Goal: Task Accomplishment & Management: Complete application form

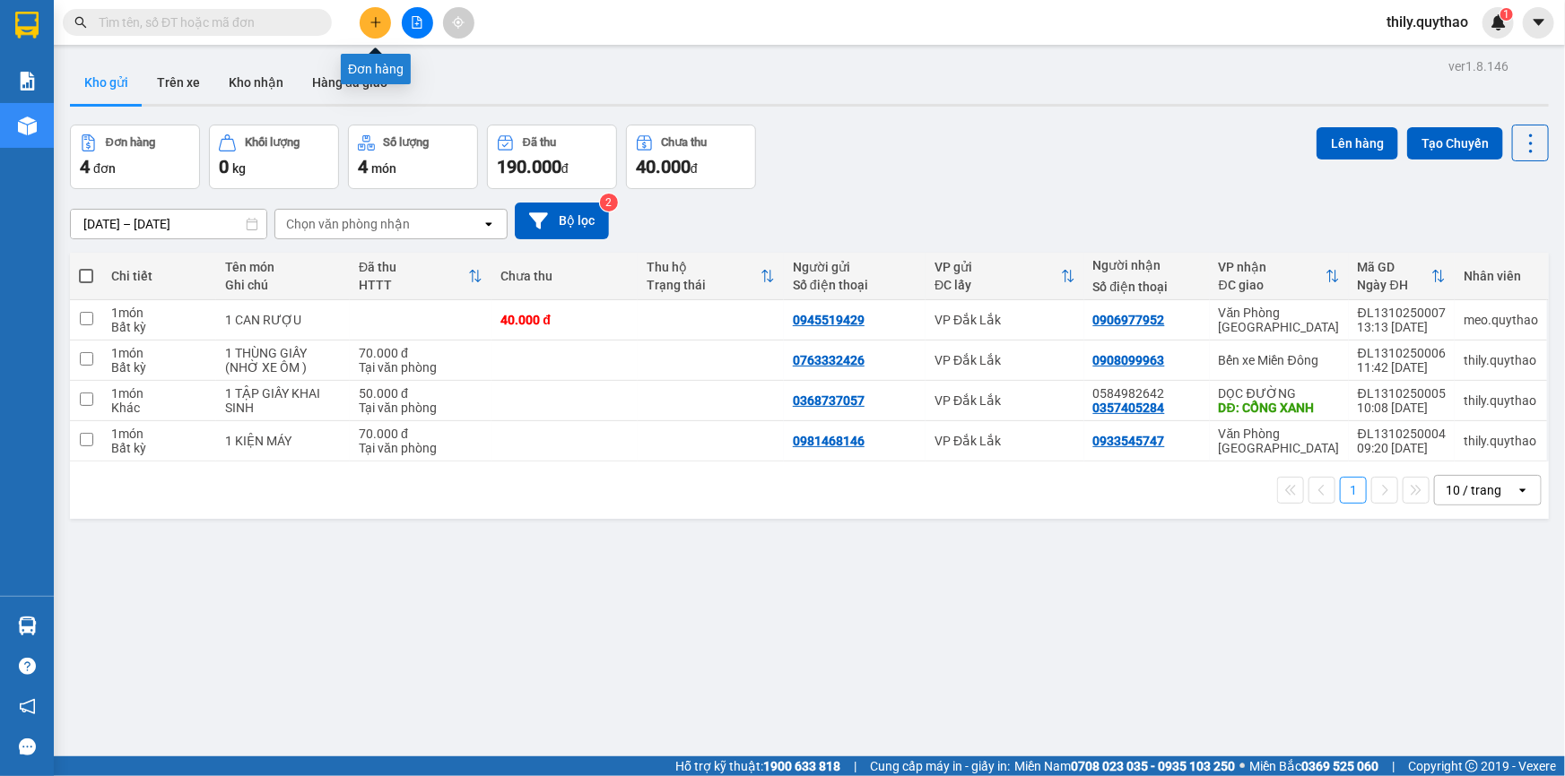
click at [374, 29] on button at bounding box center [375, 22] width 31 height 31
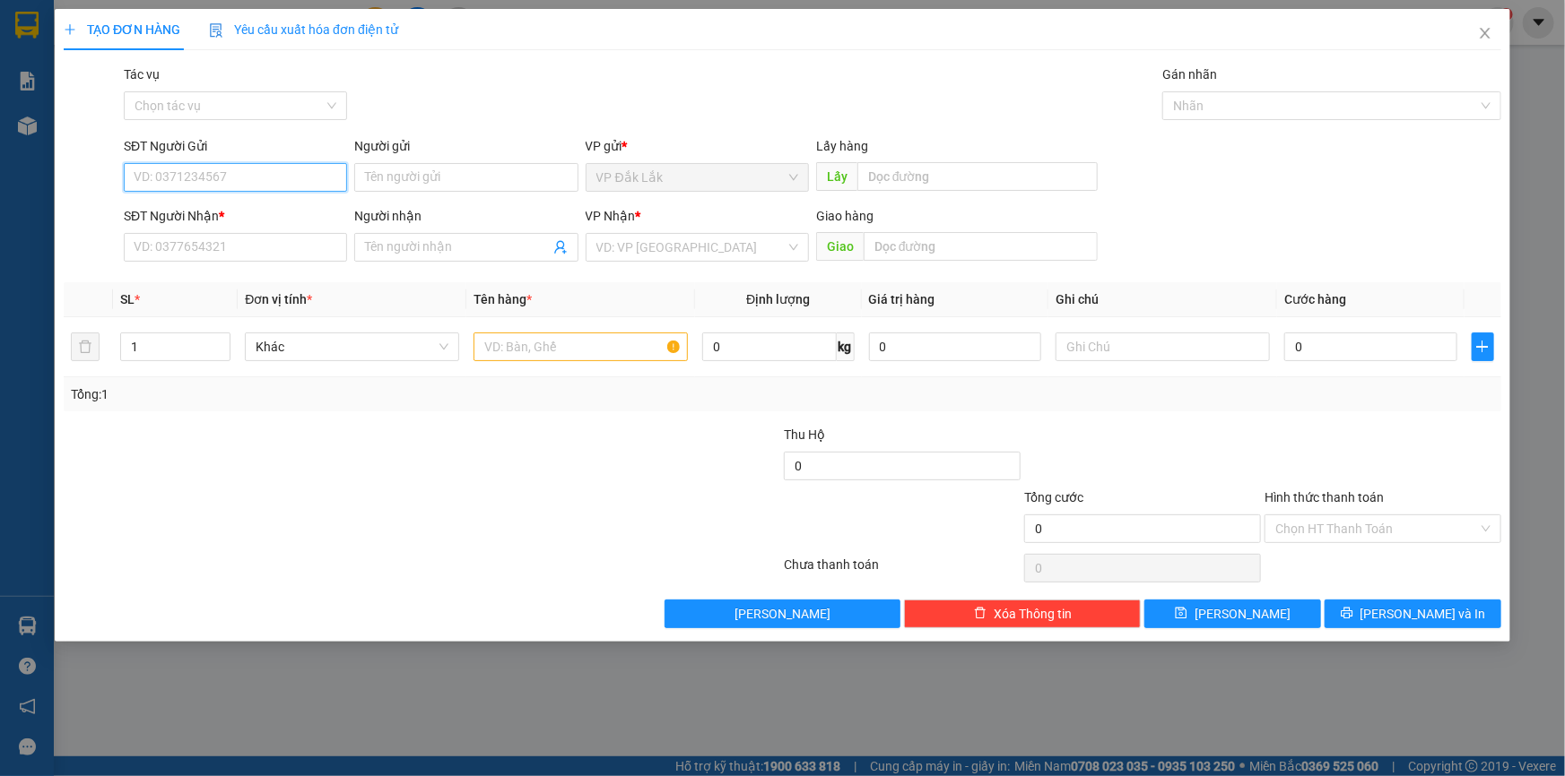
click at [266, 182] on input "SĐT Người Gửi" at bounding box center [235, 177] width 223 height 29
type input "0935657666"
click at [174, 207] on div "0935657666" at bounding box center [235, 214] width 202 height 20
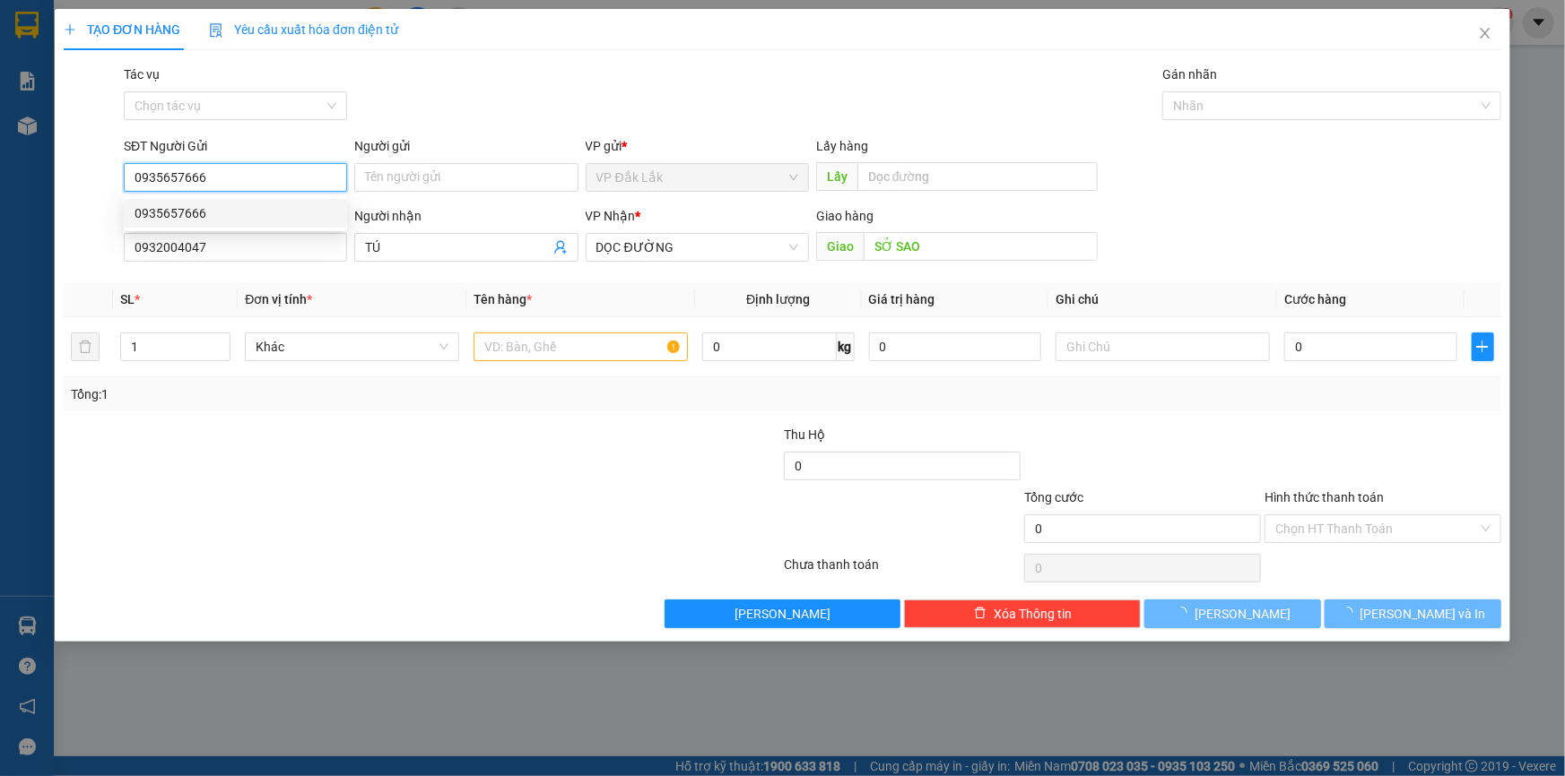
type input "0932004047"
type input "TÚ"
type input "SỞ SAO"
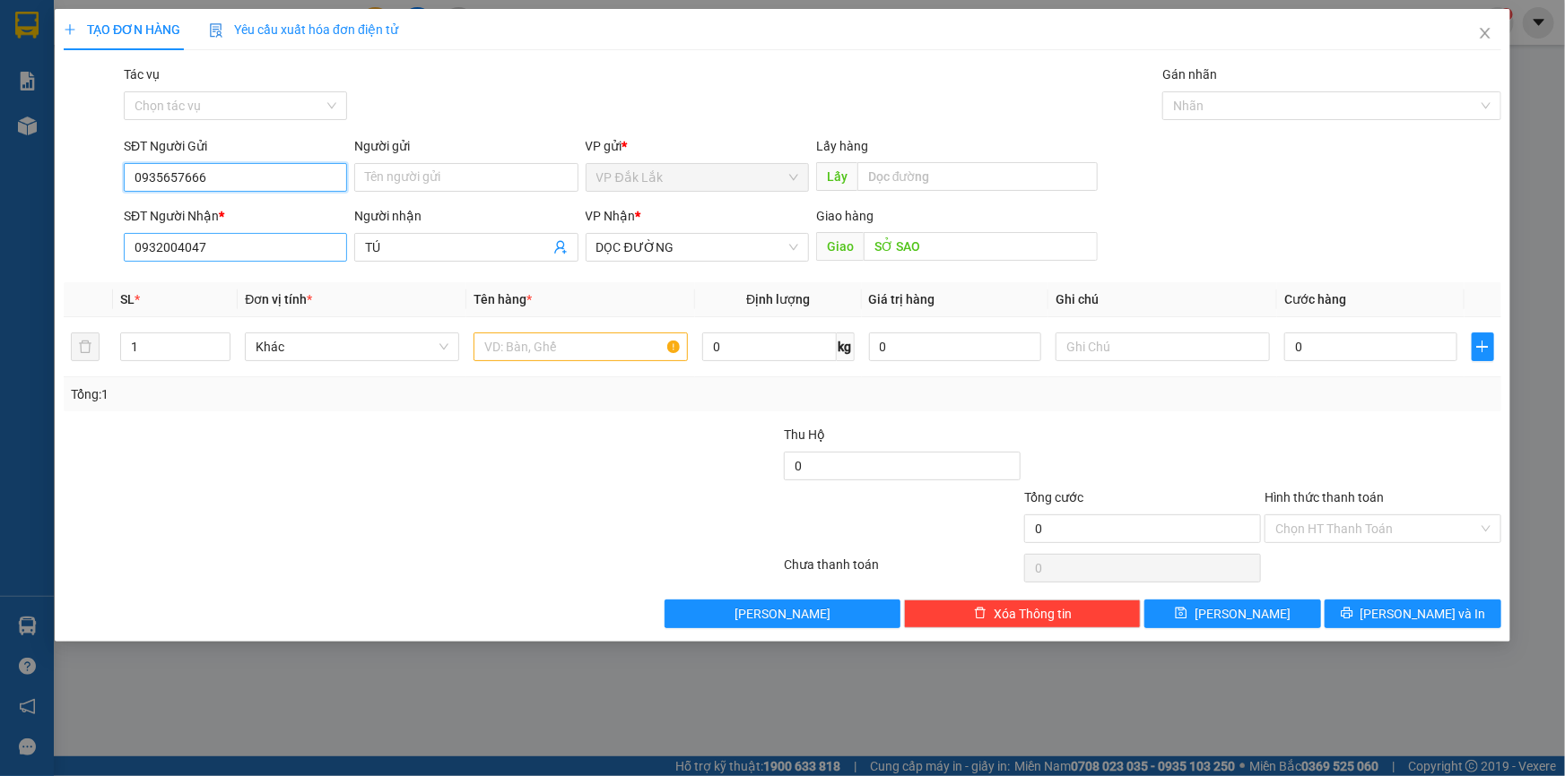
type input "0935657666"
click at [277, 251] on input "0932004047" at bounding box center [235, 247] width 223 height 29
type input "0"
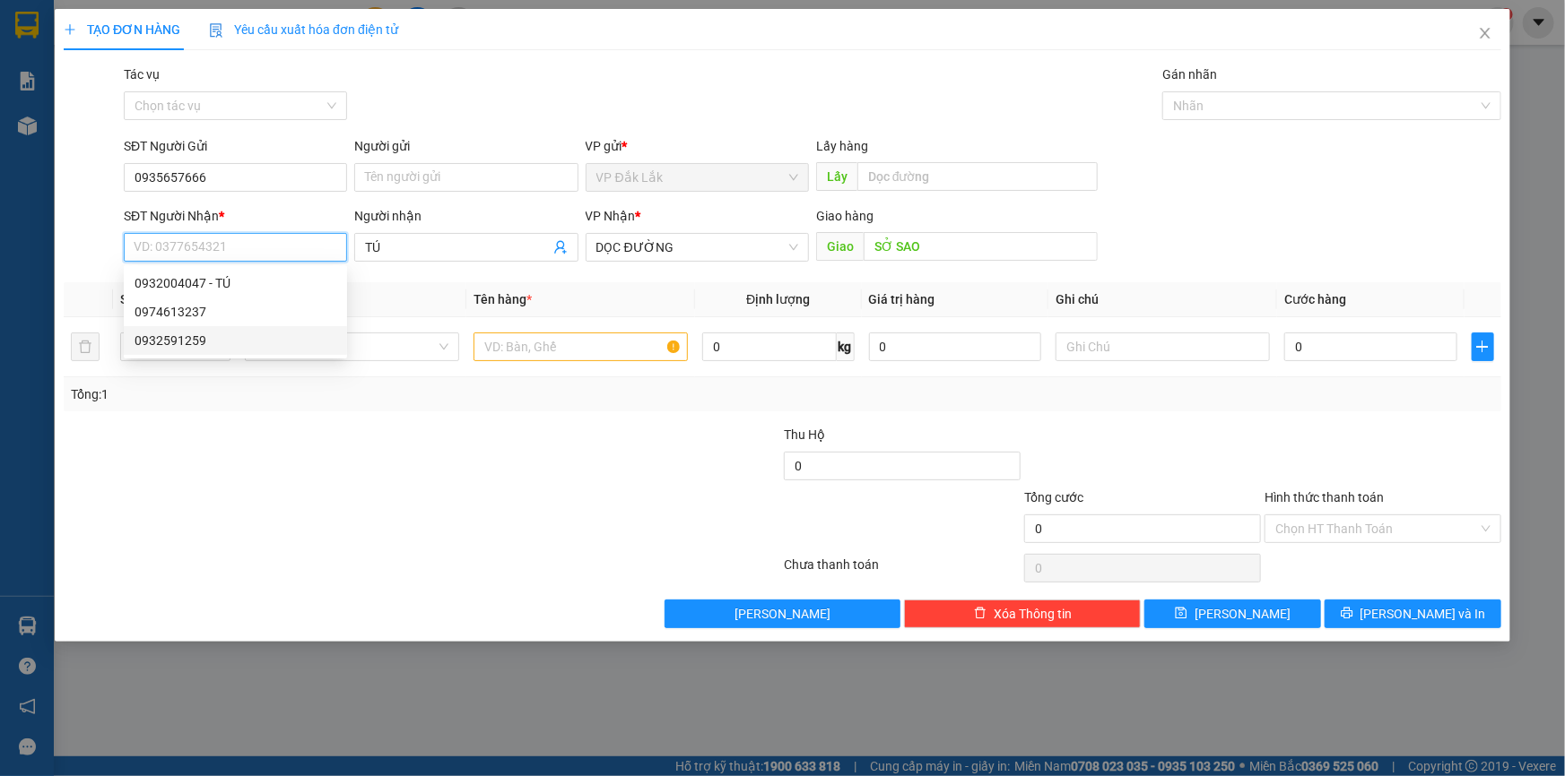
click at [217, 344] on div "0932591259" at bounding box center [235, 341] width 202 height 20
type input "0932591259"
type input "N4 SỞ SAO"
type input "0932591259"
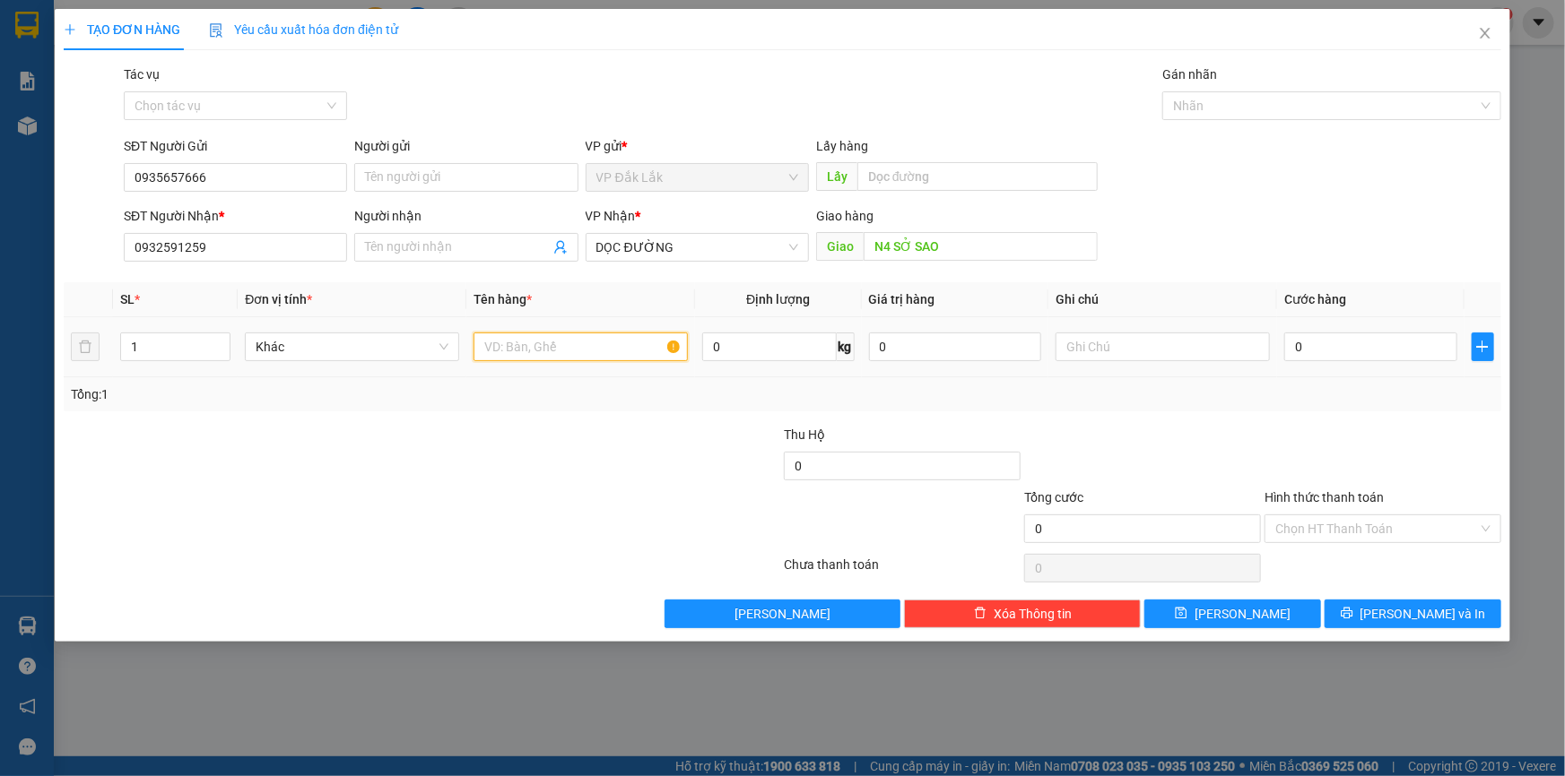
click at [630, 357] on input "text" at bounding box center [580, 347] width 214 height 29
type input "2 THÙNG GIẤY"
click at [1288, 345] on input "0" at bounding box center [1370, 347] width 173 height 29
type input "1"
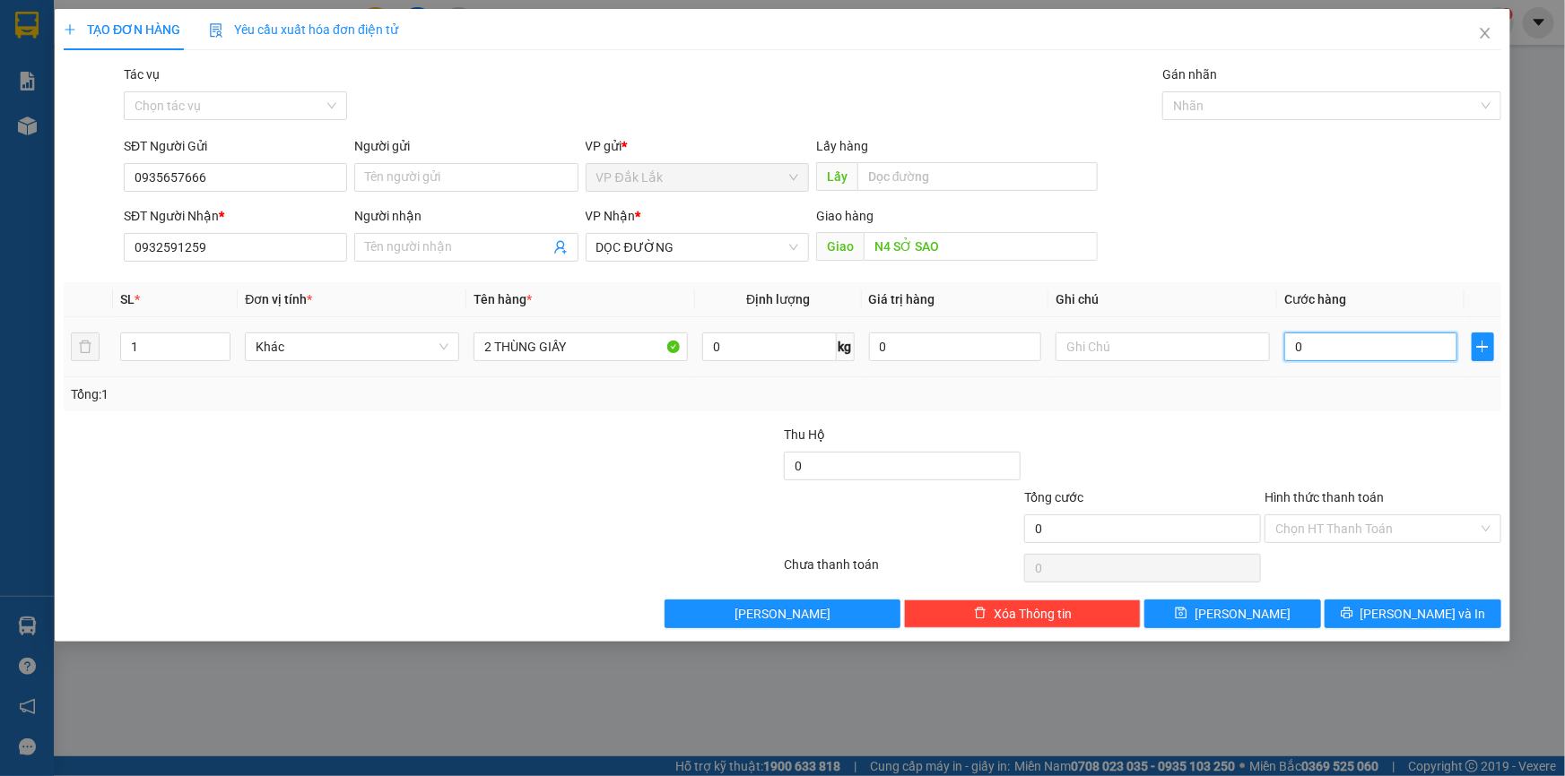
type input "1"
type input "10"
type input "100"
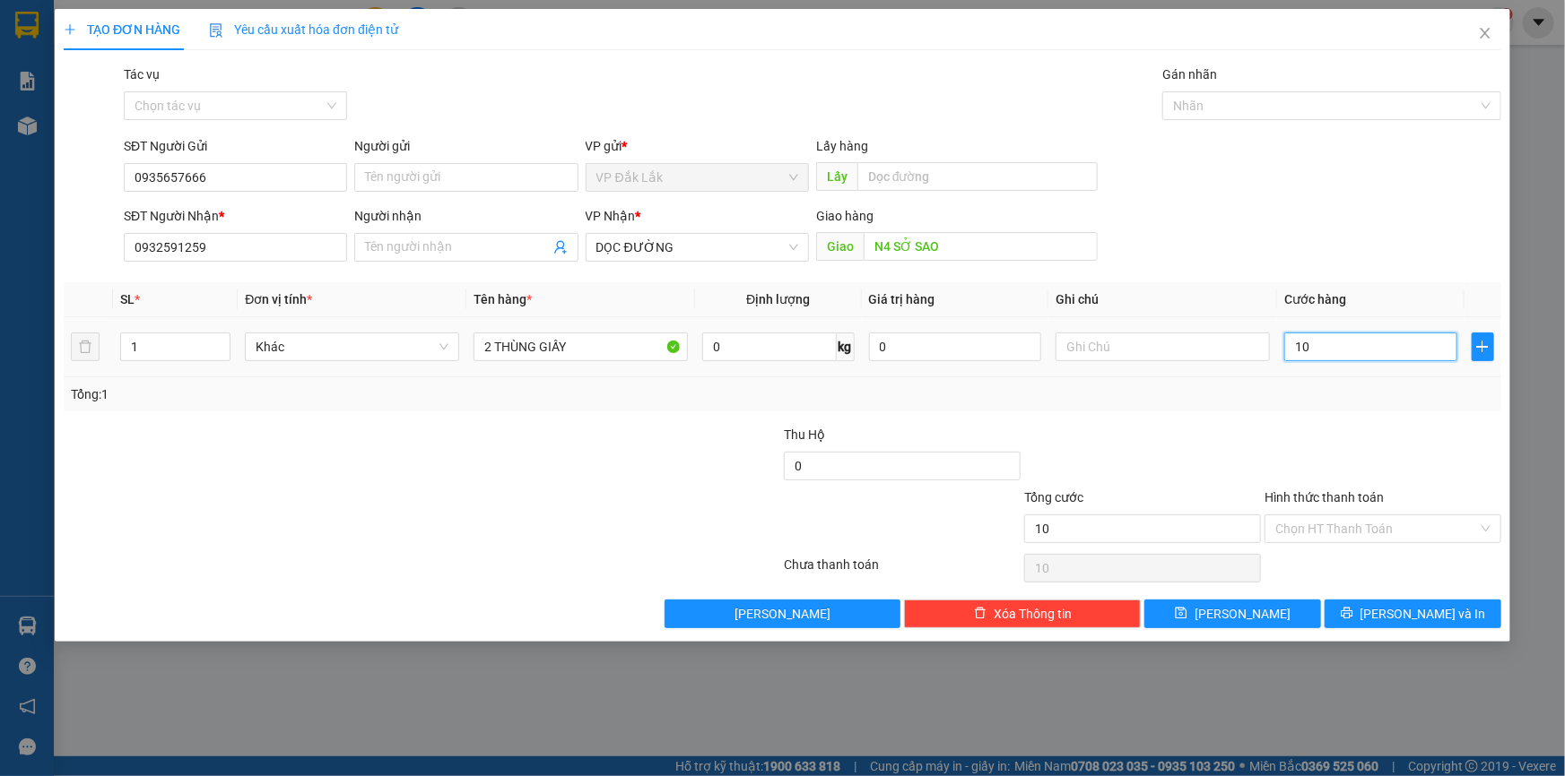
type input "100"
type input "1.000"
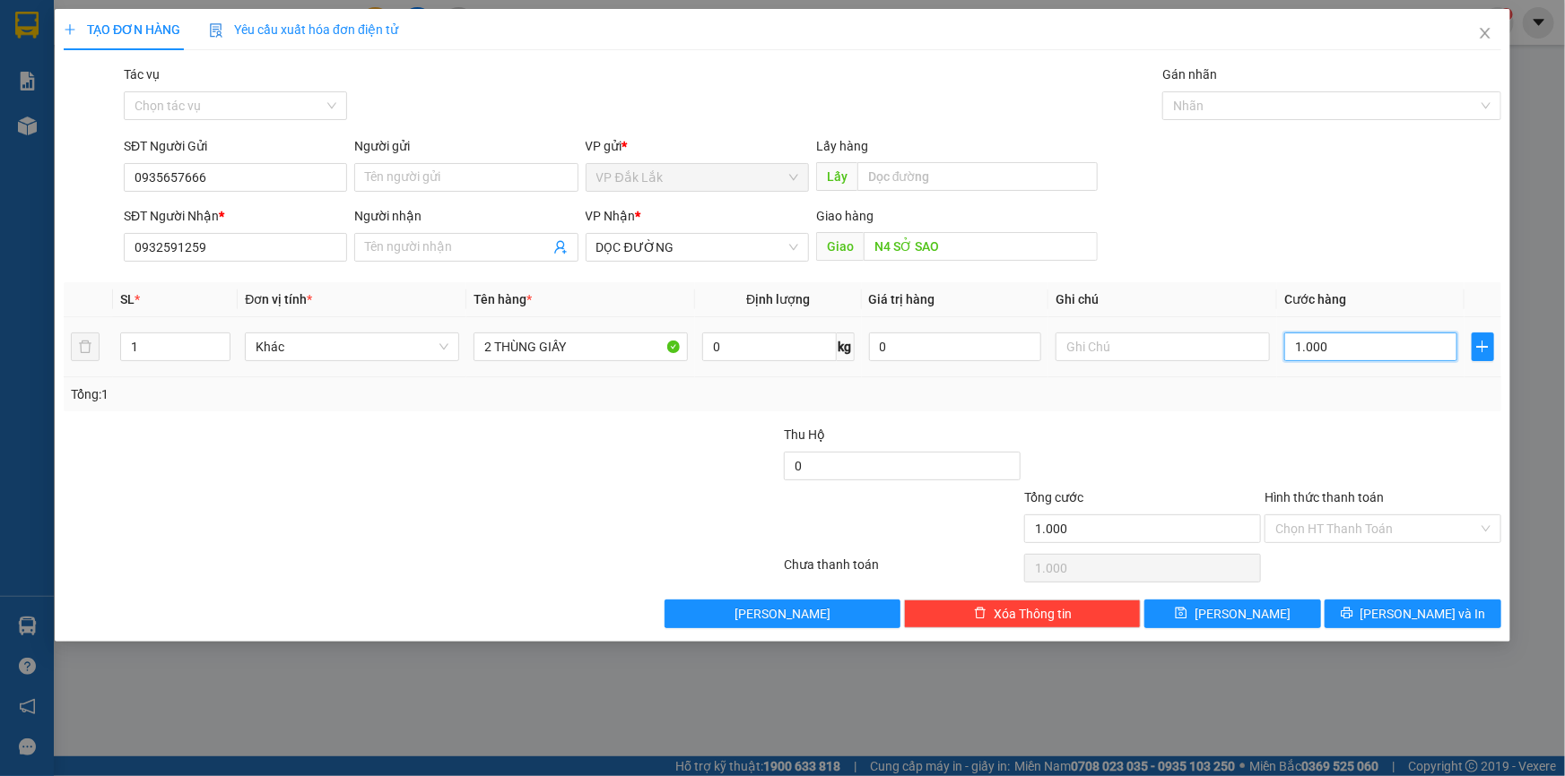
type input "10.000"
type input "100.000"
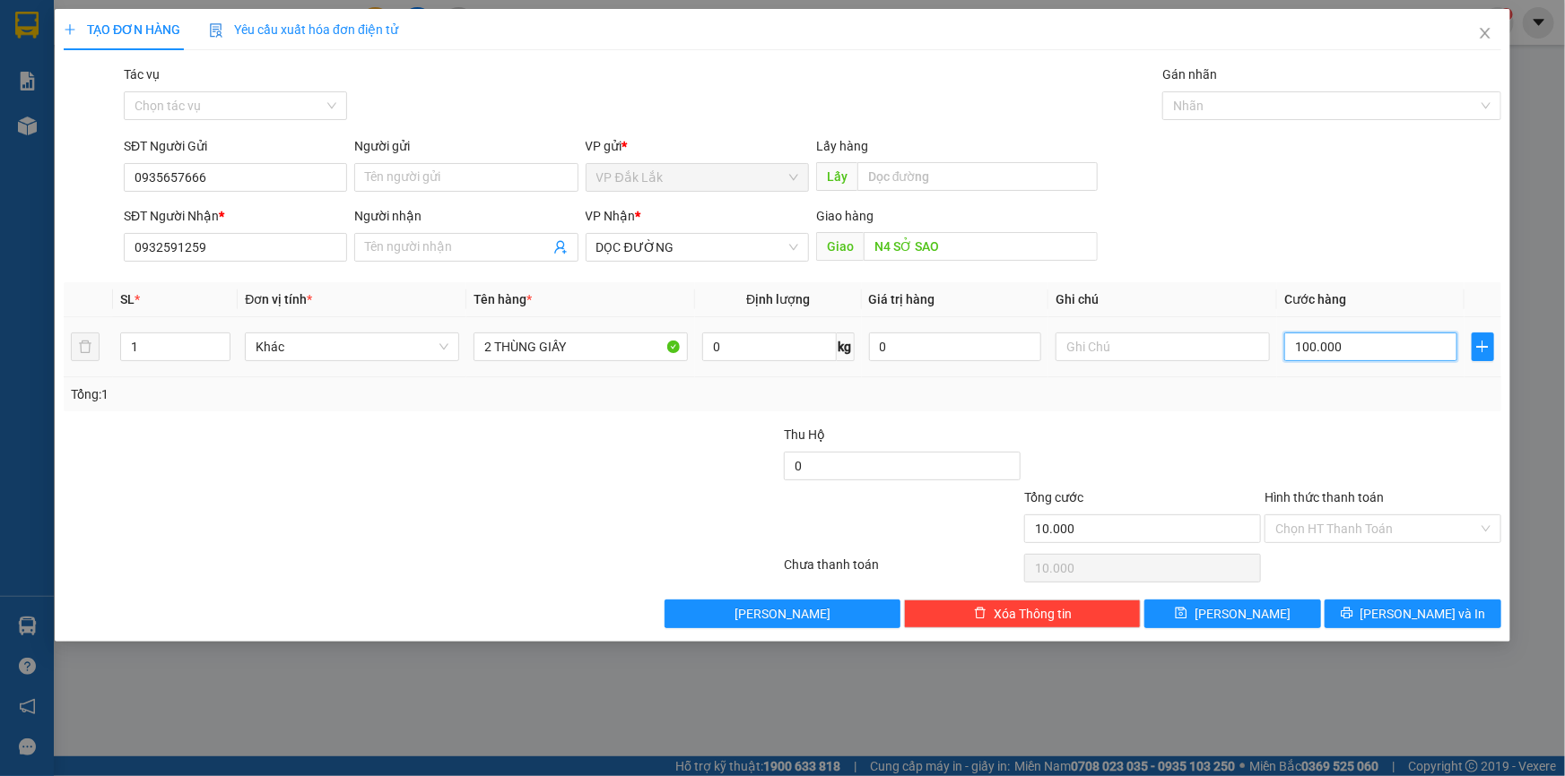
type input "100.000"
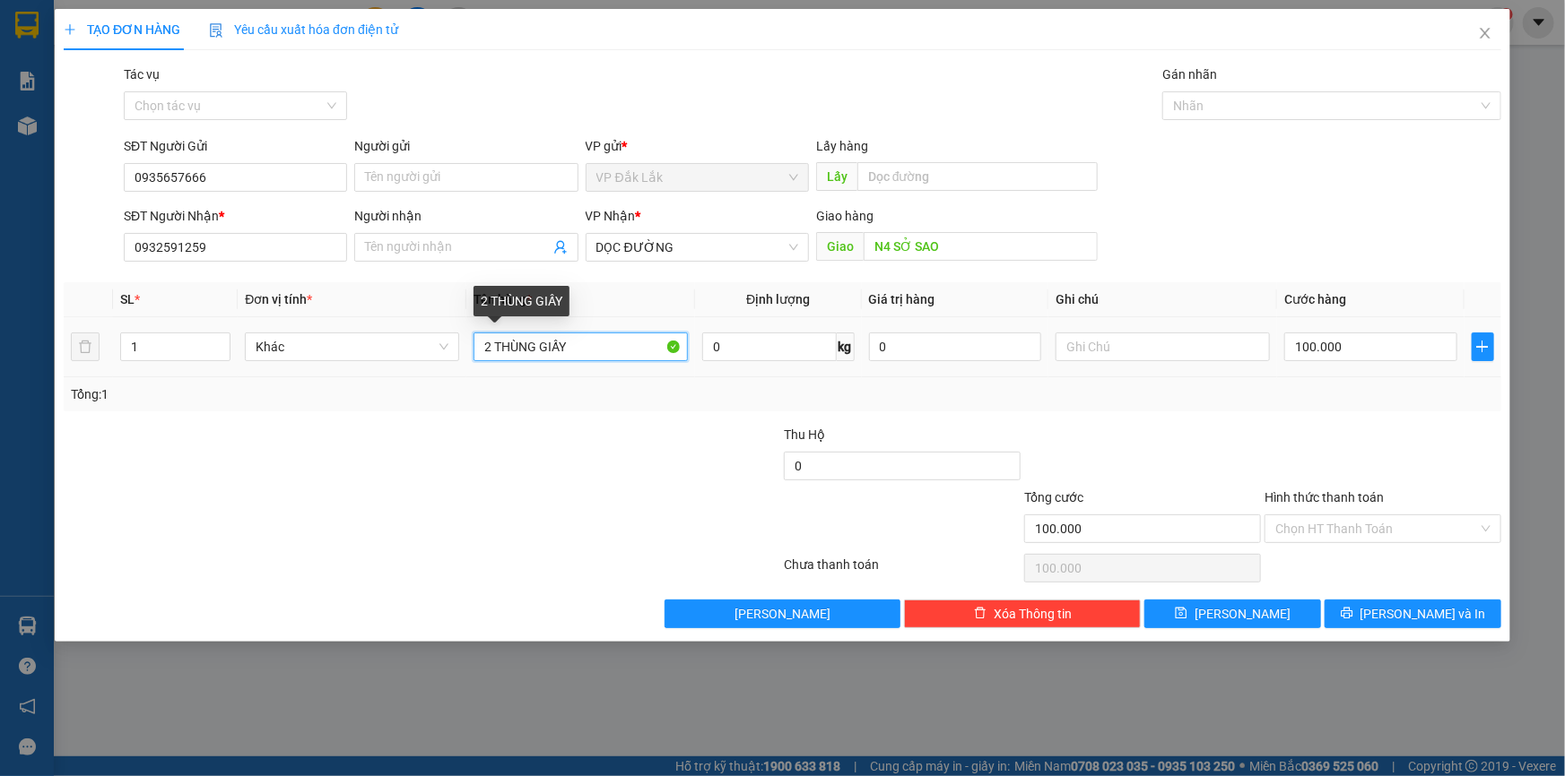
click at [488, 343] on input "2 THÙNG GIẤY" at bounding box center [580, 347] width 214 height 29
type input "1 THÙNG GIẤY"
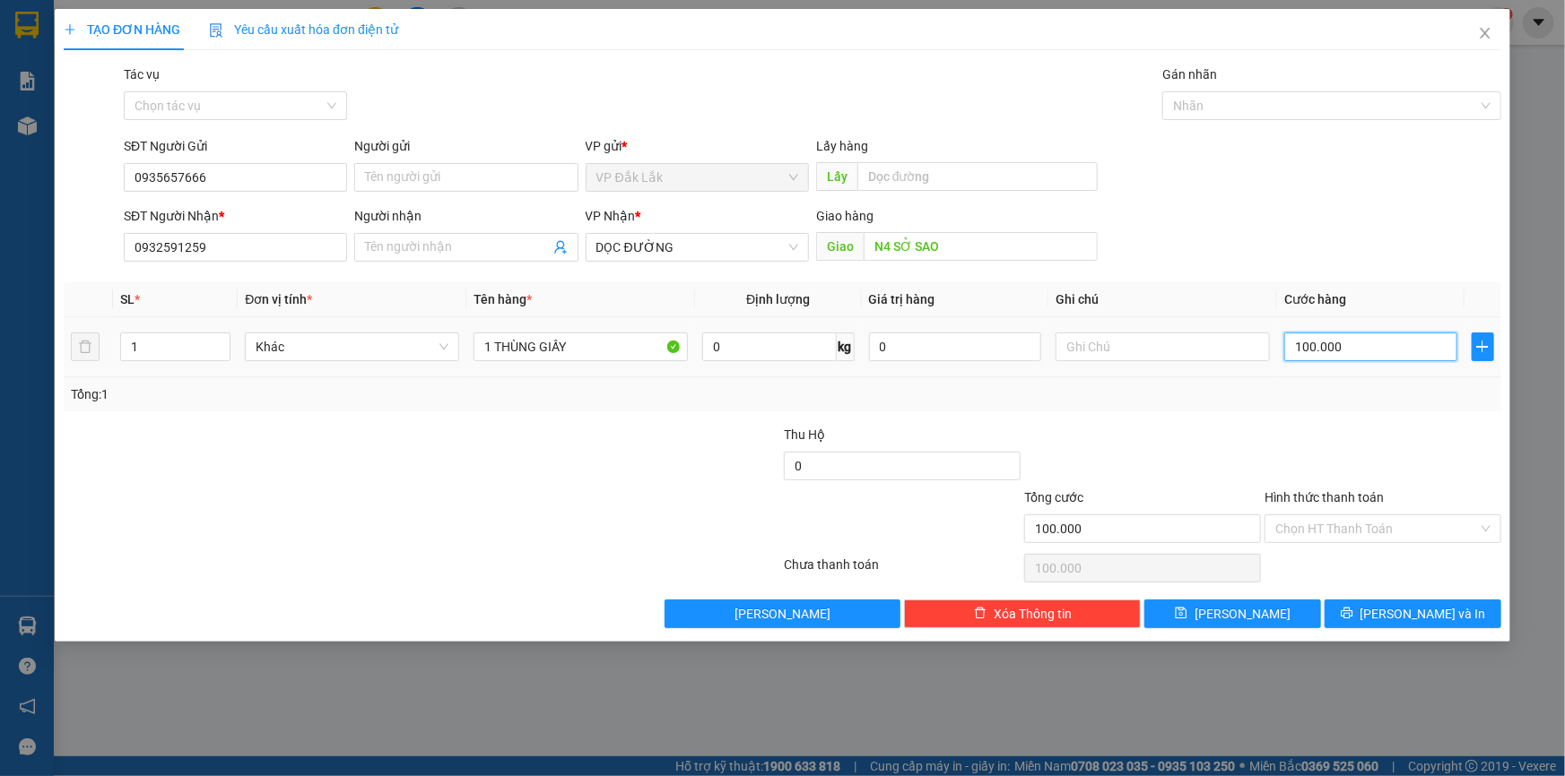
click at [1342, 348] on input "100.000" at bounding box center [1370, 347] width 173 height 29
type input "0"
type input "90"
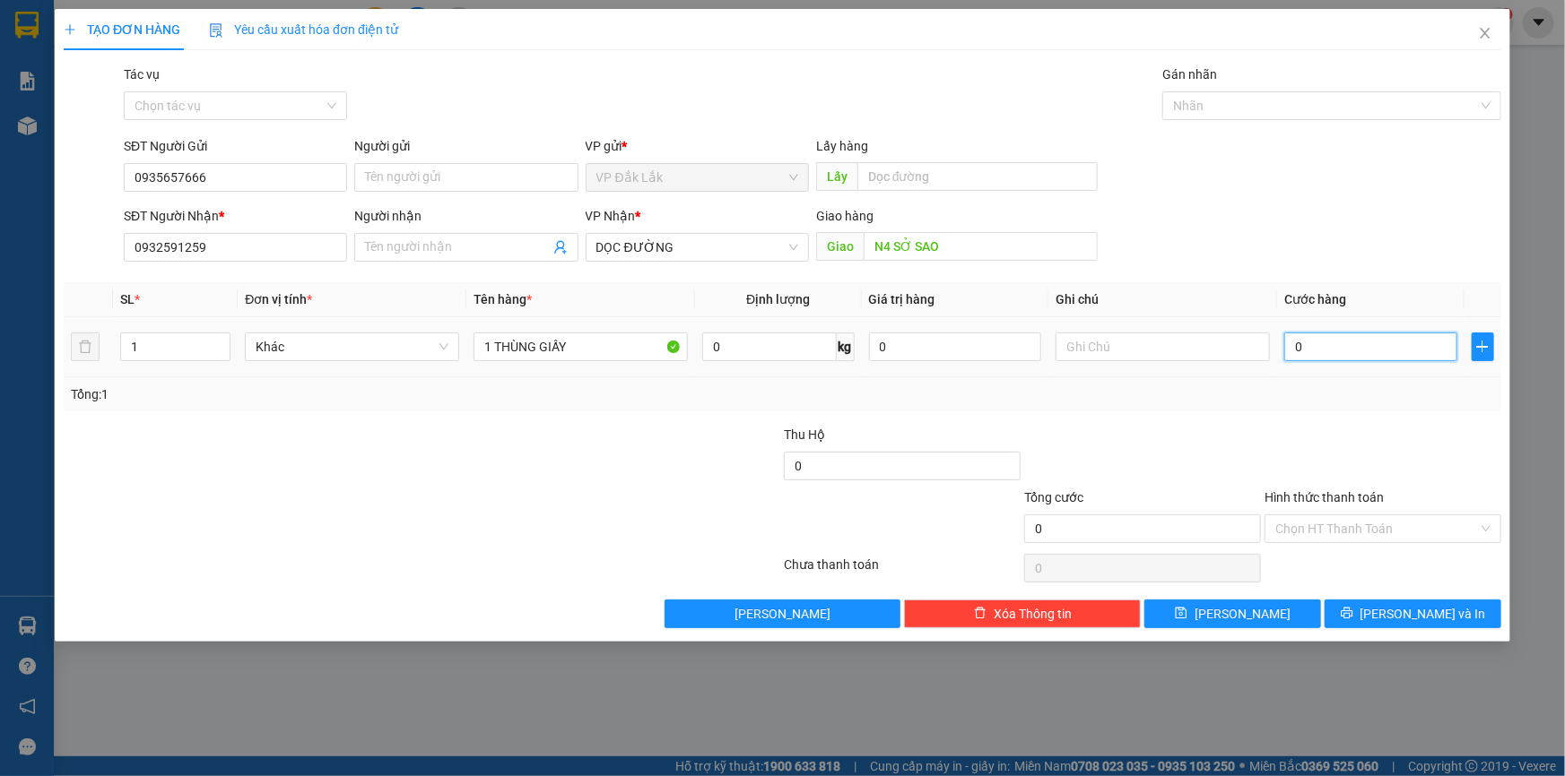
type input "90"
type input "900"
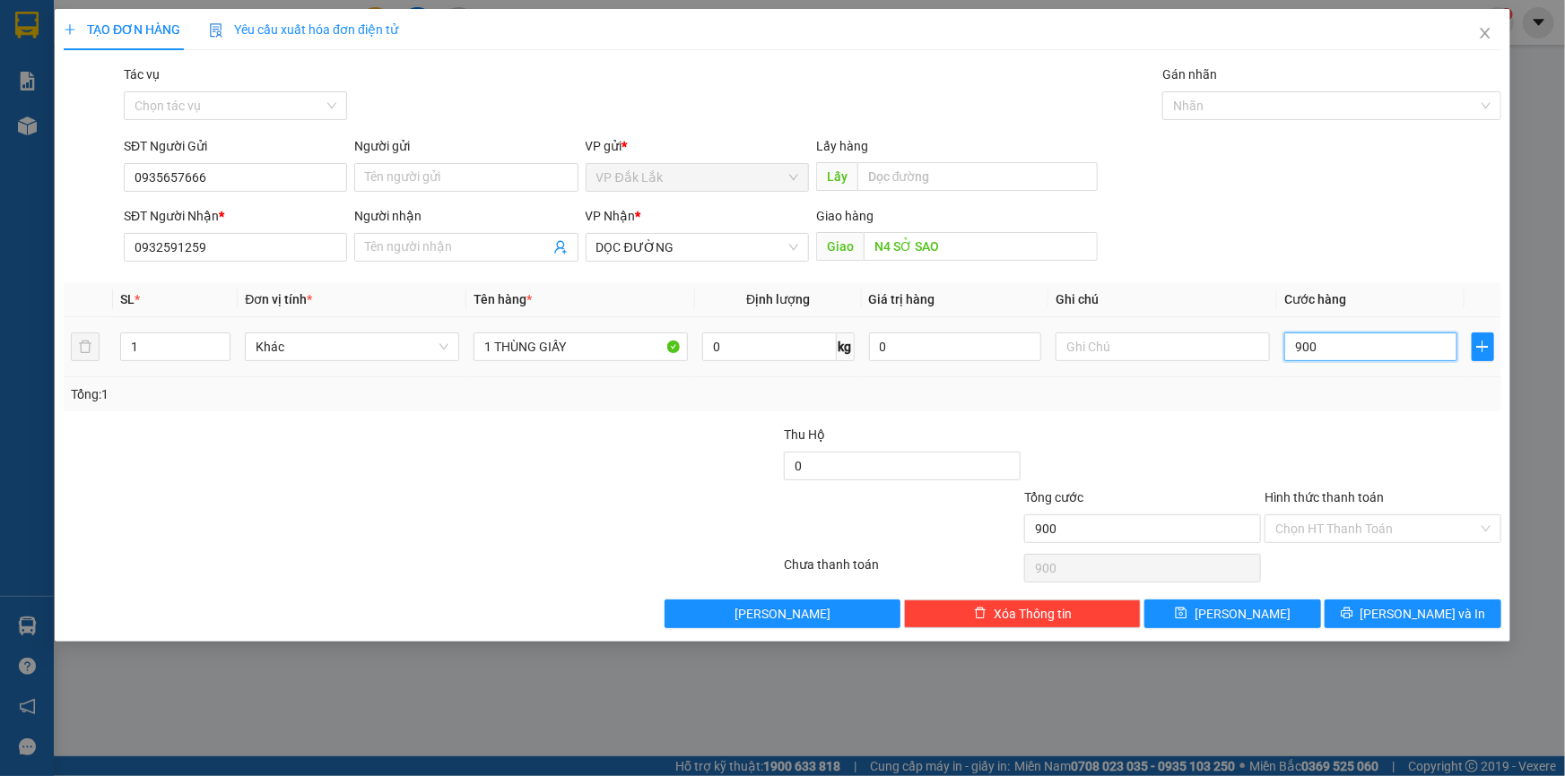
type input "9.000"
type input "90.000"
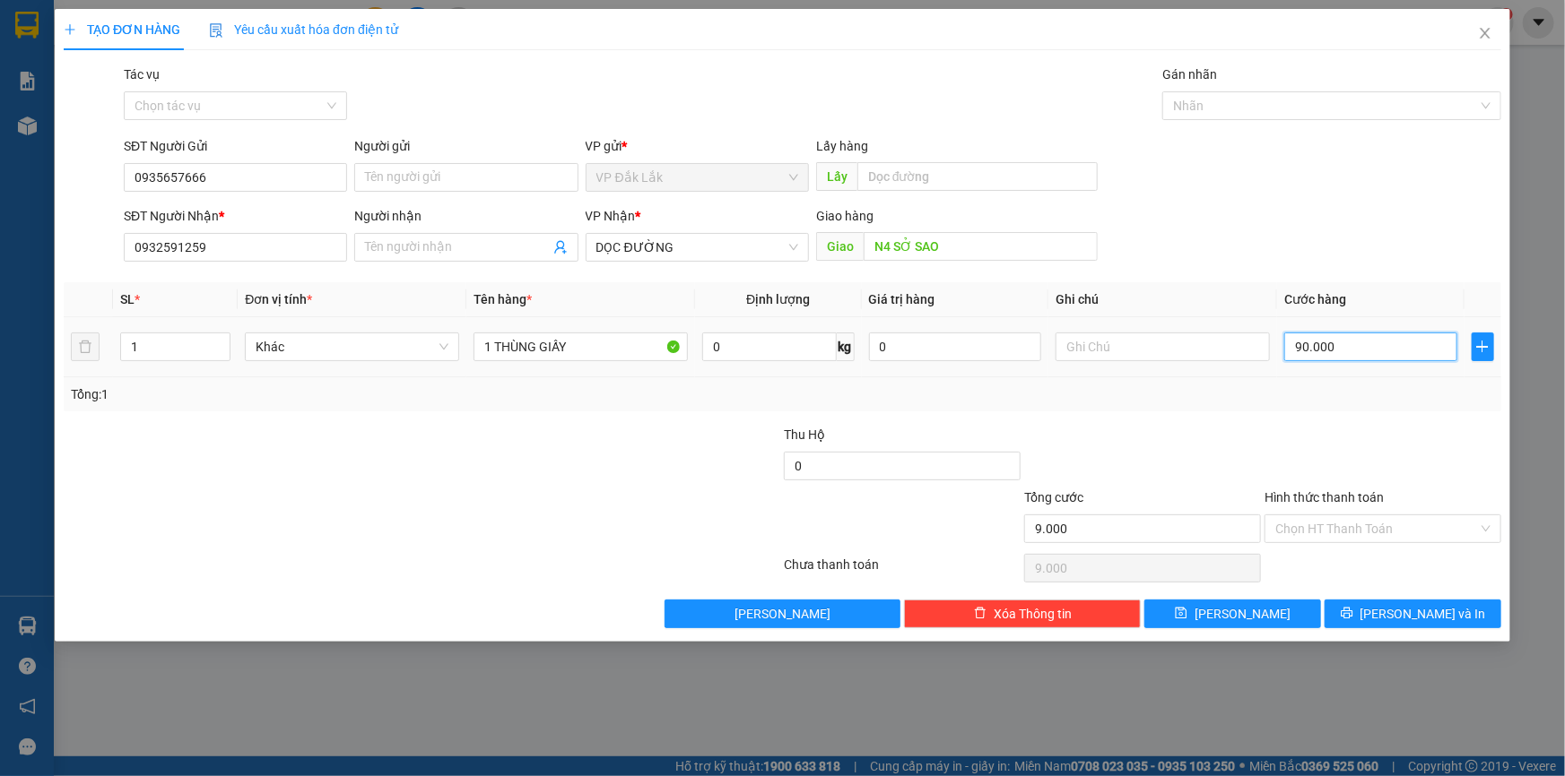
type input "90.000"
click at [1331, 533] on input "Hình thức thanh toán" at bounding box center [1376, 529] width 203 height 27
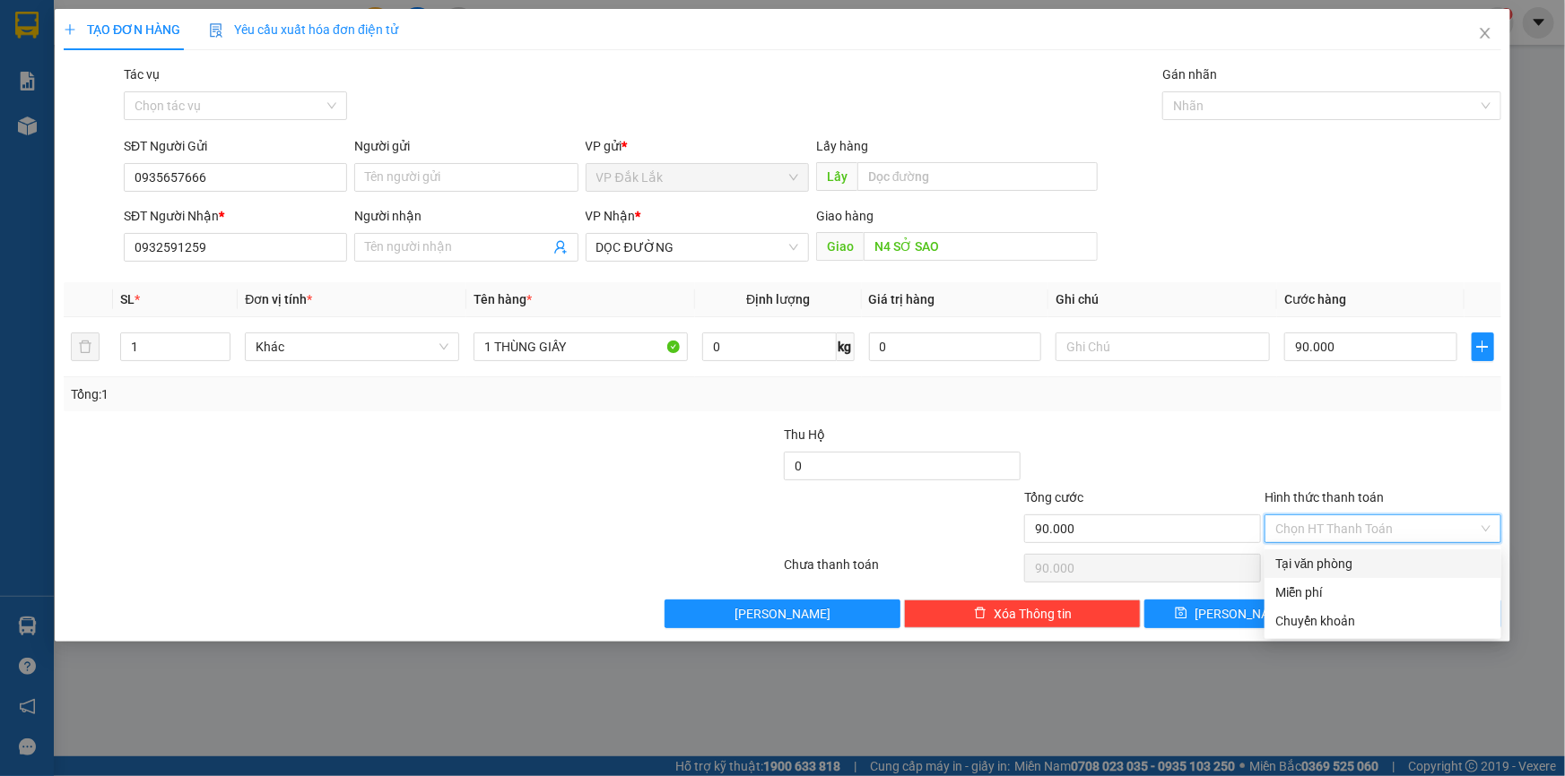
click at [1350, 567] on div "Tại văn phòng" at bounding box center [1382, 564] width 215 height 20
type input "0"
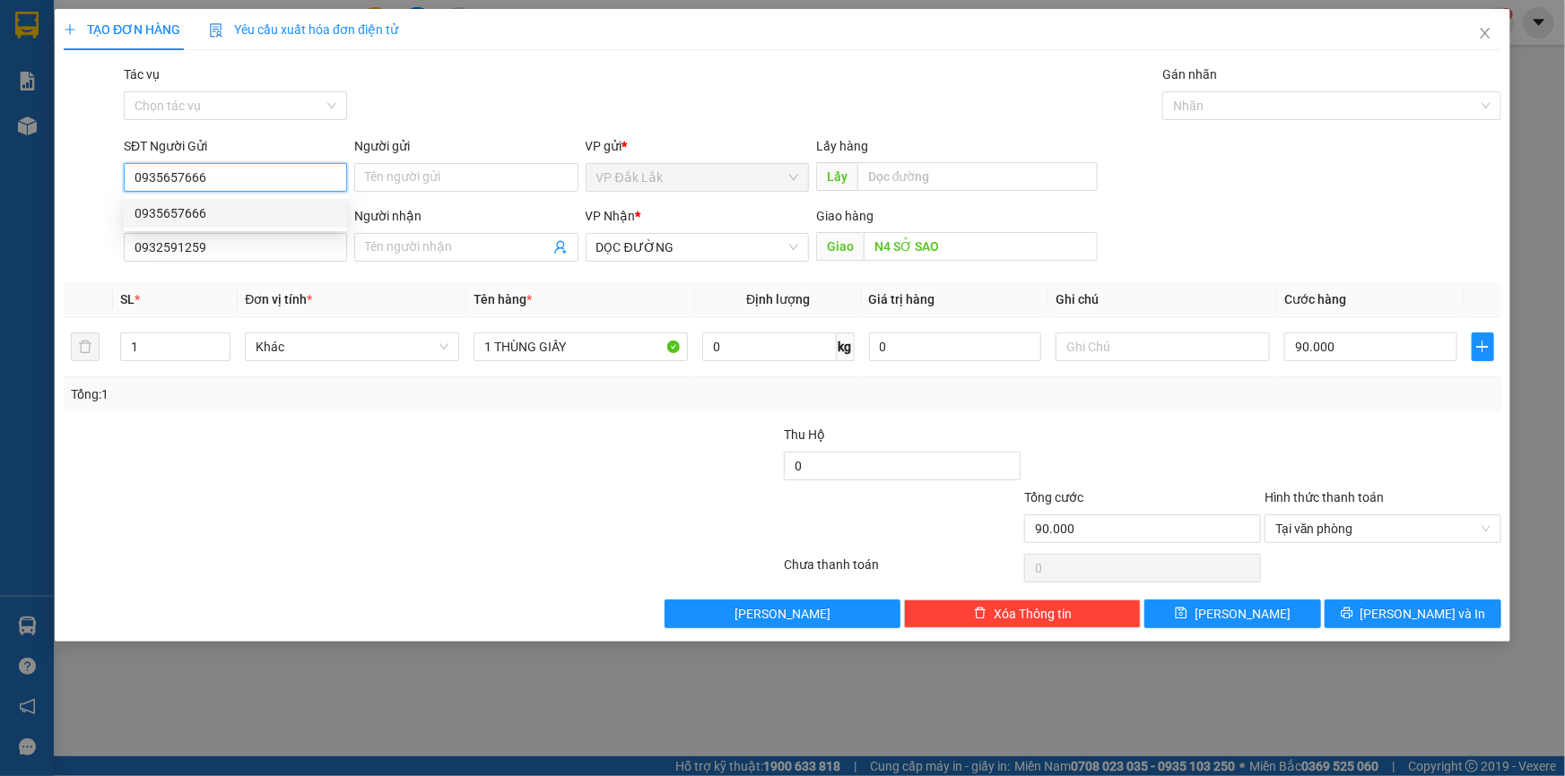
drag, startPoint x: 218, startPoint y: 183, endPoint x: 121, endPoint y: 186, distance: 96.9
click at [121, 186] on div "SĐT Người Gửi 0935657666" at bounding box center [235, 167] width 230 height 63
click at [1359, 606] on button "Lưu và In" at bounding box center [1412, 614] width 177 height 29
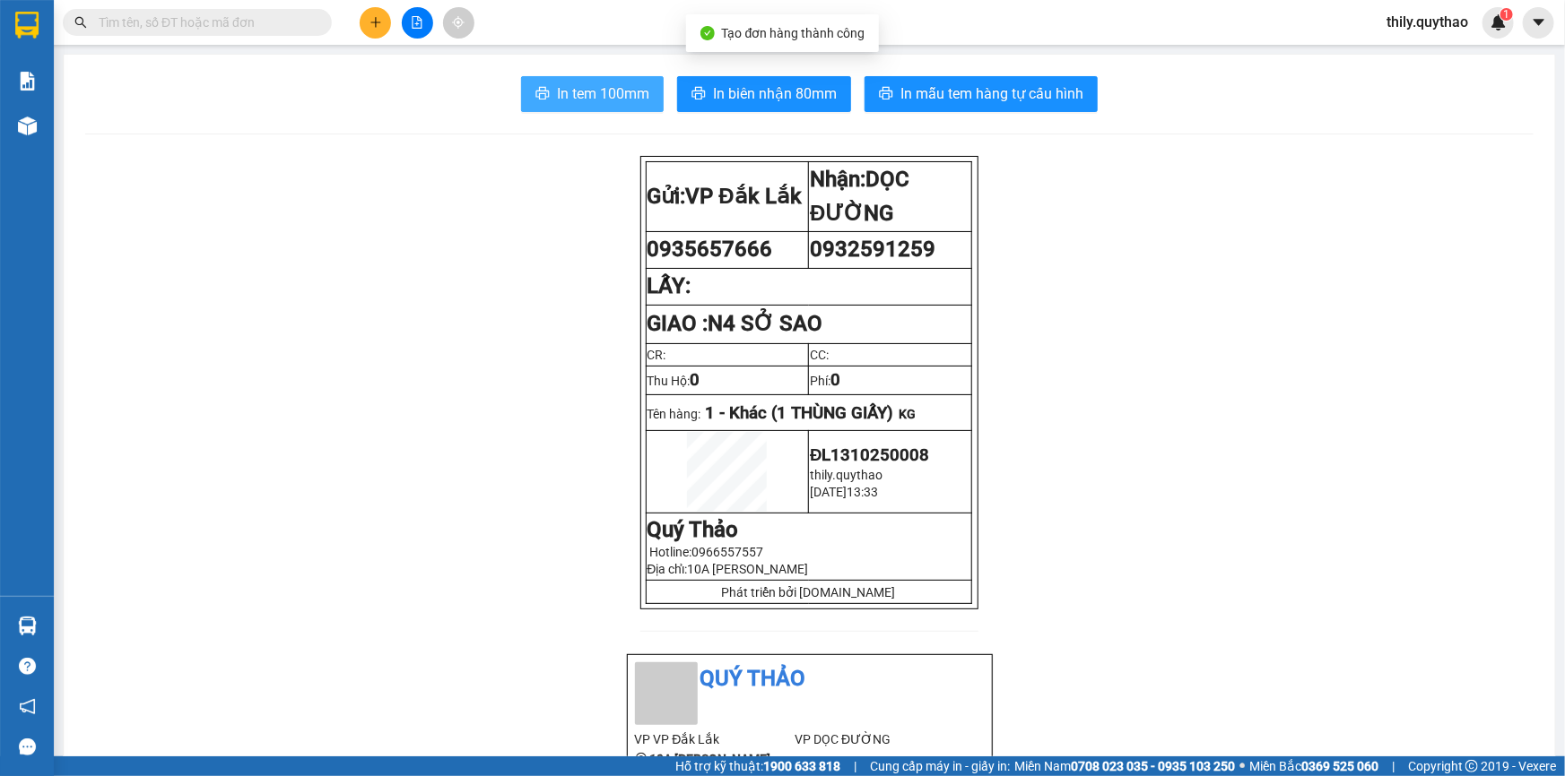
click at [590, 90] on span "In tem 100mm" at bounding box center [603, 93] width 92 height 22
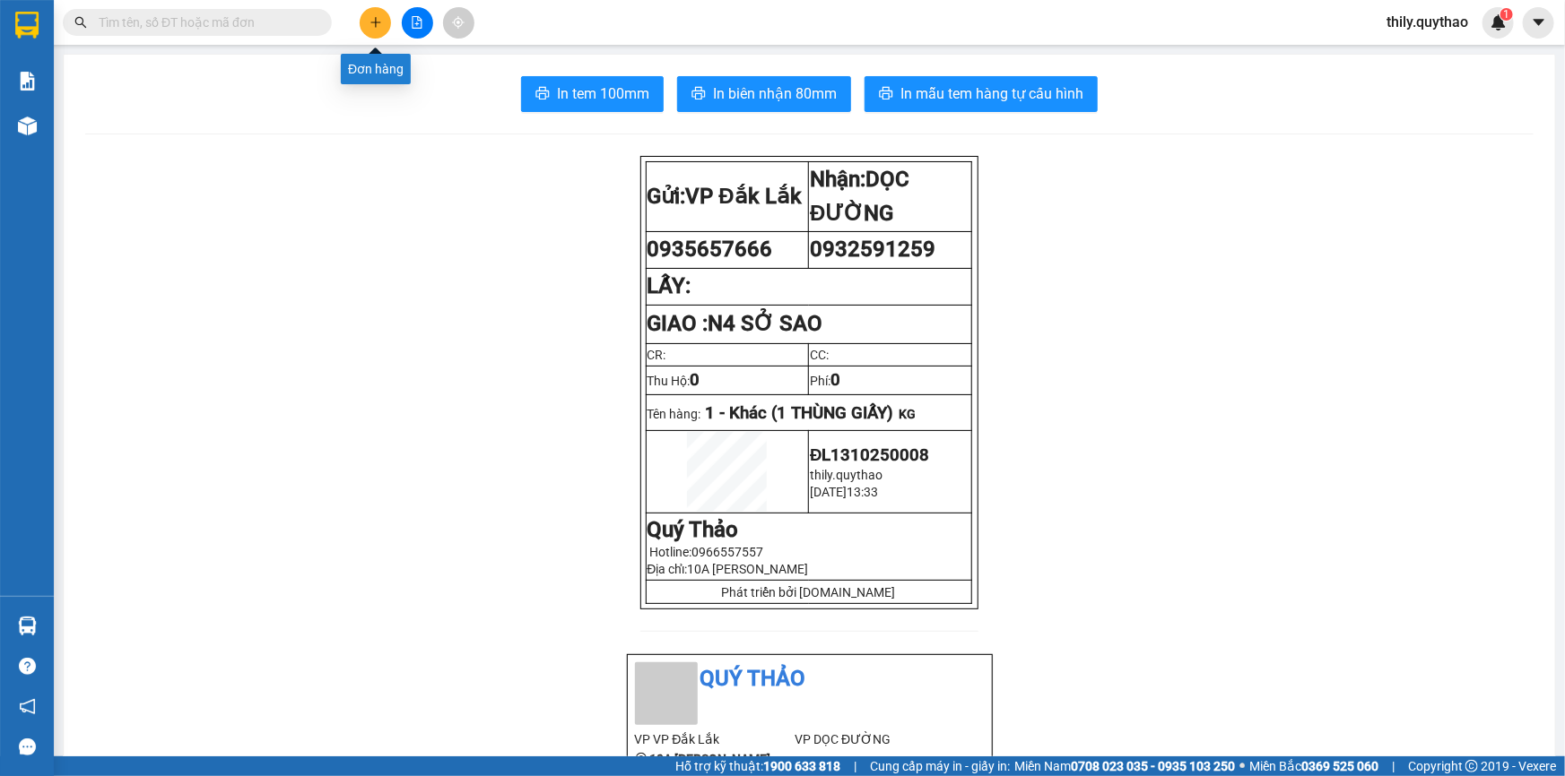
click at [375, 25] on icon "plus" at bounding box center [375, 22] width 1 height 10
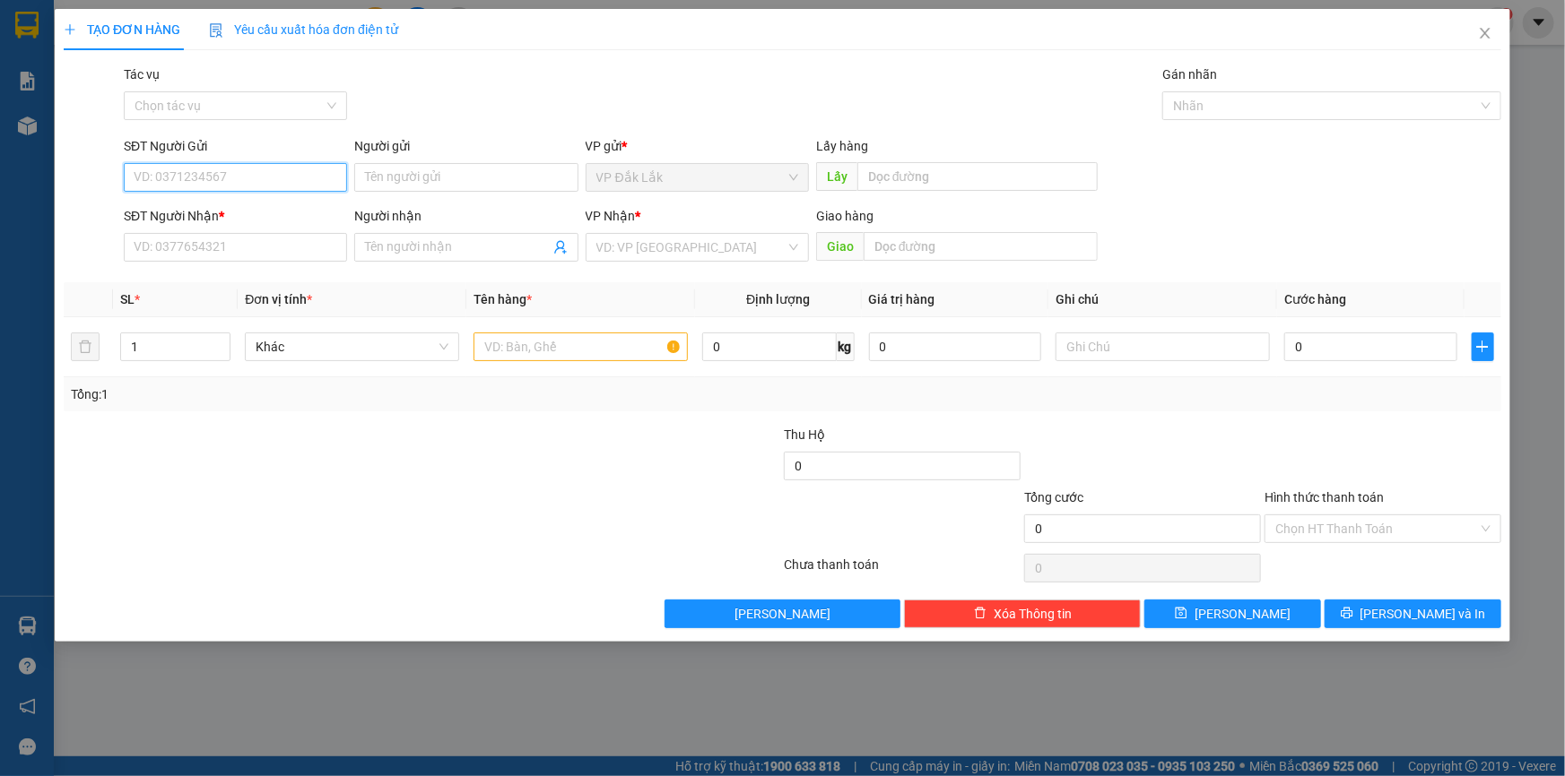
click at [251, 179] on input "SĐT Người Gửi" at bounding box center [235, 177] width 223 height 29
drag, startPoint x: 251, startPoint y: 179, endPoint x: 202, endPoint y: 170, distance: 50.1
click at [202, 170] on input "SĐT Người Gửi" at bounding box center [235, 177] width 223 height 29
paste input "0935657666"
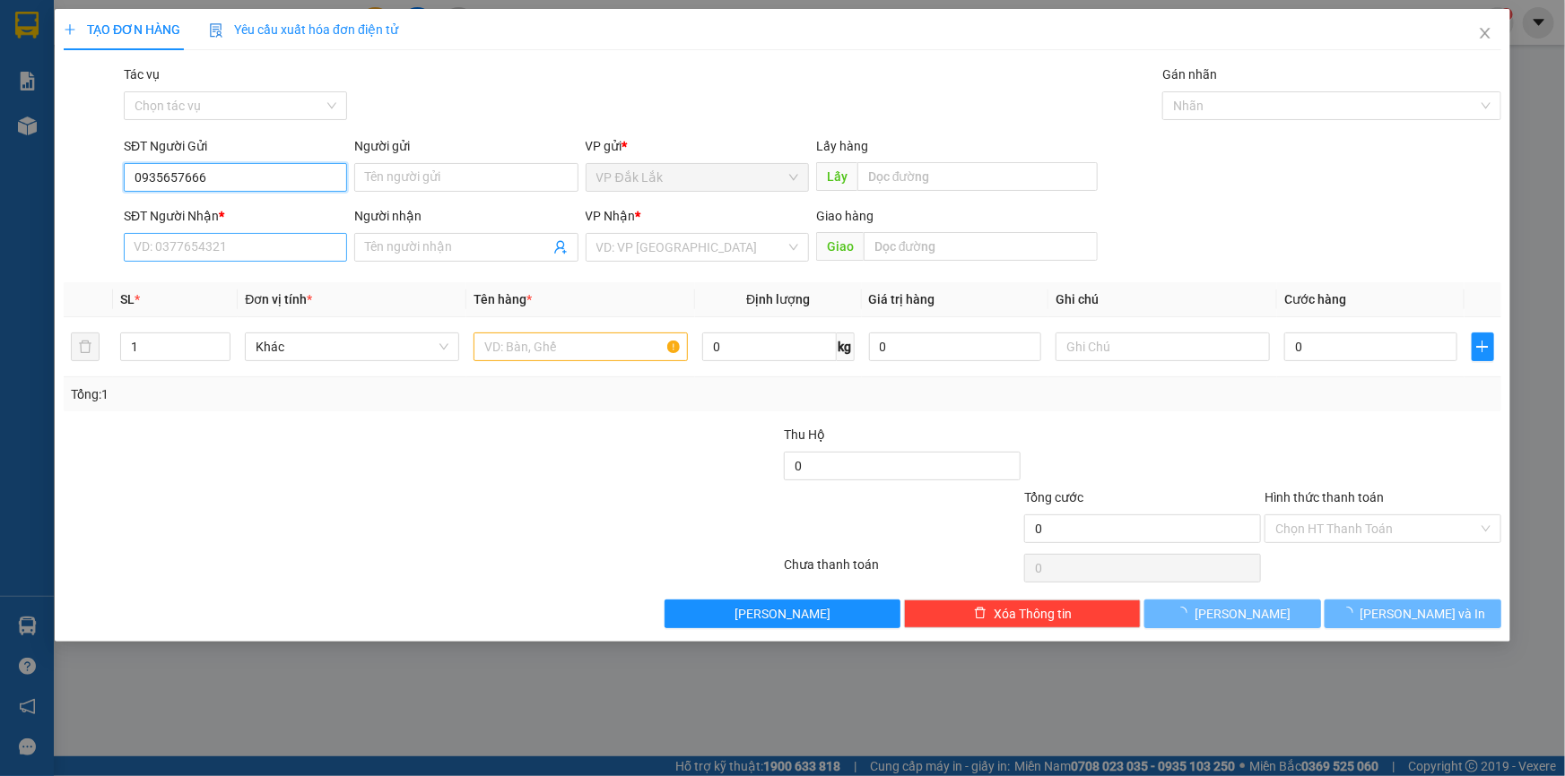
type input "0935657666"
click at [236, 250] on input "SĐT Người Nhận *" at bounding box center [235, 247] width 223 height 29
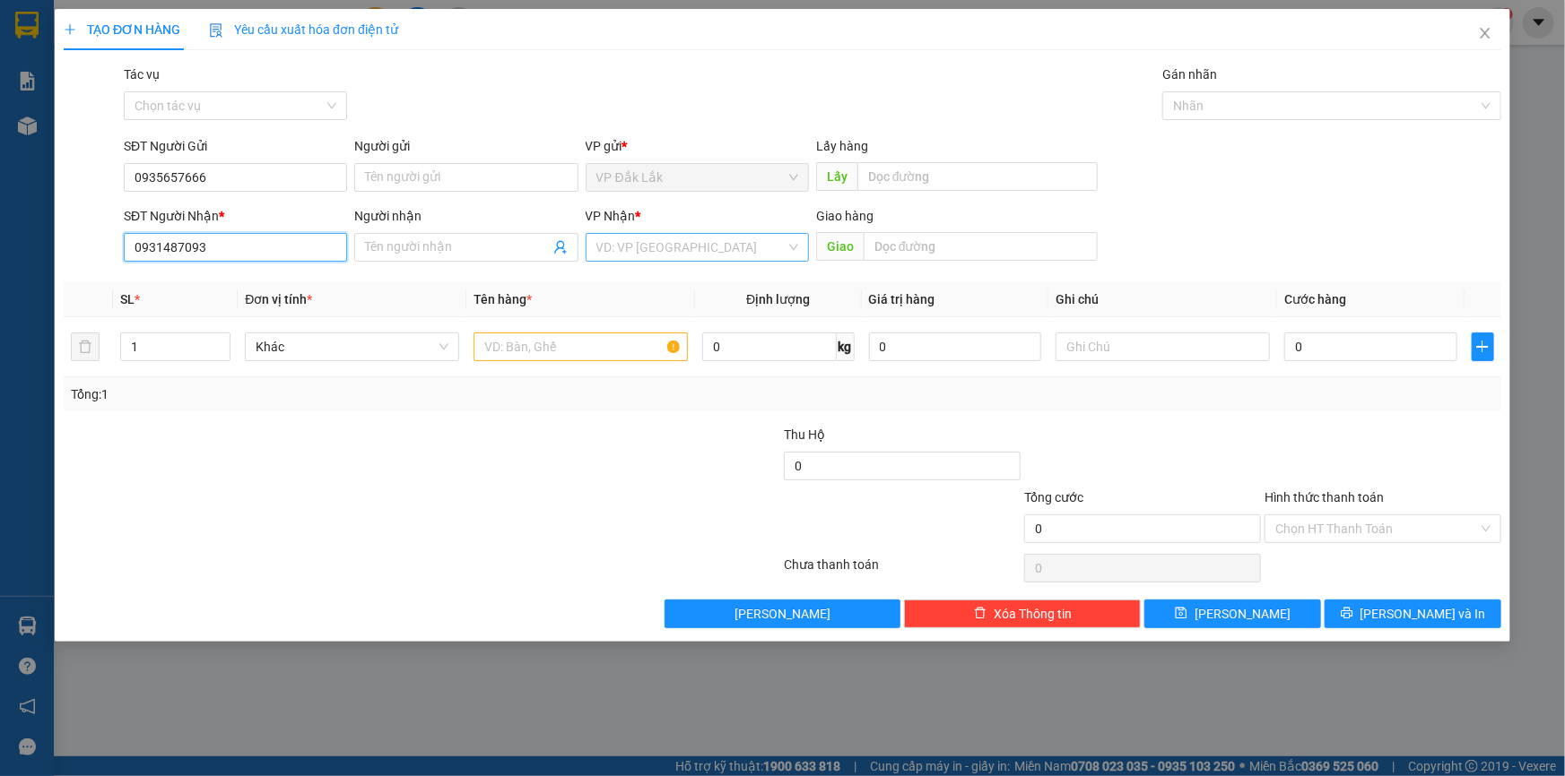
type input "0931487093"
click at [632, 247] on input "search" at bounding box center [690, 247] width 189 height 27
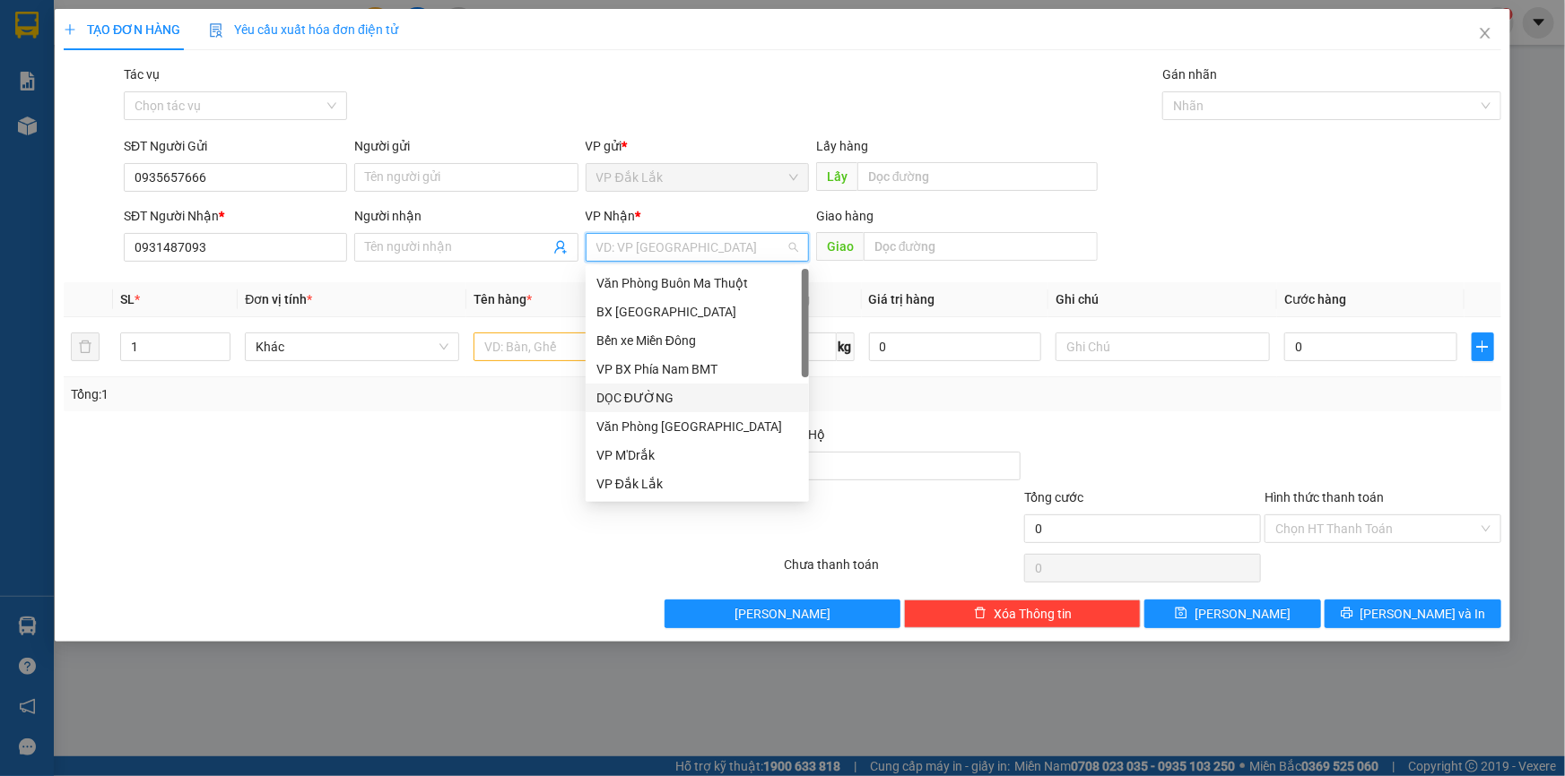
click at [678, 400] on div "DỌC ĐƯỜNG" at bounding box center [697, 398] width 202 height 20
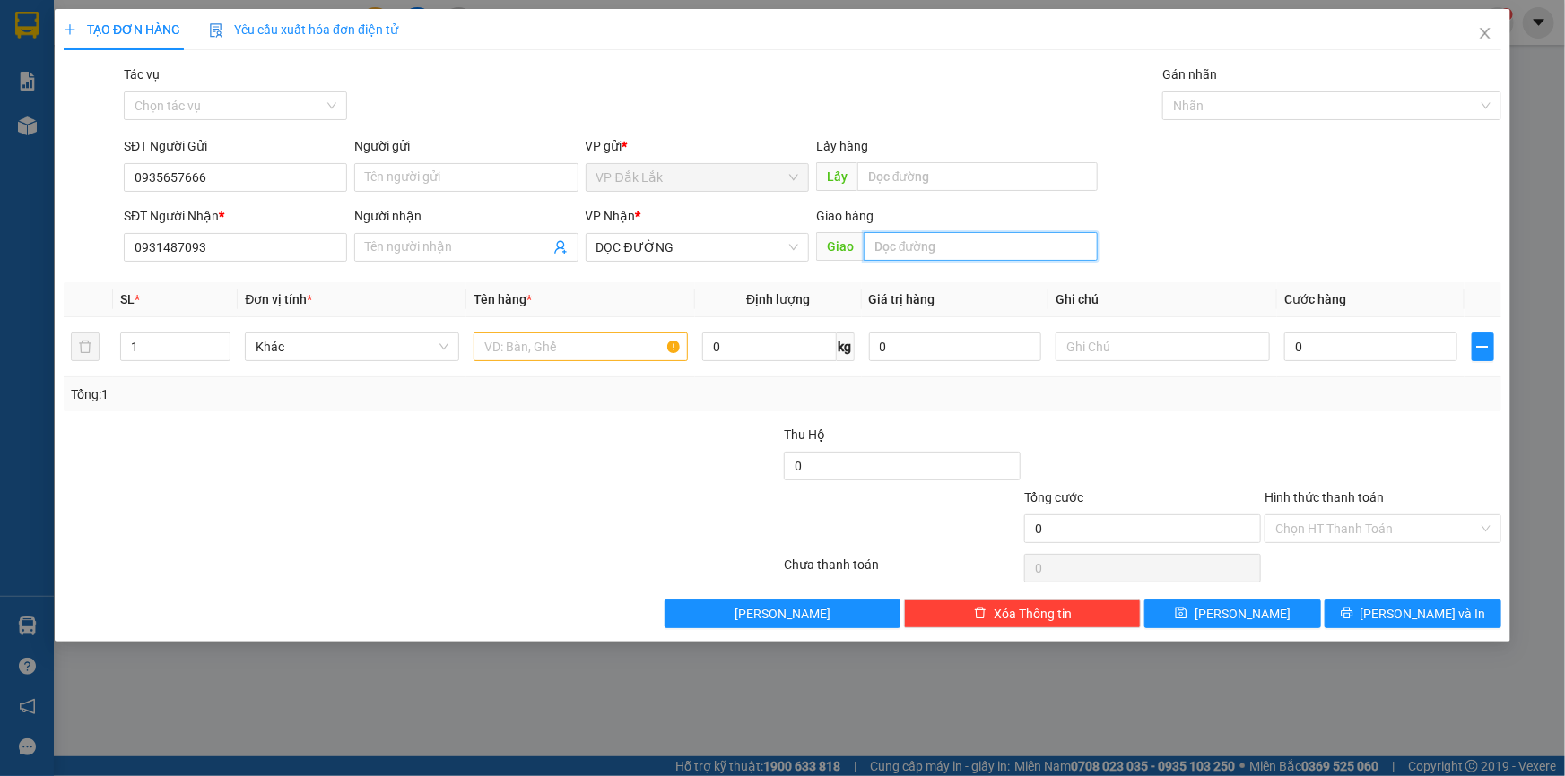
click at [916, 257] on input "text" at bounding box center [980, 246] width 234 height 29
click at [780, 249] on span "DỌC ĐƯỜNG" at bounding box center [697, 247] width 202 height 27
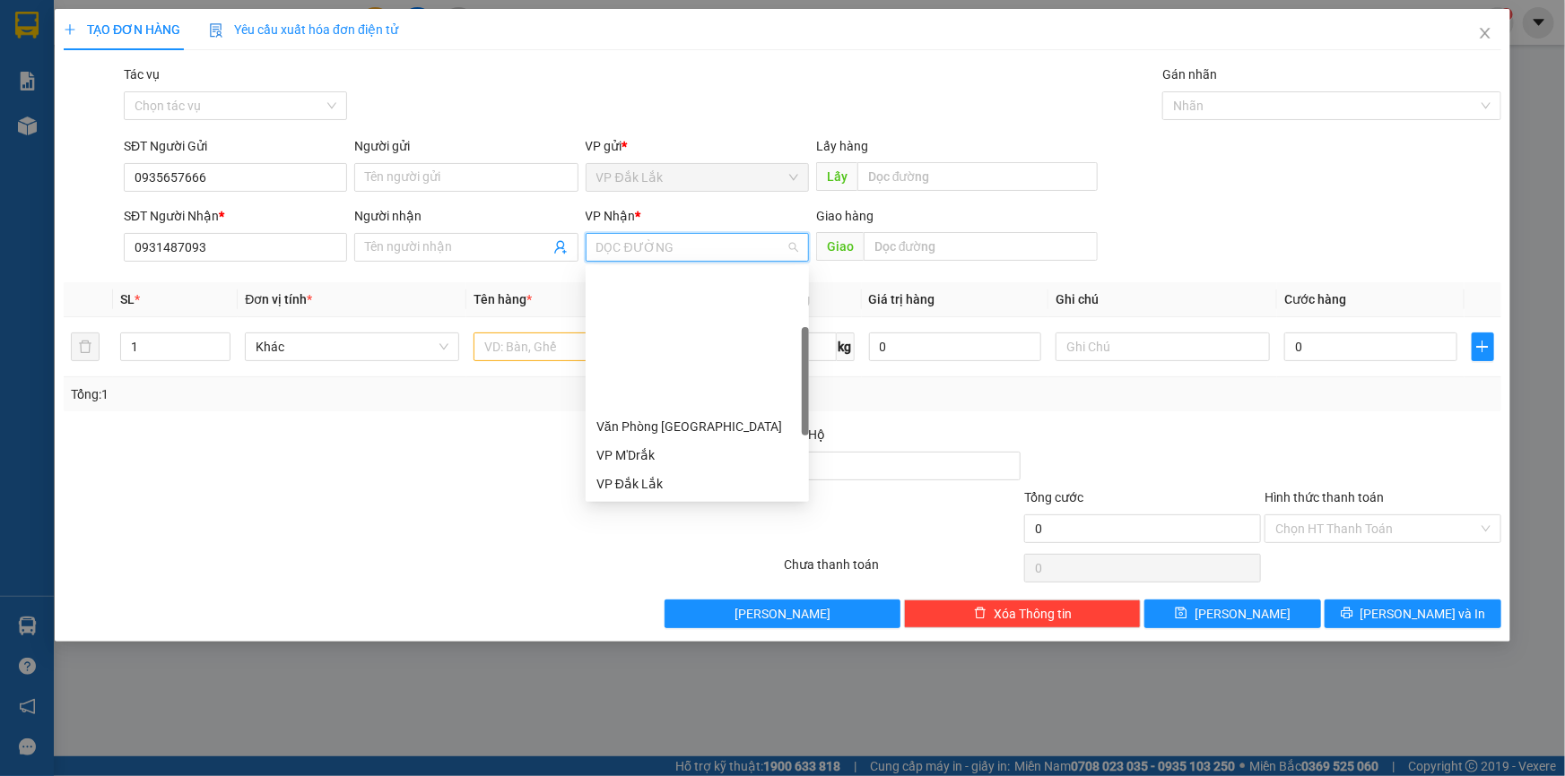
scroll to position [162, 0]
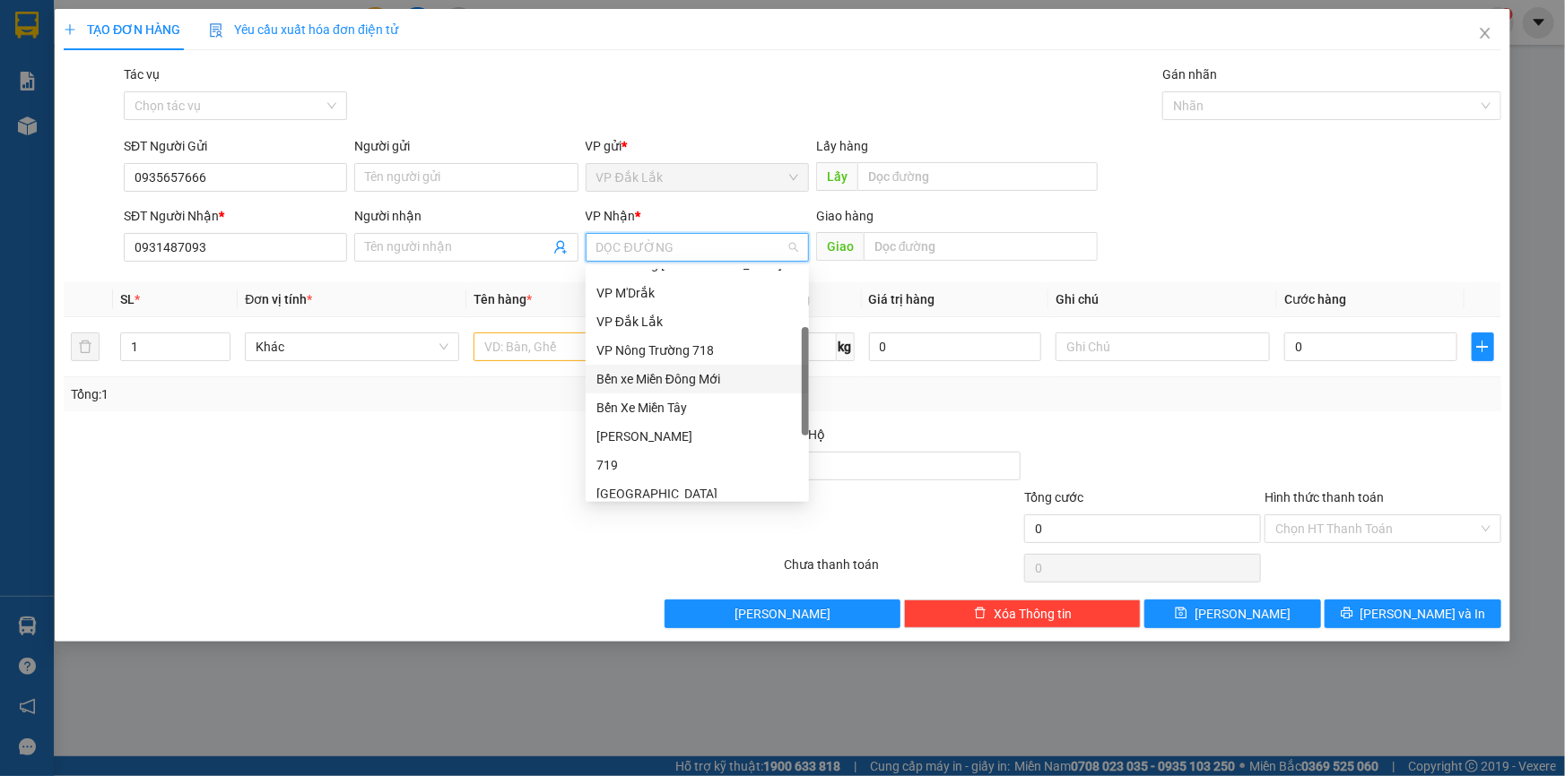
click at [744, 383] on div "Bến xe Miền Đông Mới" at bounding box center [697, 379] width 202 height 20
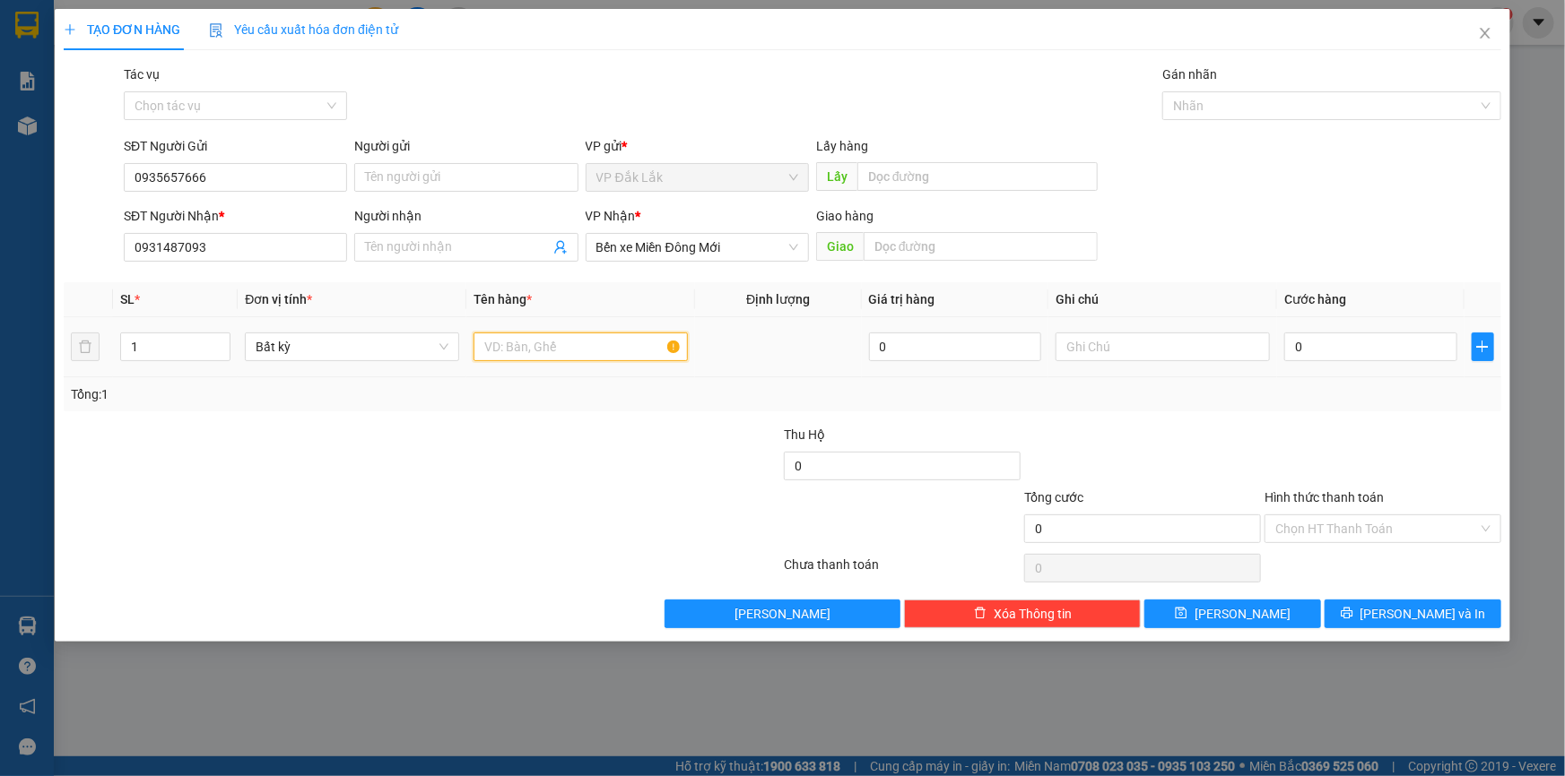
click at [592, 350] on input "text" at bounding box center [580, 347] width 214 height 29
type input "1 THÙNG GIẤY"
click at [1295, 354] on input "0" at bounding box center [1370, 347] width 173 height 29
type input "5"
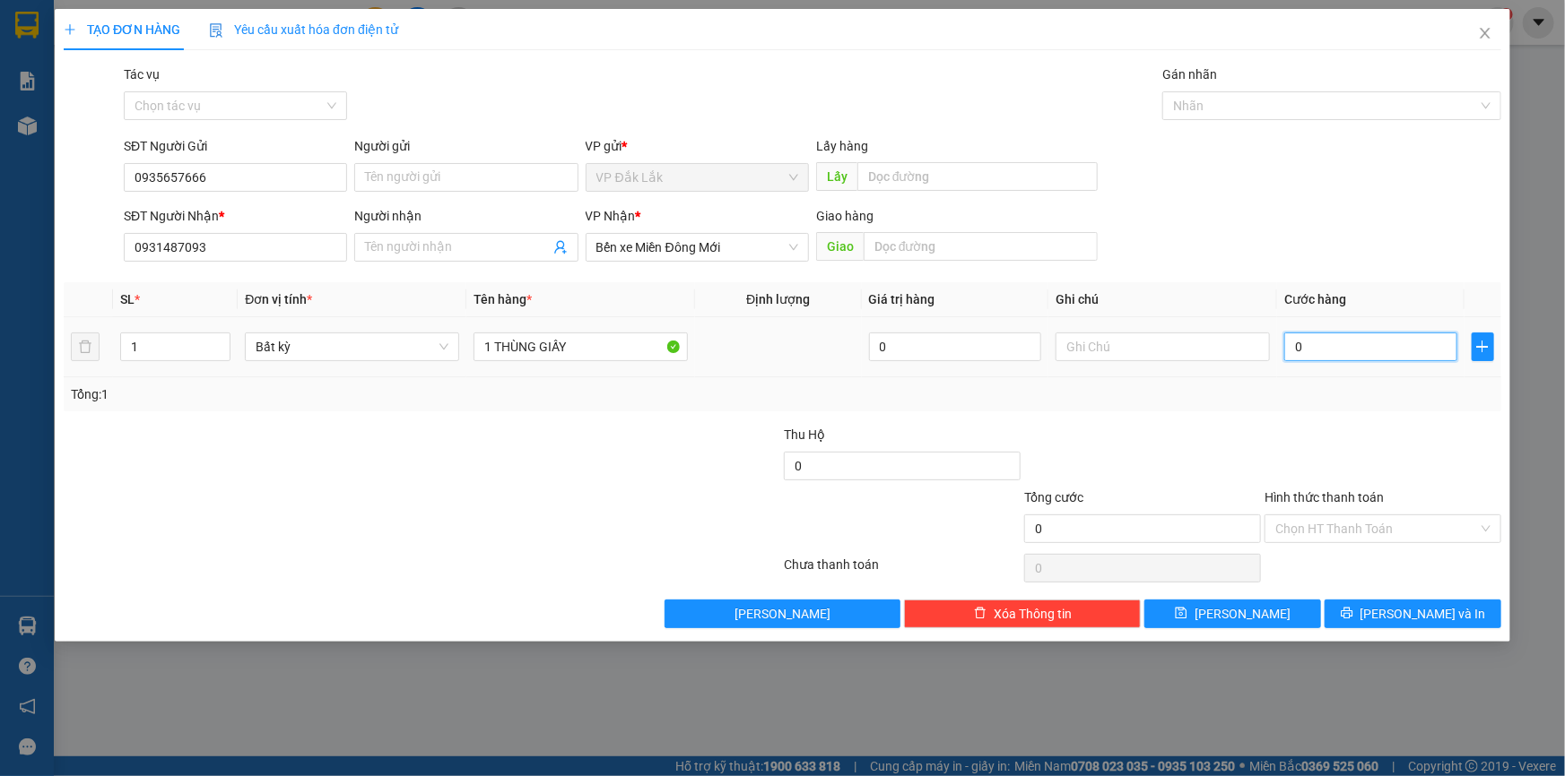
type input "5"
type input "50"
type input "500"
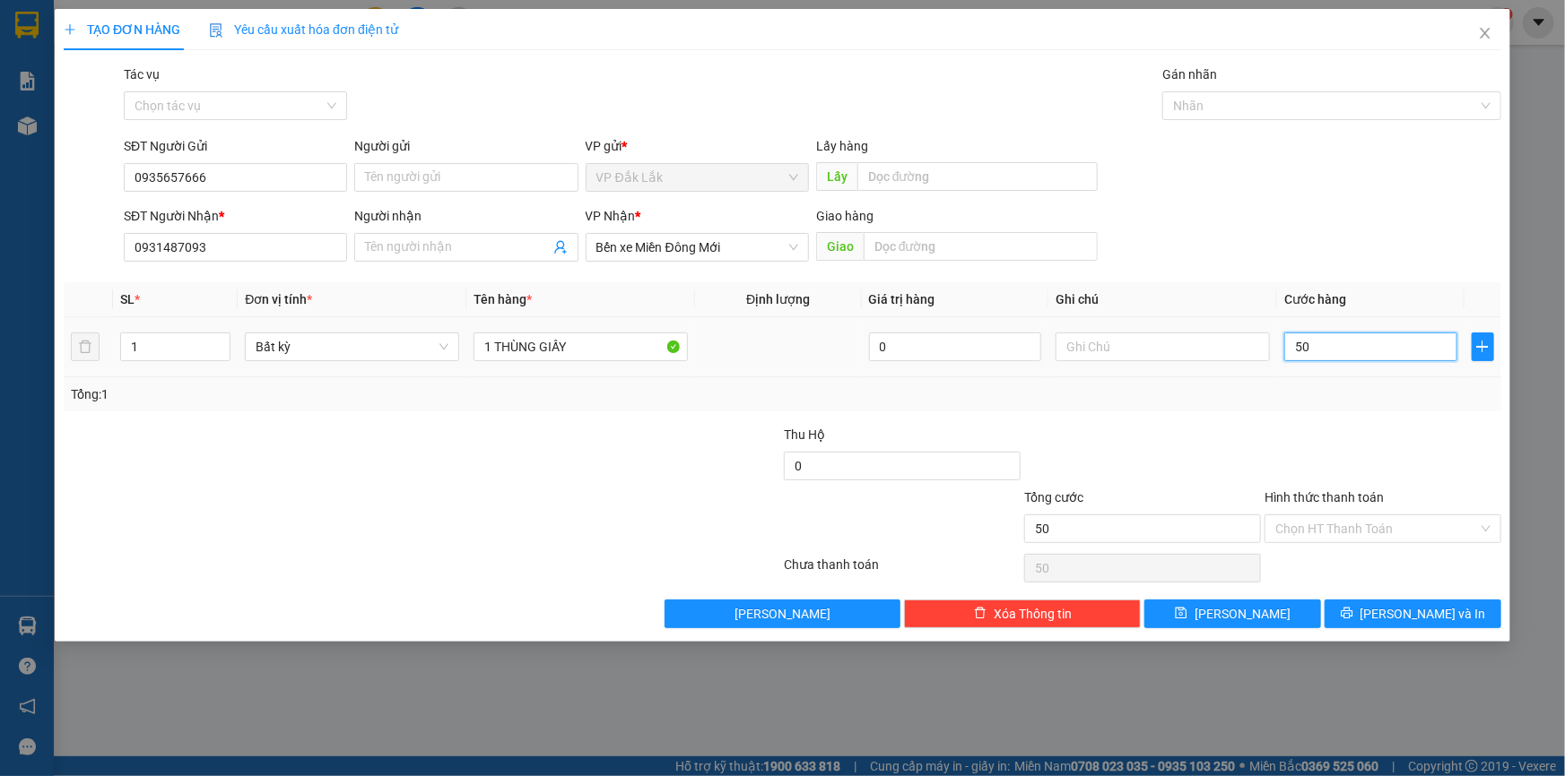
type input "500"
type input "5.000"
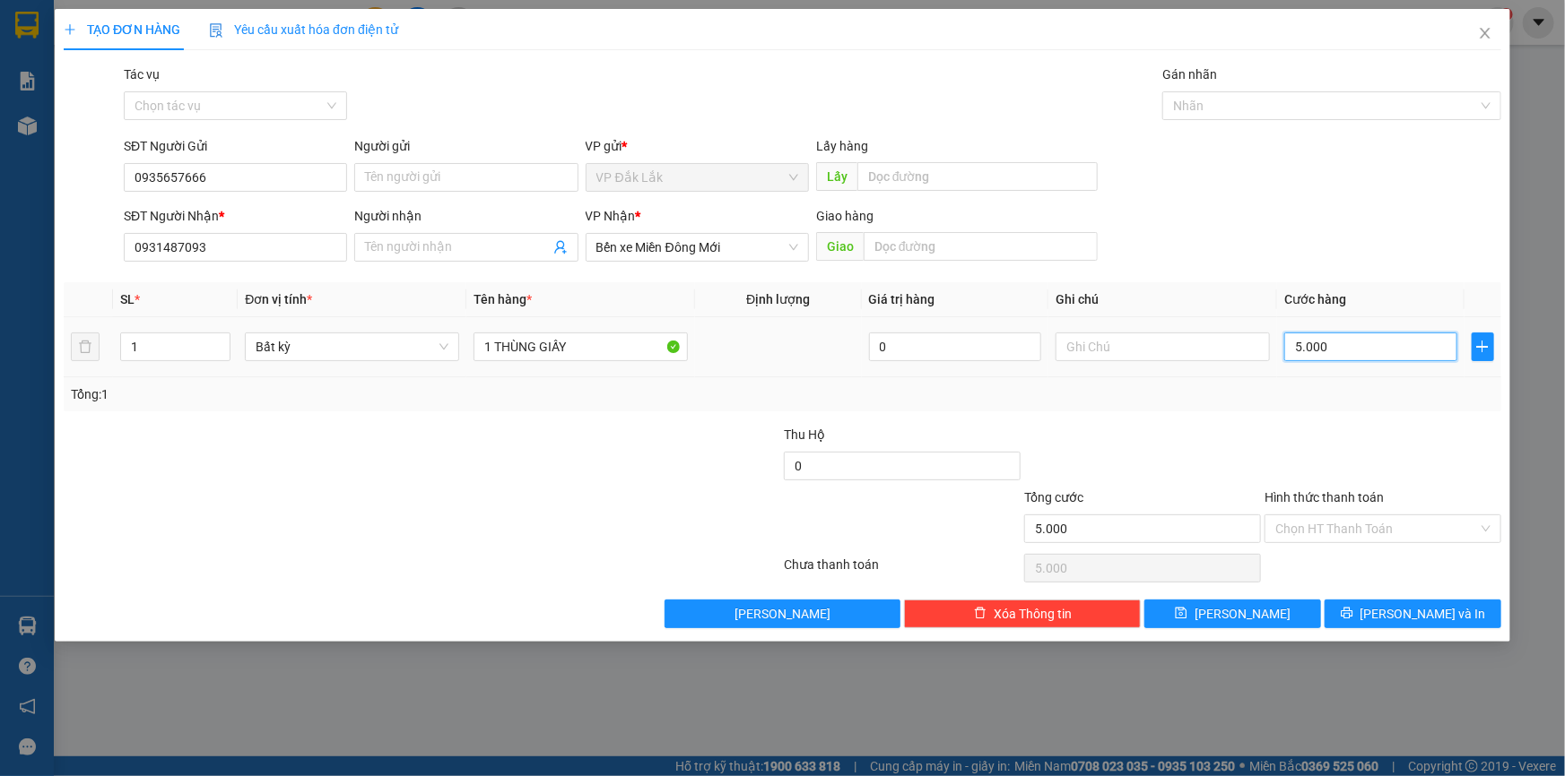
type input "50.000"
click at [1342, 538] on input "Hình thức thanh toán" at bounding box center [1376, 529] width 203 height 27
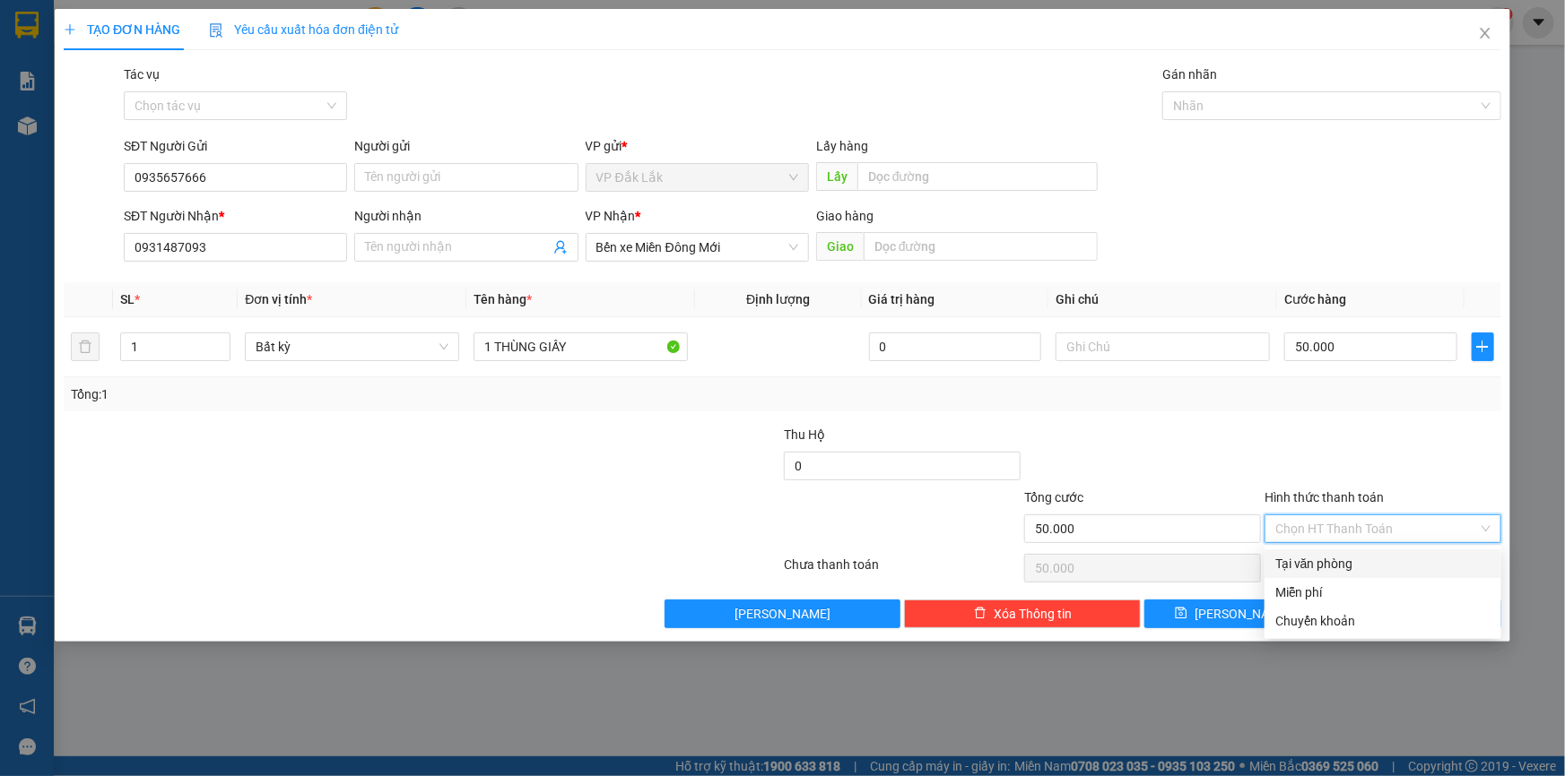
click at [1349, 556] on div "Tại văn phòng" at bounding box center [1382, 564] width 215 height 20
type input "0"
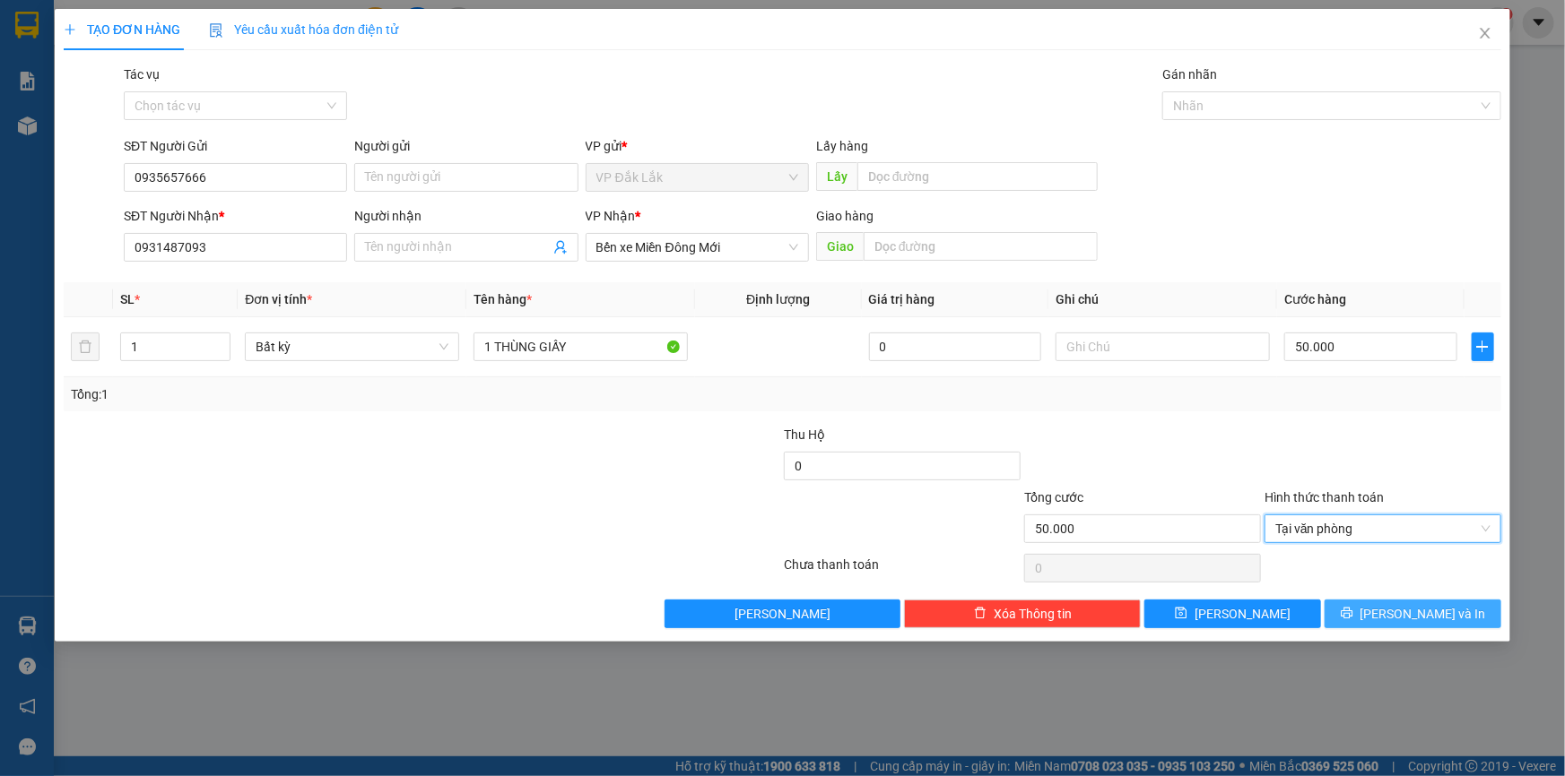
drag, startPoint x: 1358, startPoint y: 611, endPoint x: 1369, endPoint y: 603, distance: 13.4
click at [1359, 610] on button "Lưu và In" at bounding box center [1412, 614] width 177 height 29
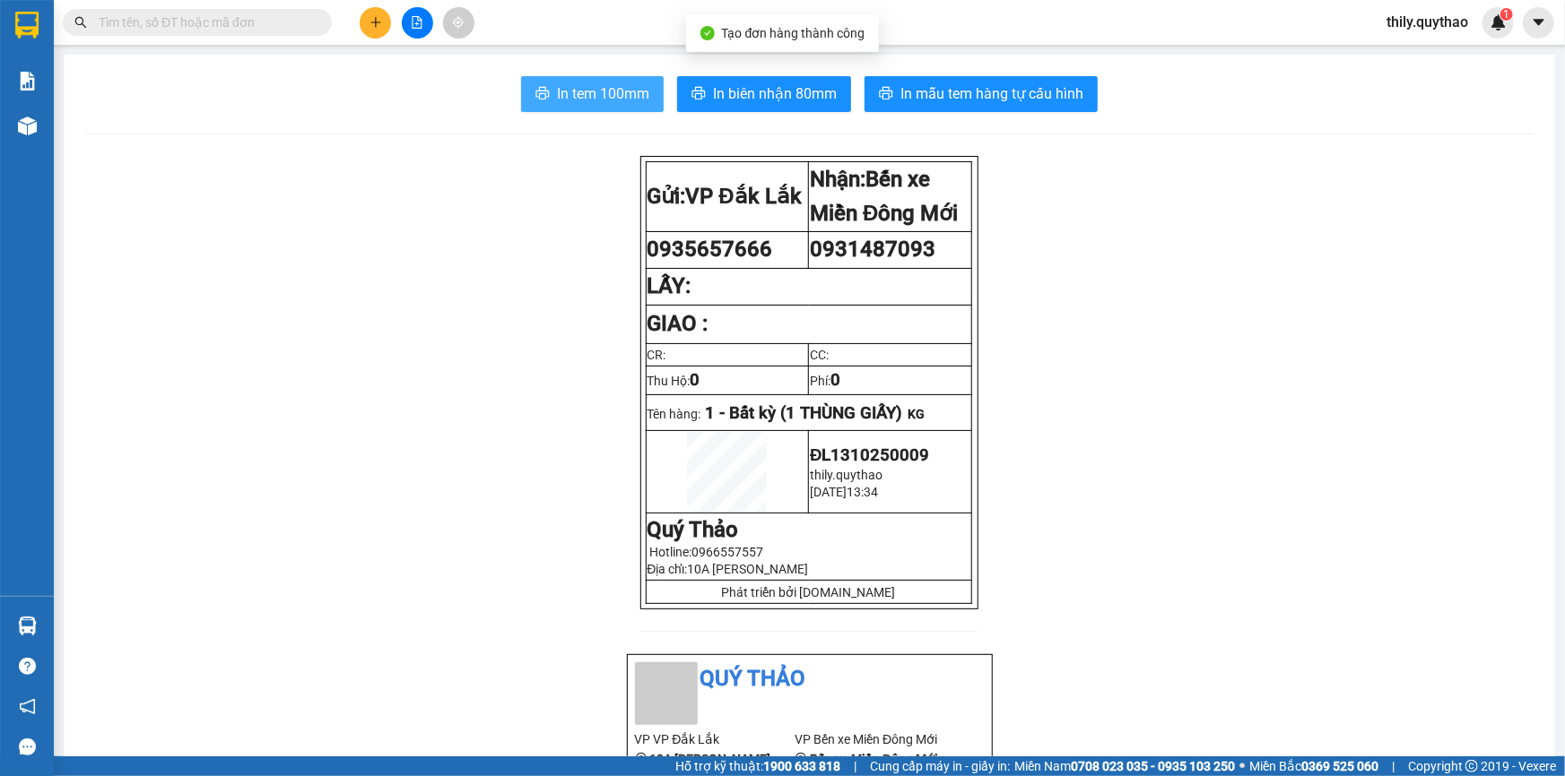
click at [620, 94] on span "In tem 100mm" at bounding box center [603, 93] width 92 height 22
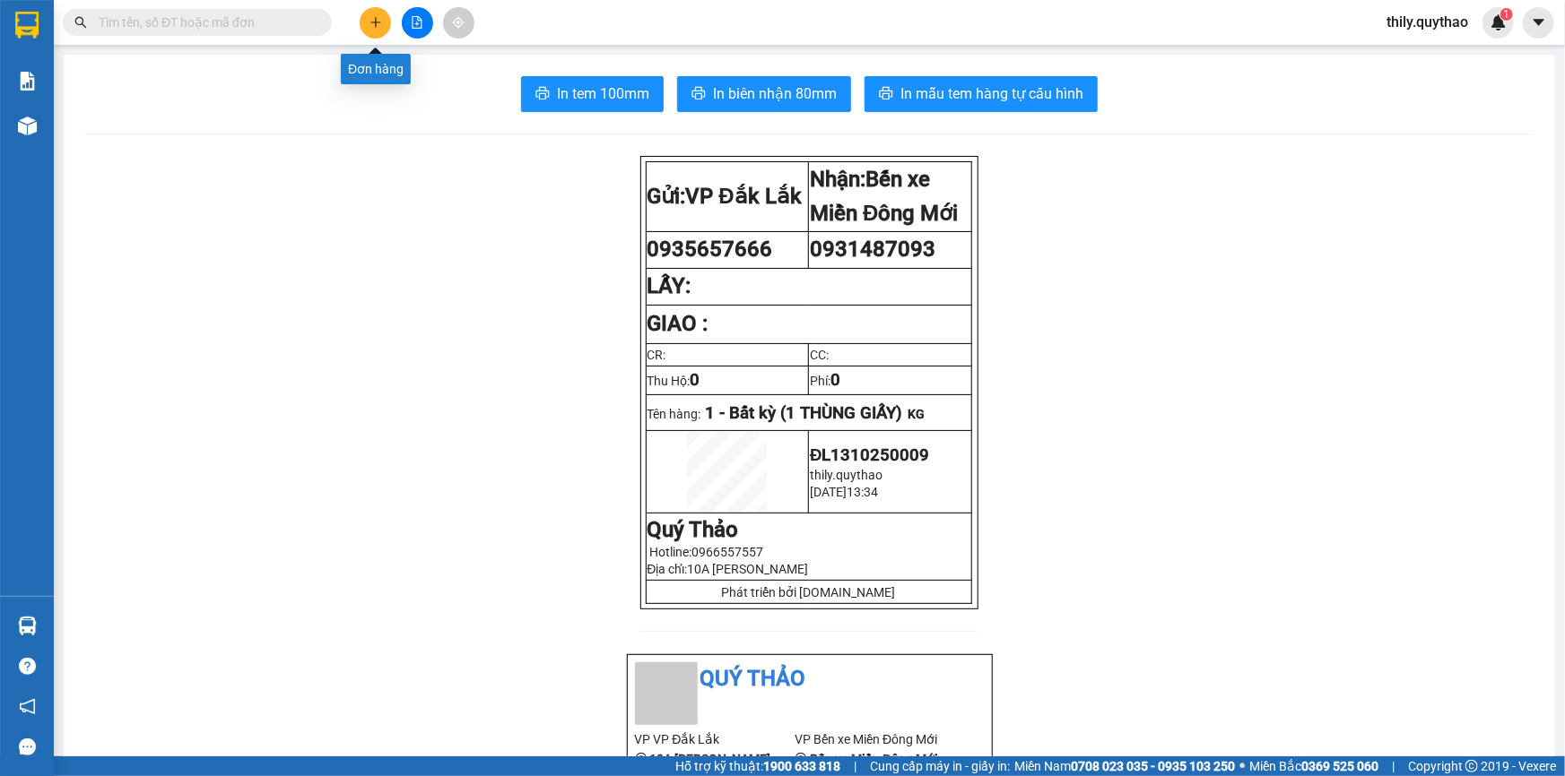
click at [370, 22] on icon "plus" at bounding box center [375, 22] width 13 height 13
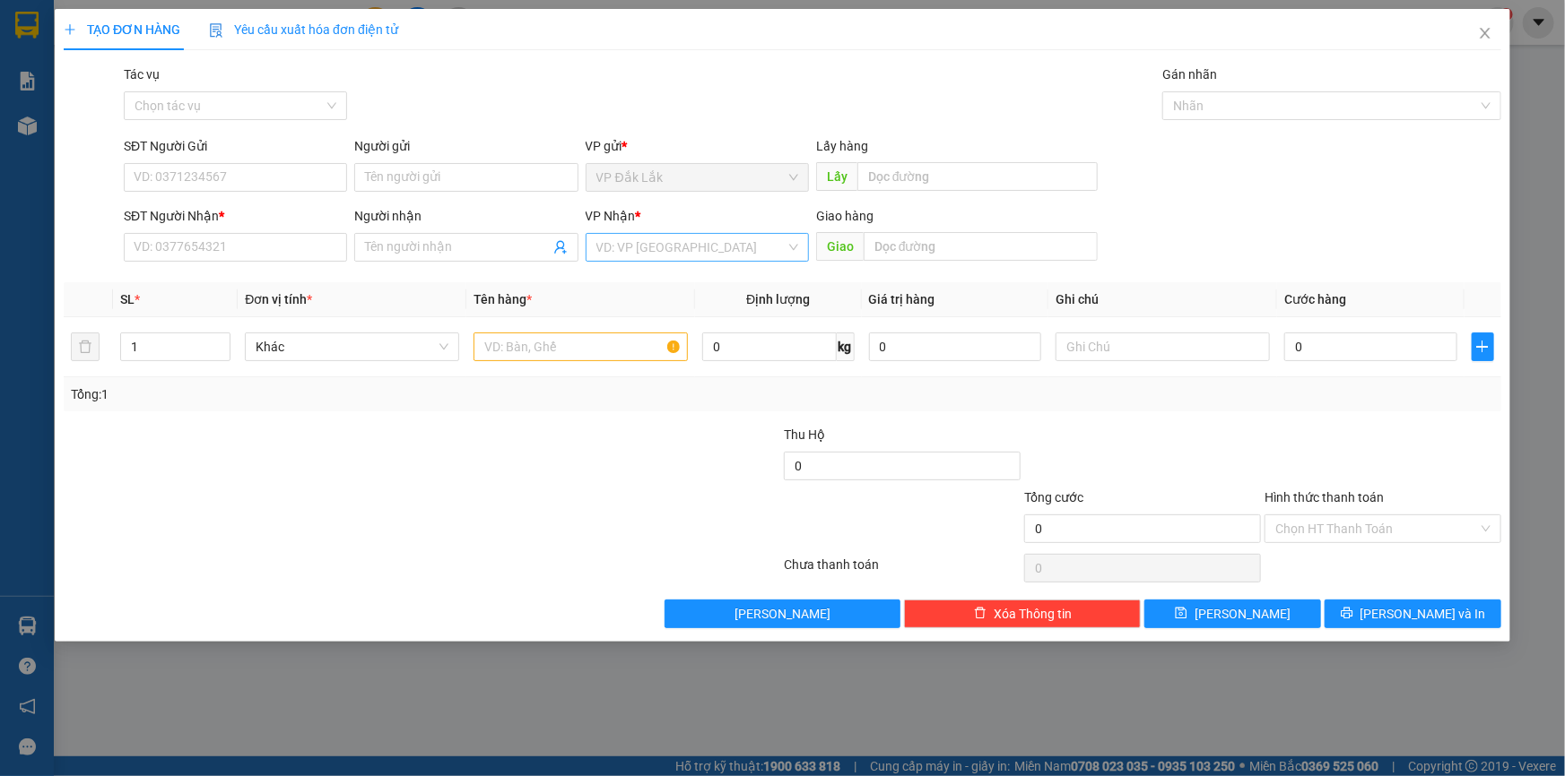
click at [711, 246] on input "search" at bounding box center [690, 247] width 189 height 27
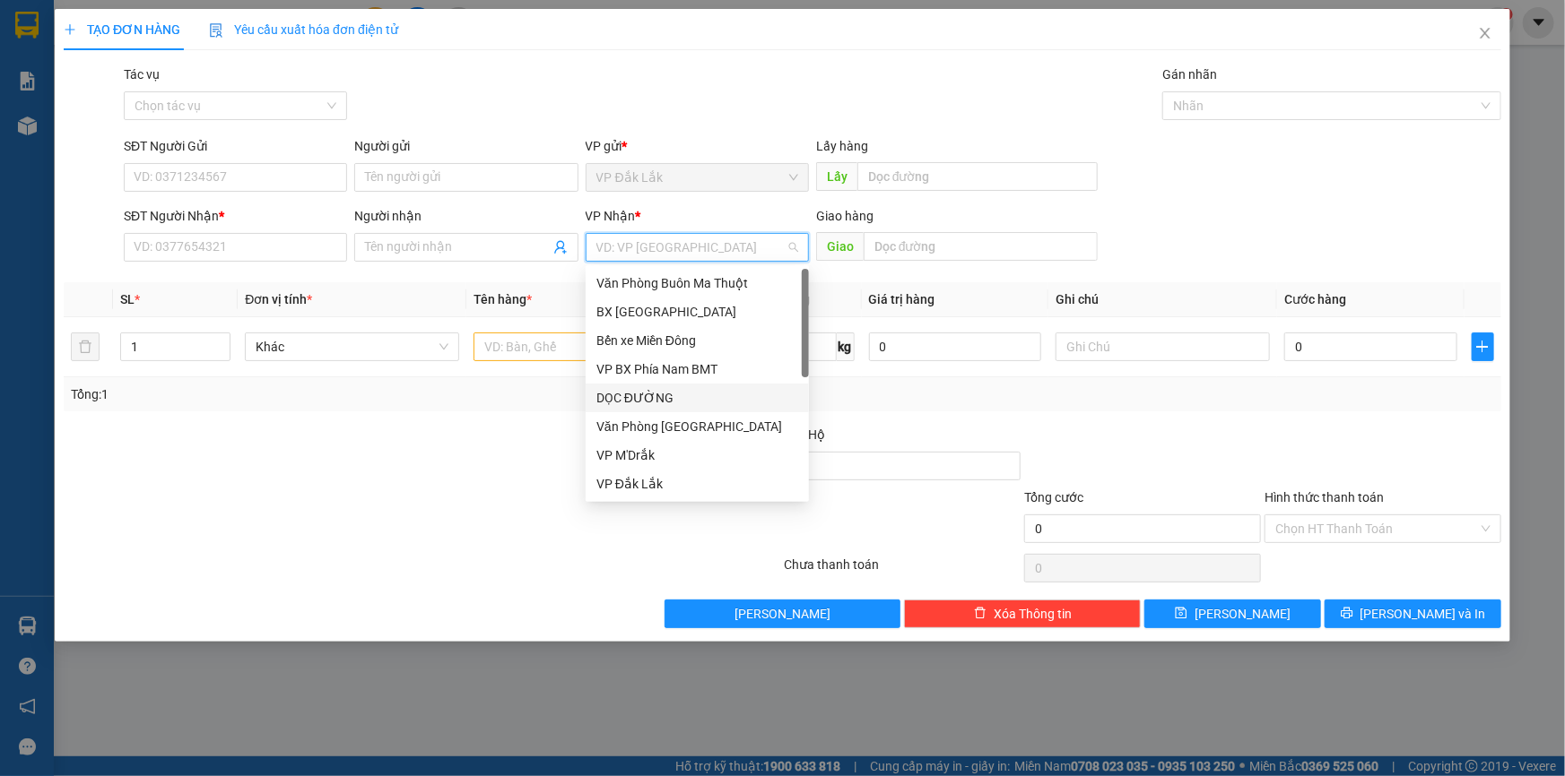
click at [735, 403] on div "DỌC ĐƯỜNG" at bounding box center [697, 398] width 202 height 20
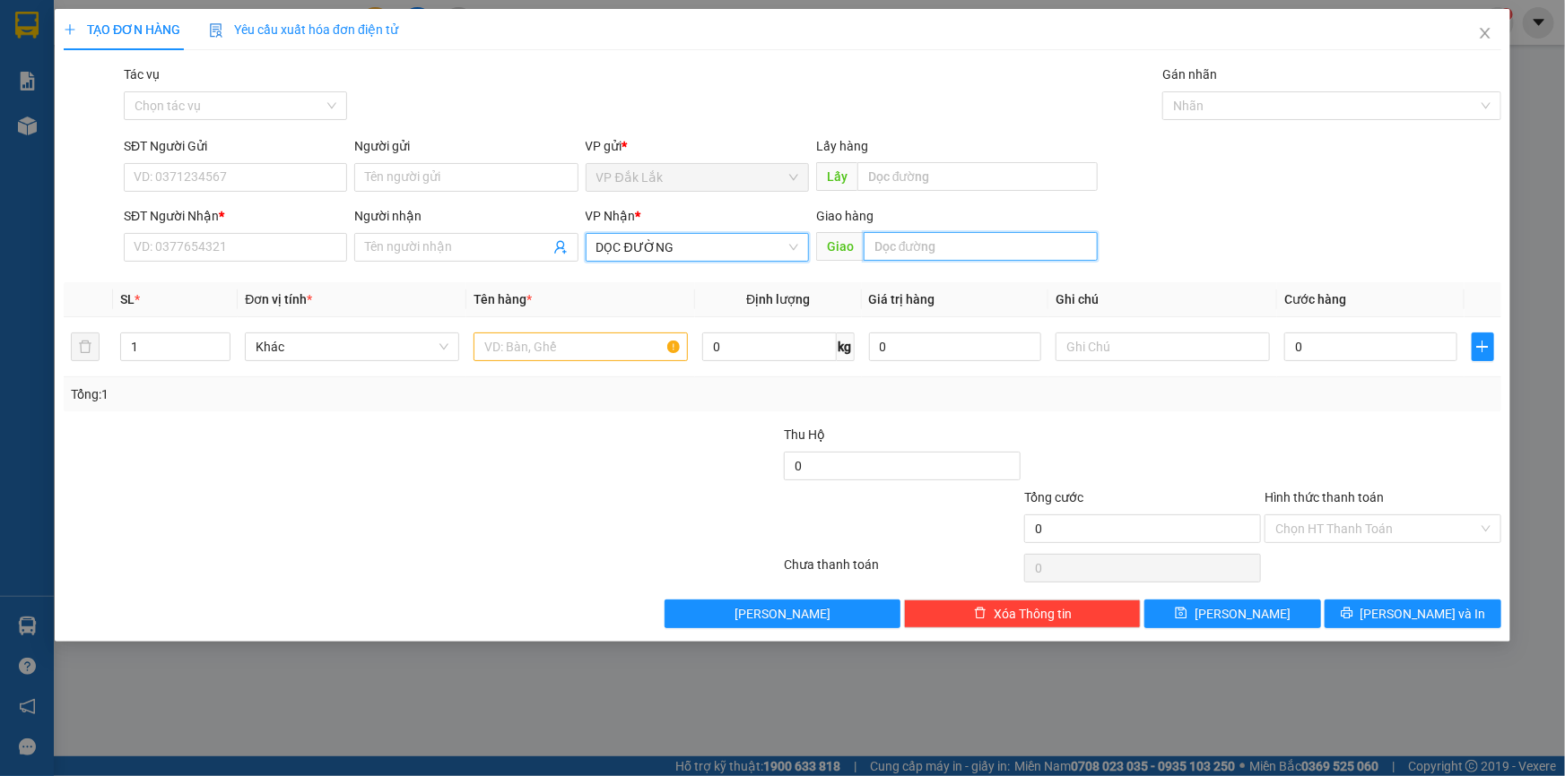
click at [895, 243] on input "text" at bounding box center [980, 246] width 234 height 29
type input "TÂN PHƯỚC KHÁNH"
click at [519, 359] on input "text" at bounding box center [580, 347] width 214 height 29
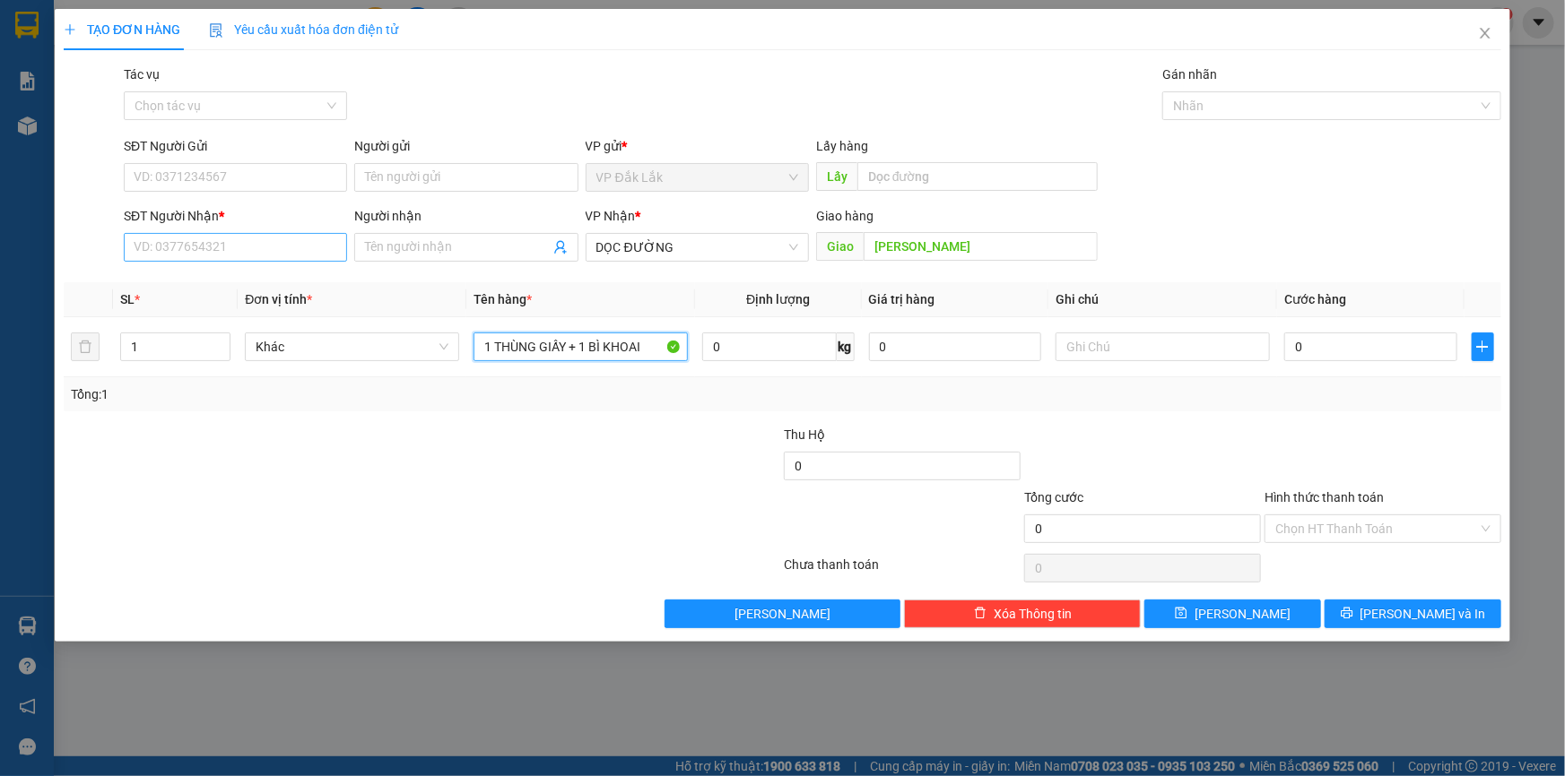
type input "1 THÙNG GIẤY + 1 BÌ KHOAI"
click at [146, 239] on input "SĐT Người Nhận *" at bounding box center [235, 247] width 223 height 29
type input "0384314542"
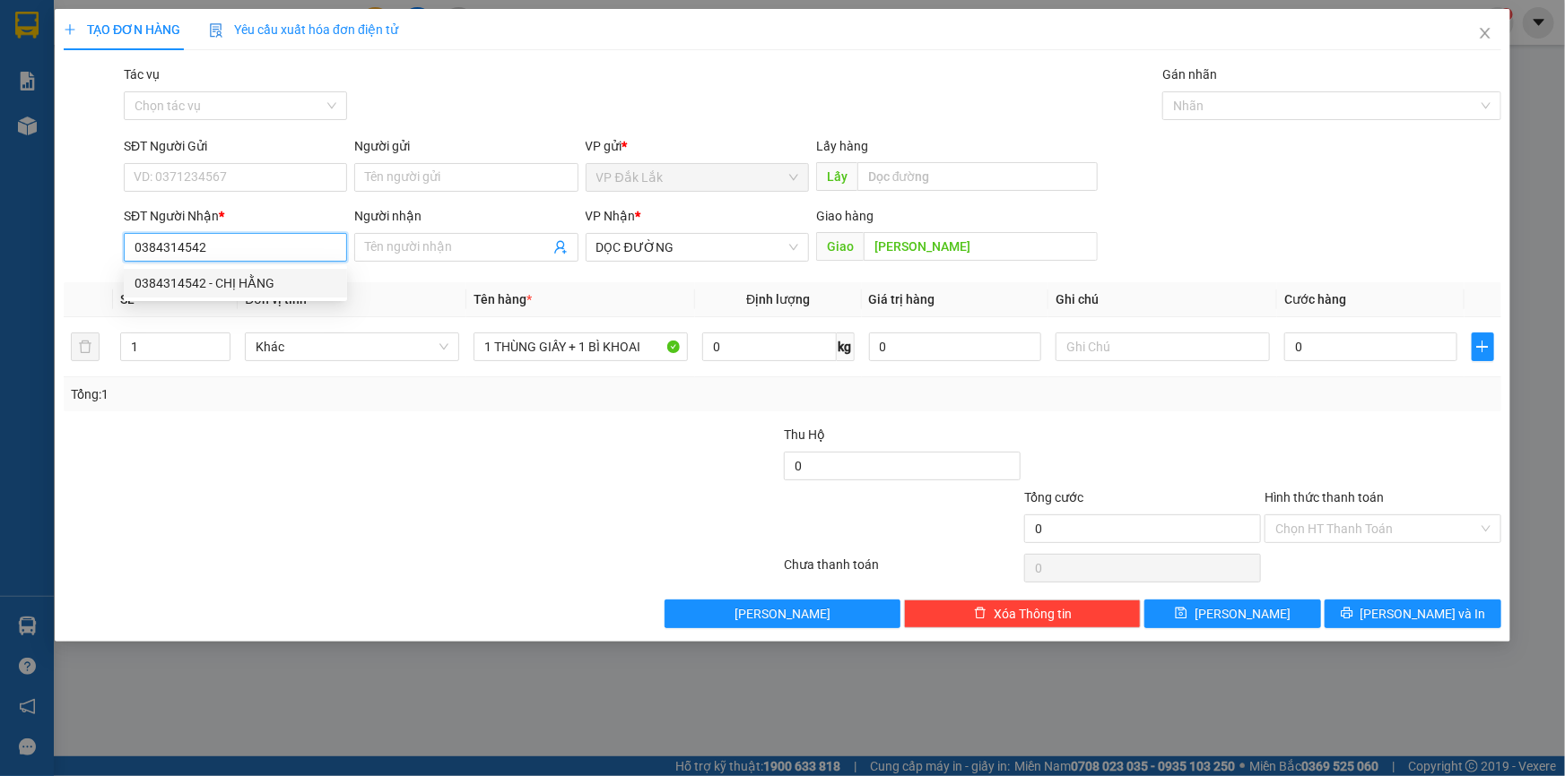
click at [221, 286] on div "0384314542 - CHỊ HẰNG" at bounding box center [235, 283] width 202 height 20
type input "CHỊ HẰNG"
type input "0384314542"
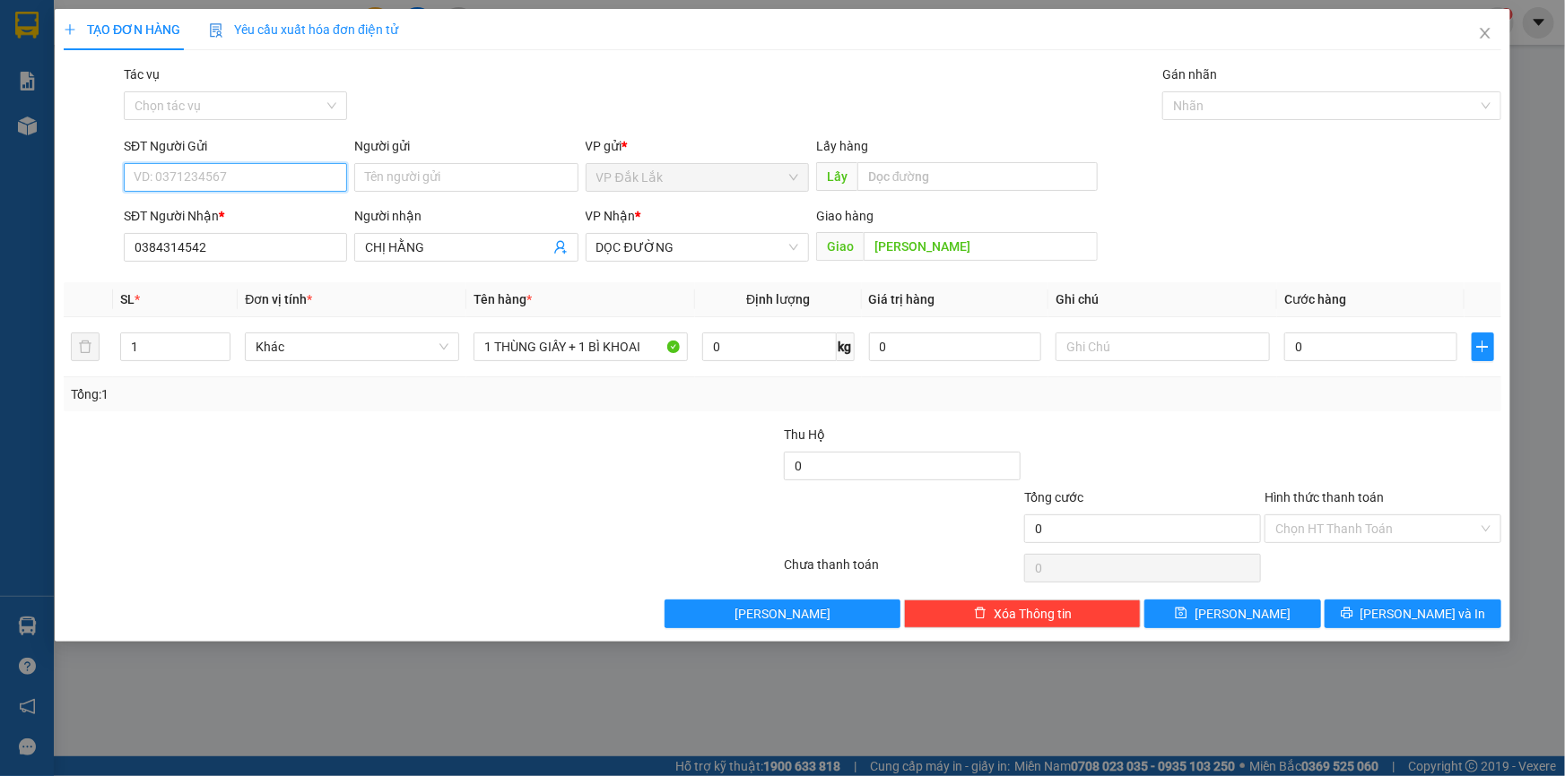
click at [219, 182] on input "SĐT Người Gửi" at bounding box center [235, 177] width 223 height 29
click at [202, 210] on div "0985832041" at bounding box center [235, 214] width 202 height 20
type input "0985832041"
click at [1296, 354] on input "0" at bounding box center [1370, 347] width 173 height 29
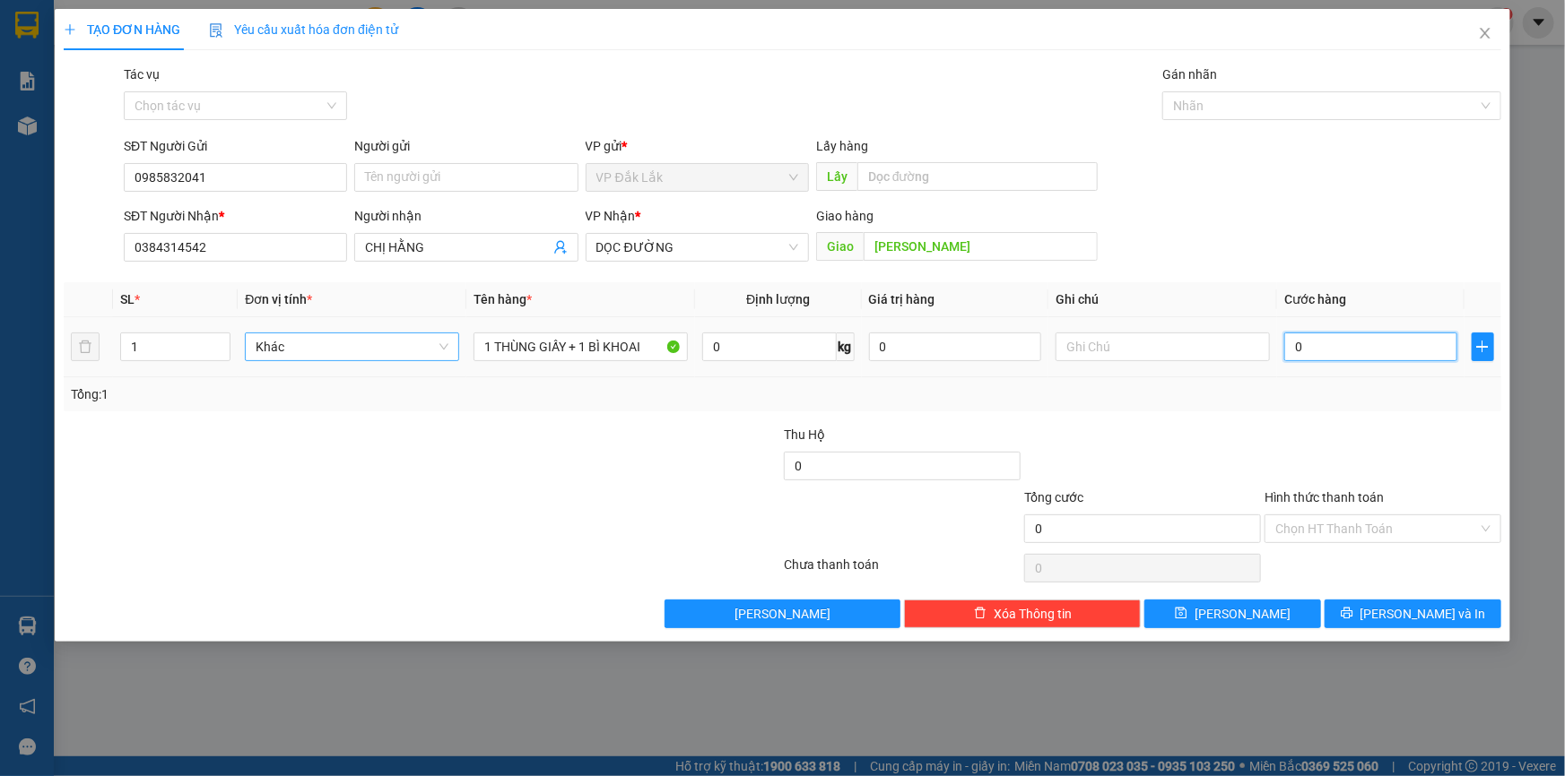
type input "1"
type input "11"
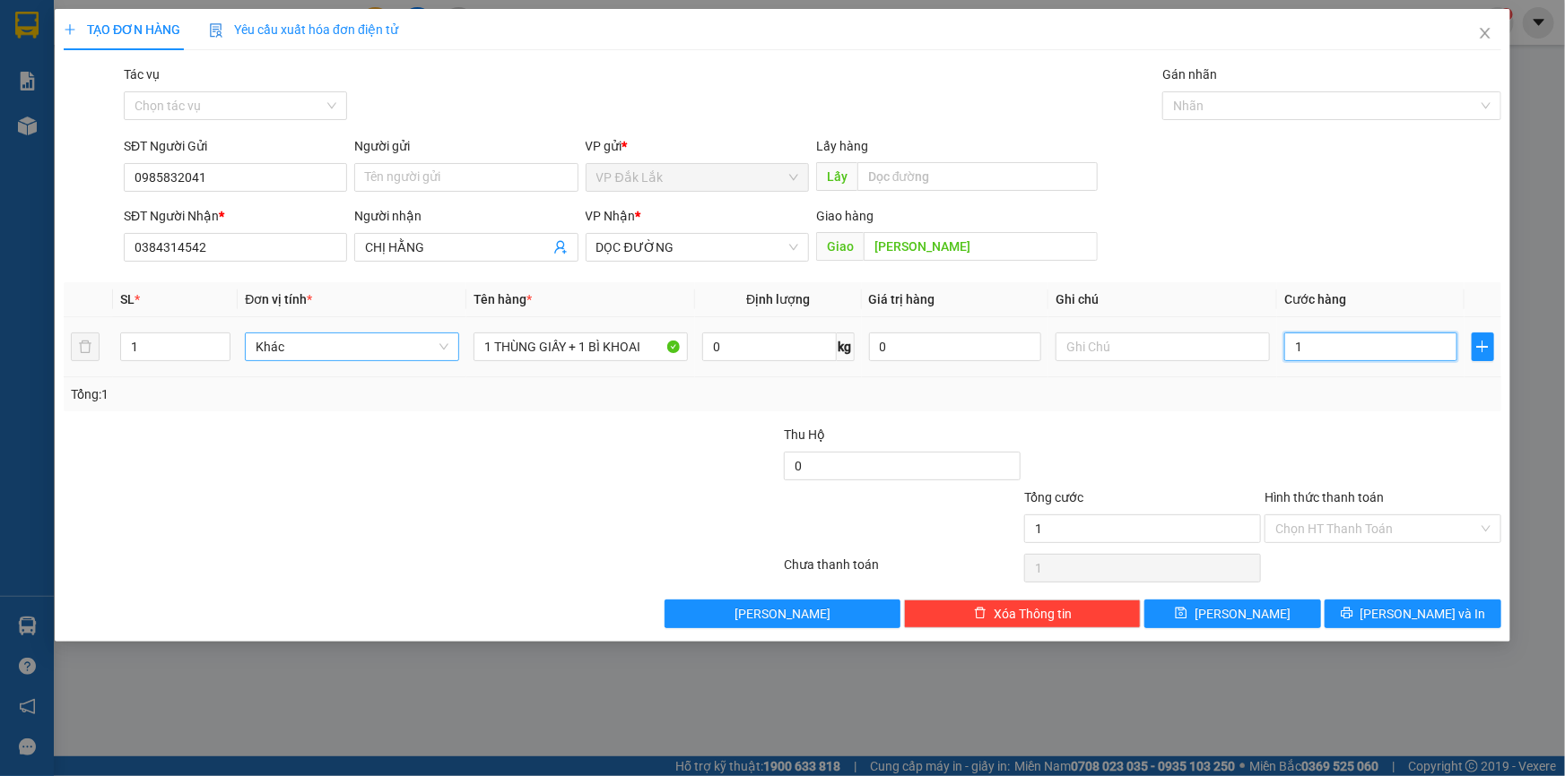
type input "11"
type input "110"
type input "1.100"
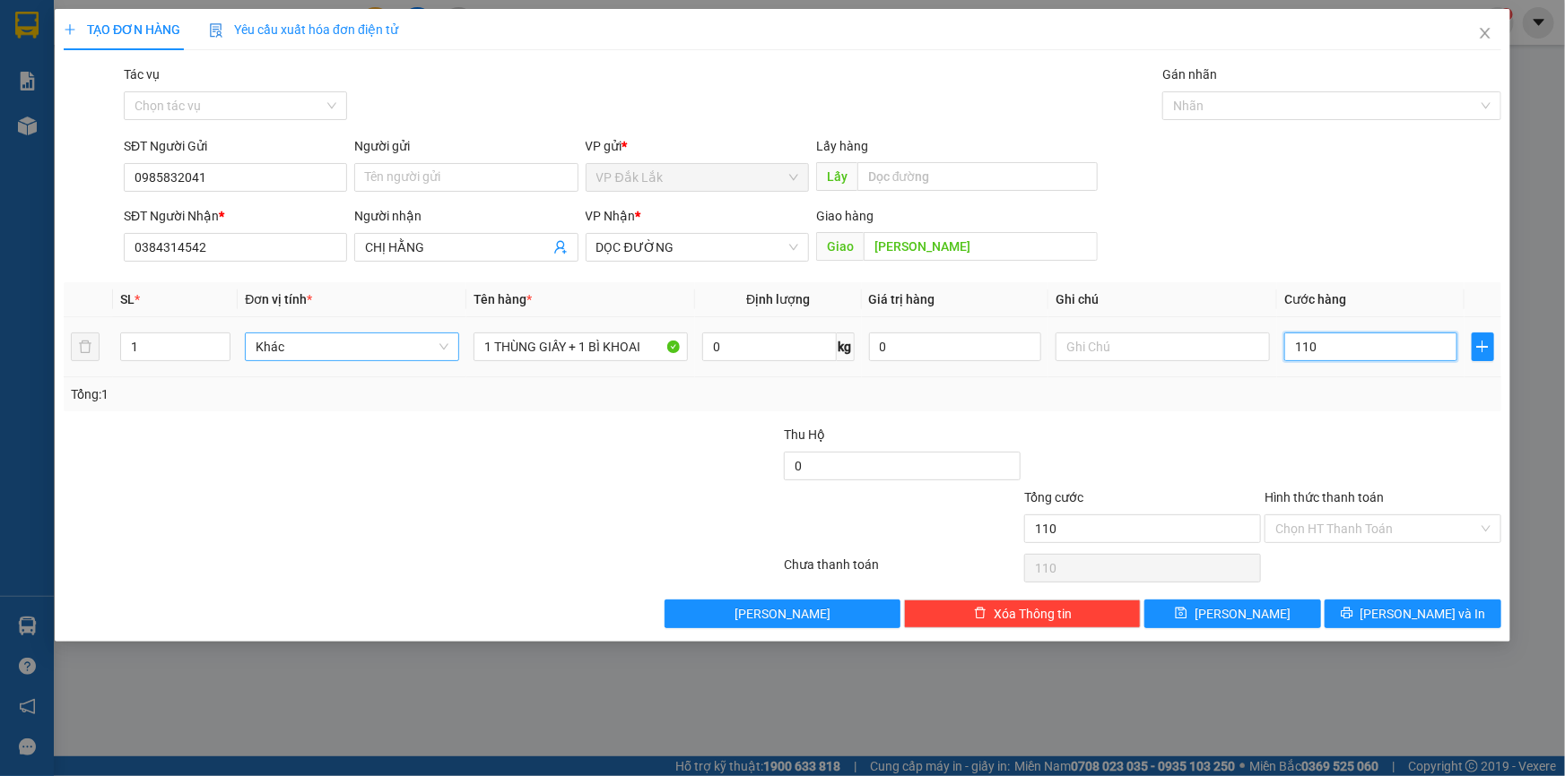
type input "1.100"
type input "11.000"
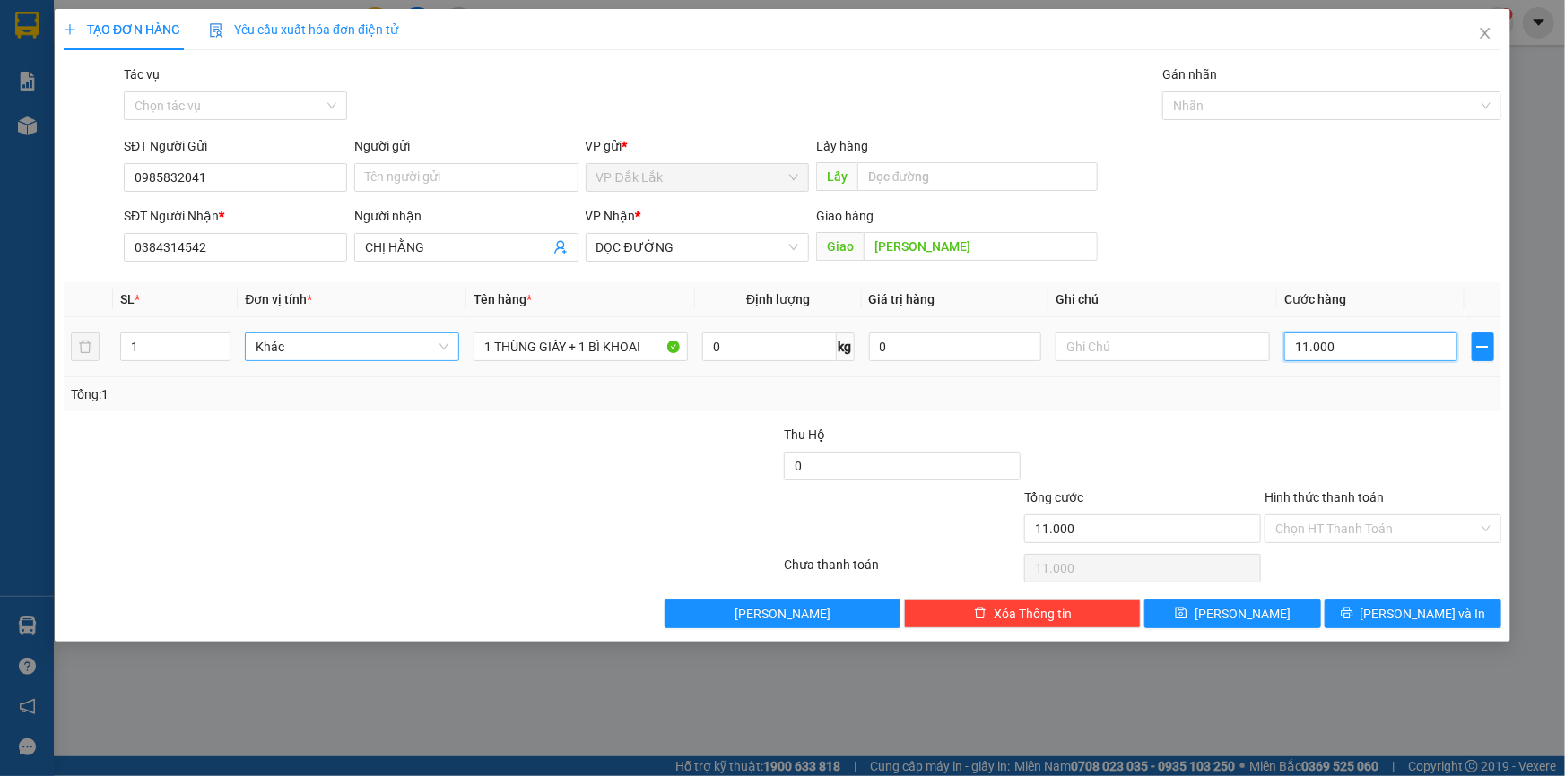
type input "110.000"
click at [1380, 523] on input "Hình thức thanh toán" at bounding box center [1376, 529] width 203 height 27
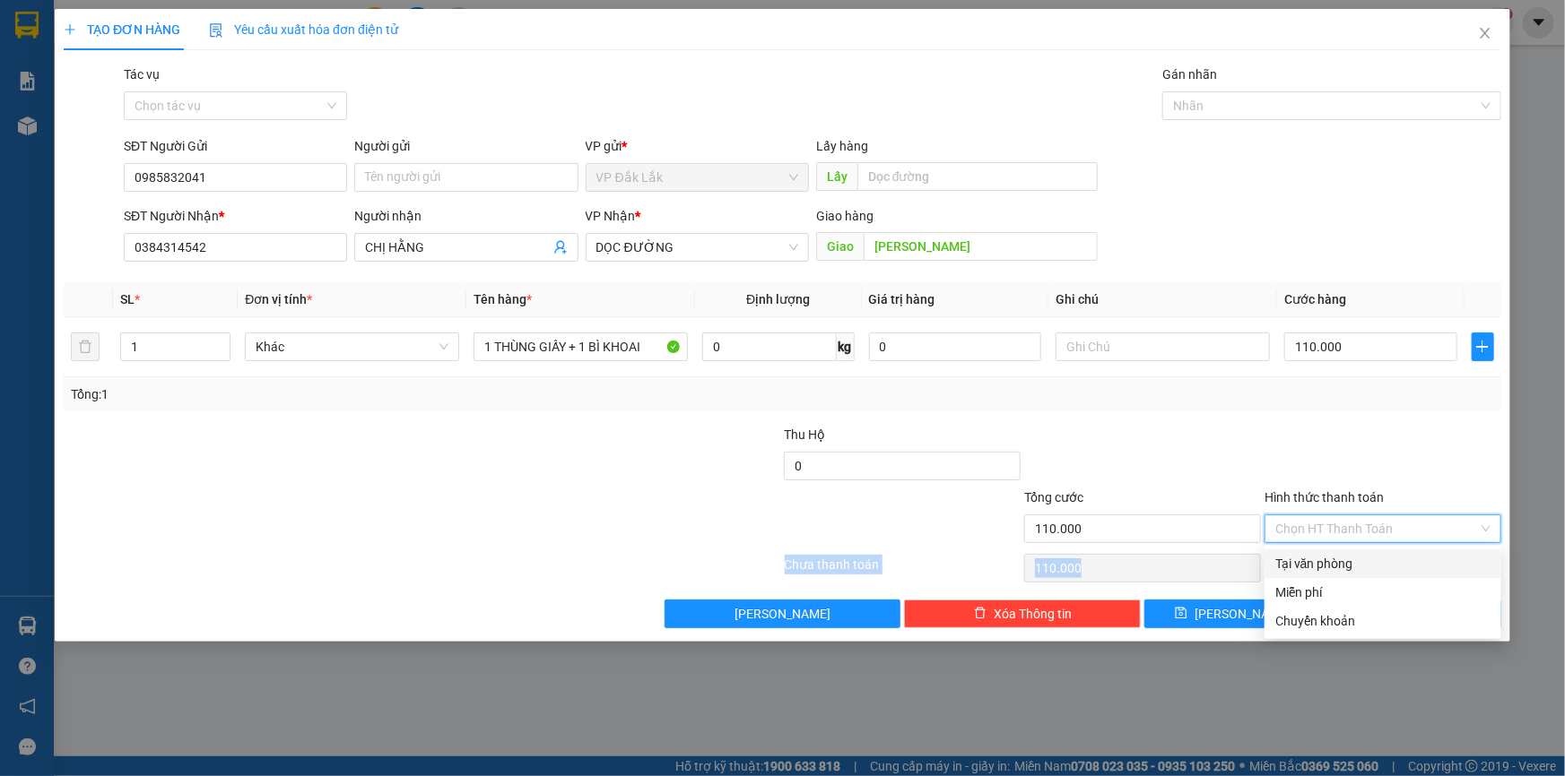
drag, startPoint x: 1376, startPoint y: 547, endPoint x: 1374, endPoint y: 557, distance: 10.2
click at [1374, 552] on div "Transit Pickup Surcharge Ids Transit Deliver Surcharge Ids Transit Deliver Surc…" at bounding box center [782, 347] width 1437 height 564
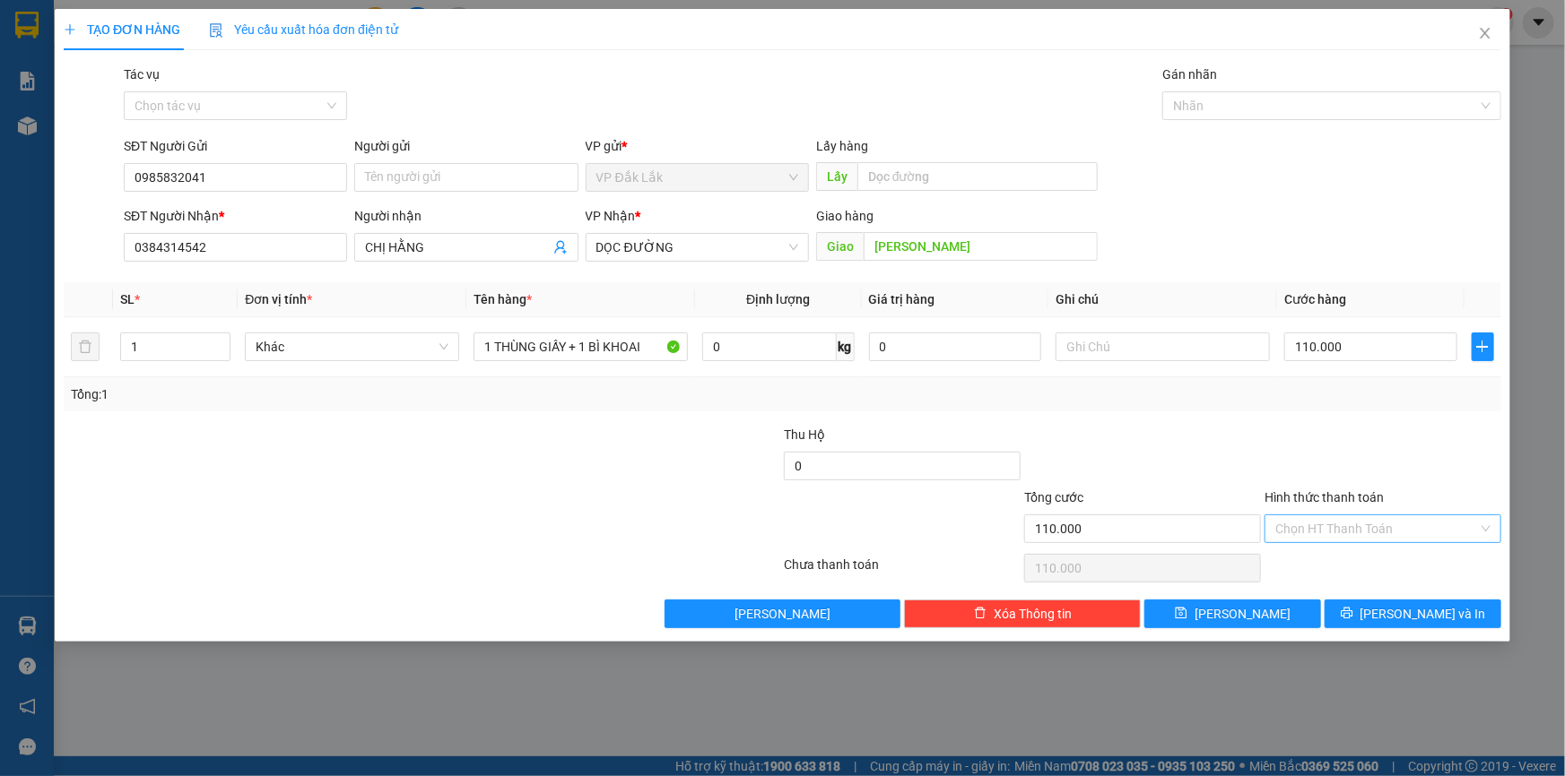
click at [1385, 529] on input "Hình thức thanh toán" at bounding box center [1376, 529] width 203 height 27
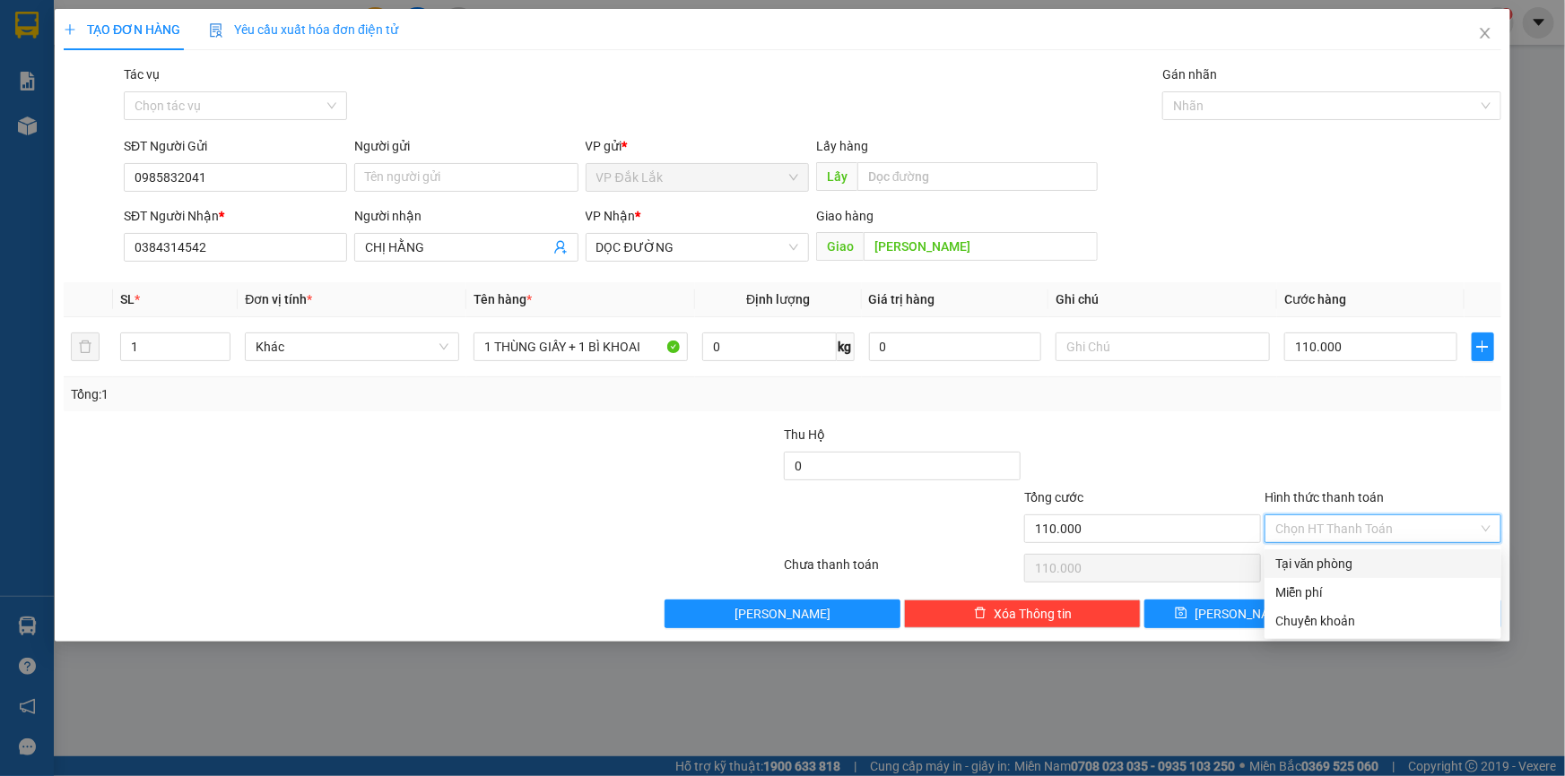
click at [1375, 563] on div "Tại văn phòng" at bounding box center [1382, 564] width 215 height 20
type input "0"
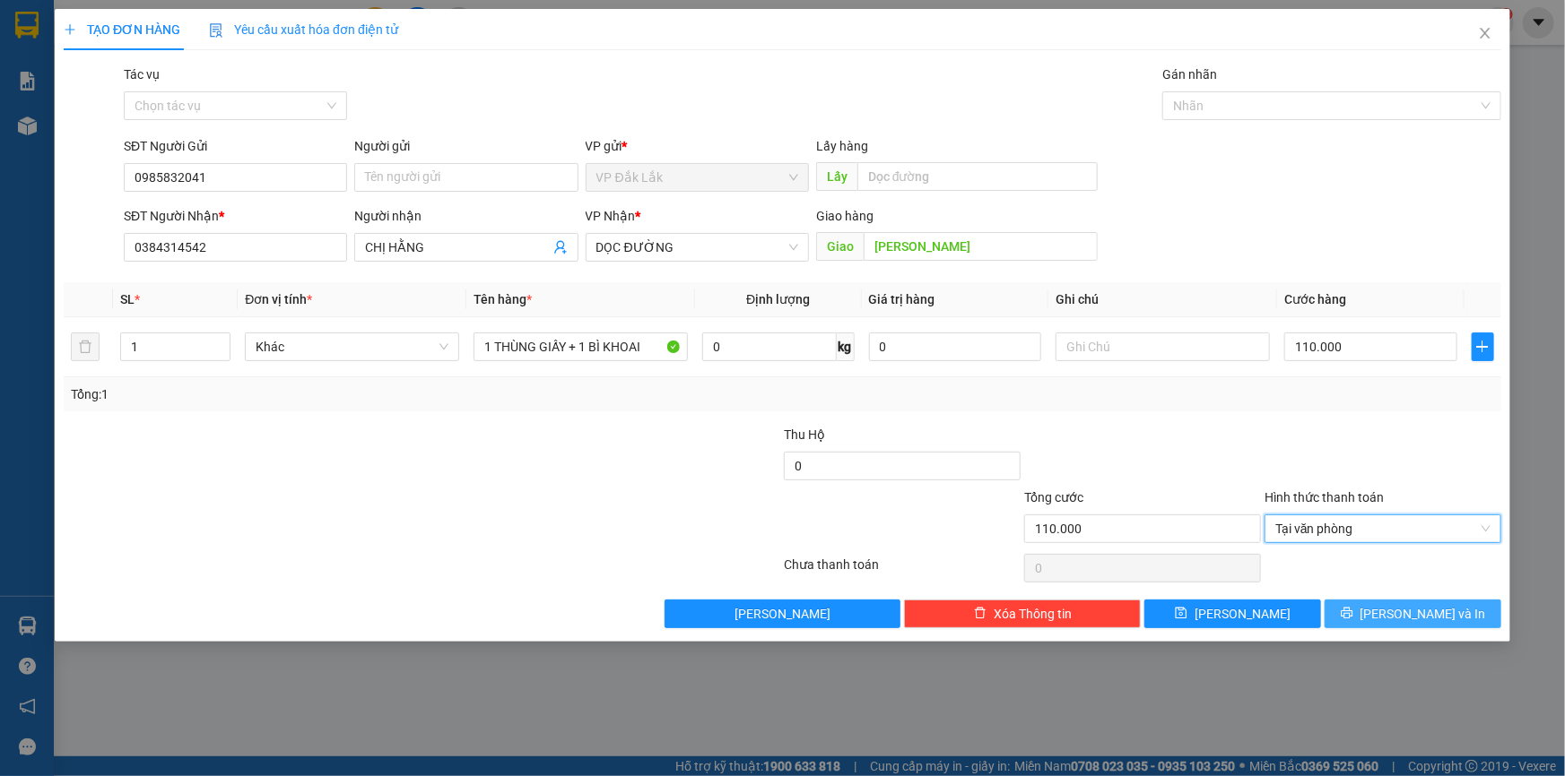
click at [1425, 616] on span "Lưu và In" at bounding box center [1423, 614] width 126 height 20
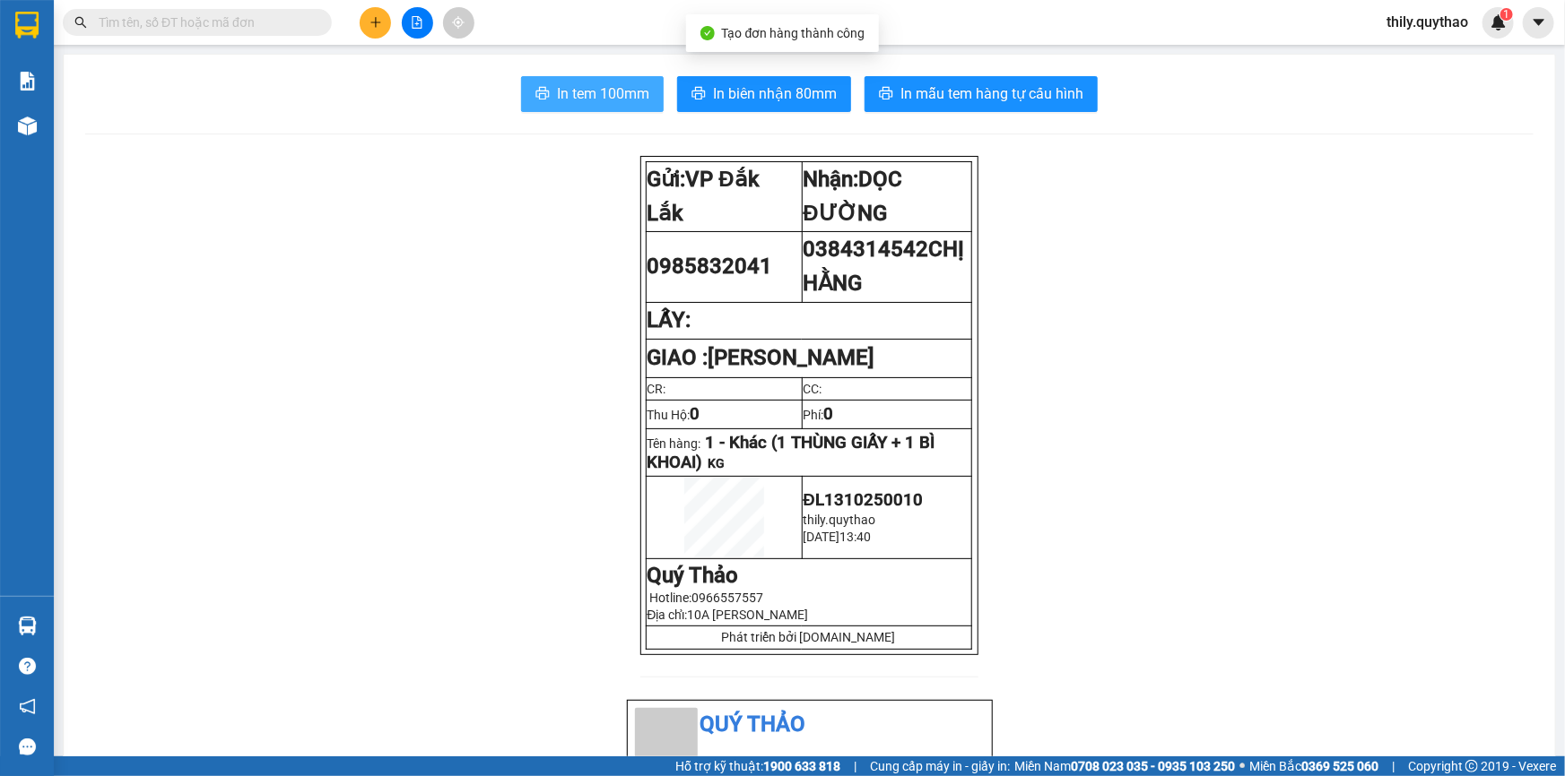
click at [538, 106] on button "In tem 100mm" at bounding box center [592, 94] width 143 height 36
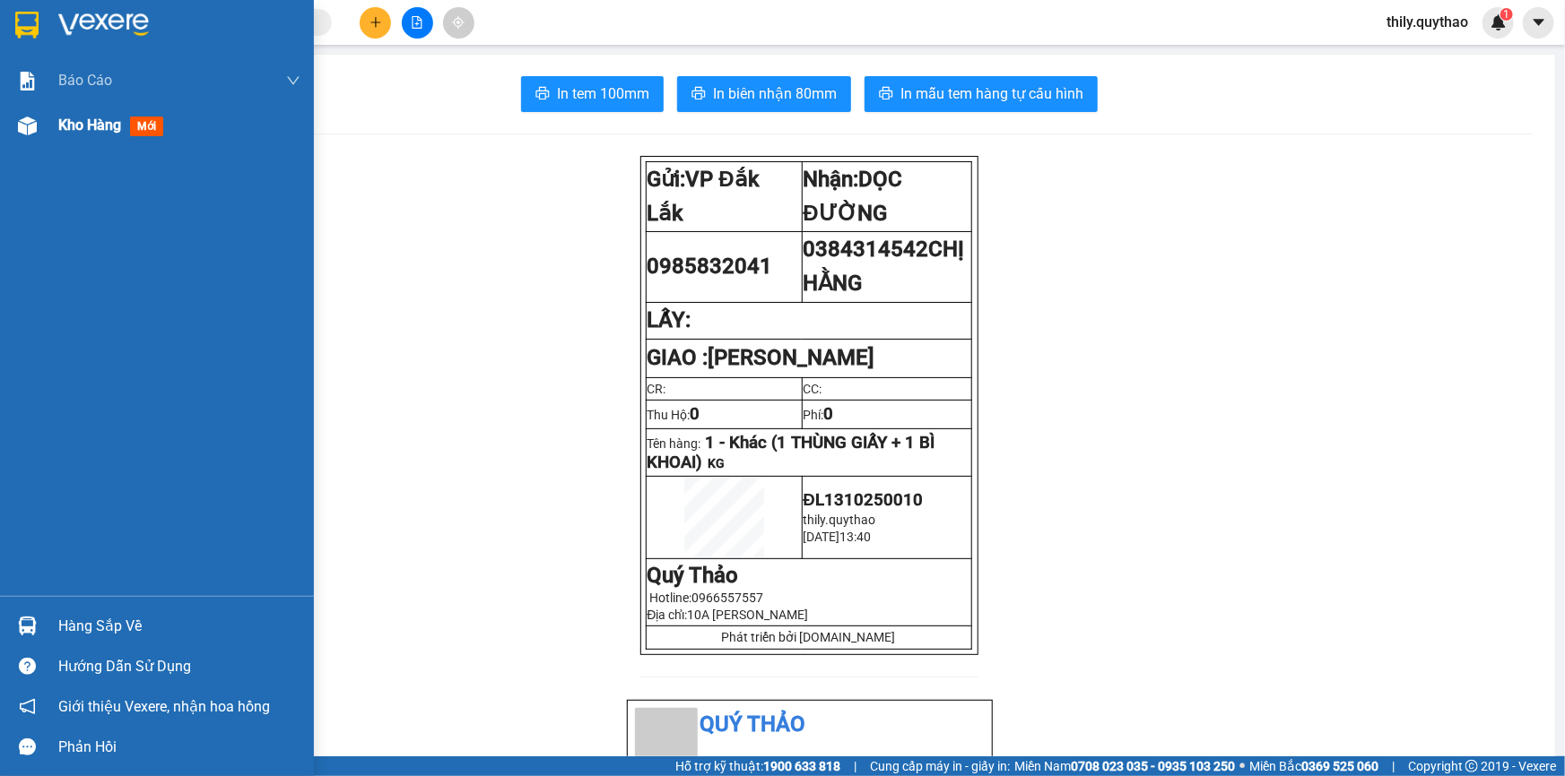
click at [73, 131] on span "Kho hàng" at bounding box center [89, 125] width 63 height 17
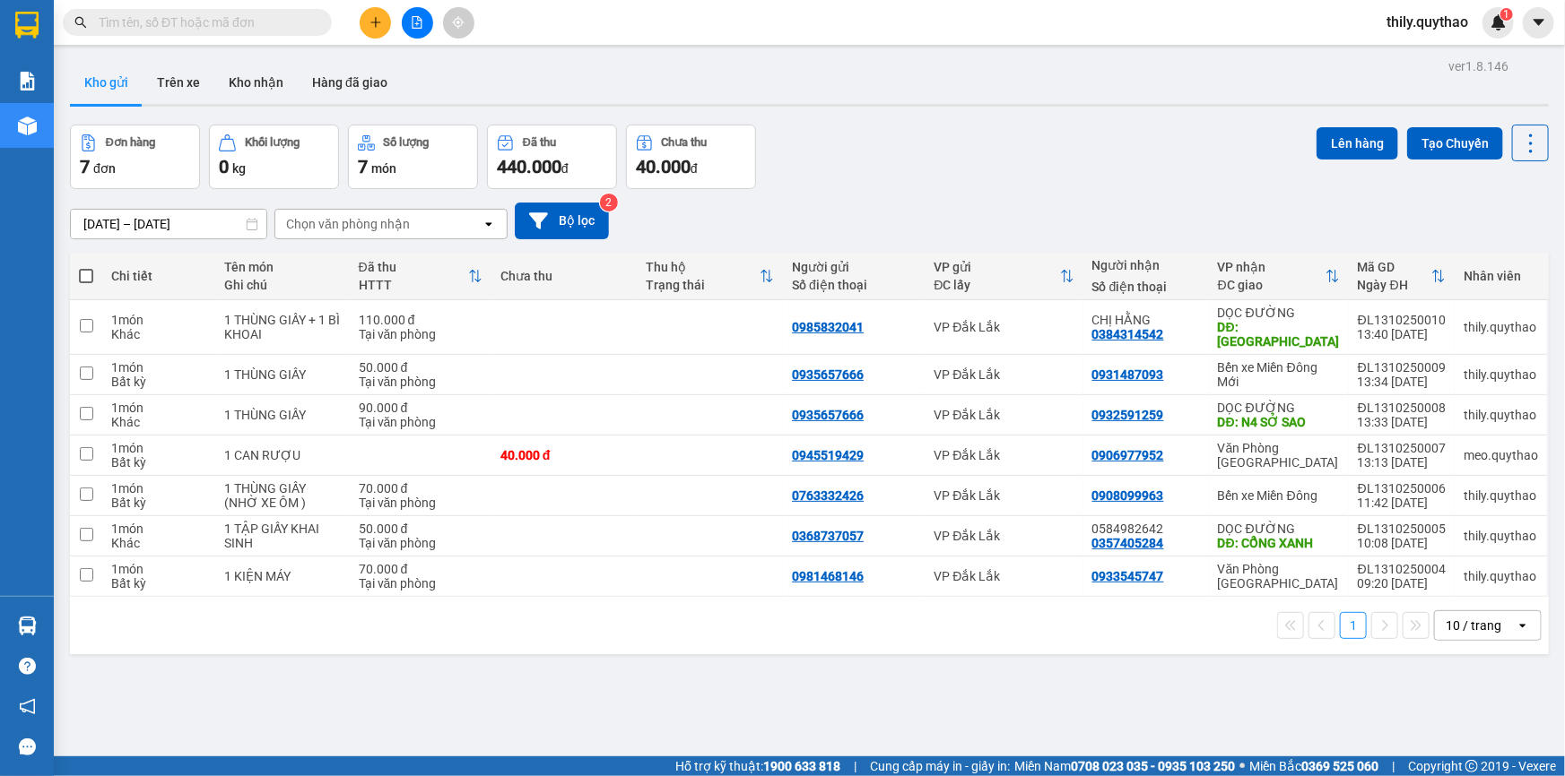
drag, startPoint x: 210, startPoint y: 11, endPoint x: 179, endPoint y: 22, distance: 32.3
click at [179, 22] on input "text" at bounding box center [205, 23] width 212 height 20
paste input "0918777184"
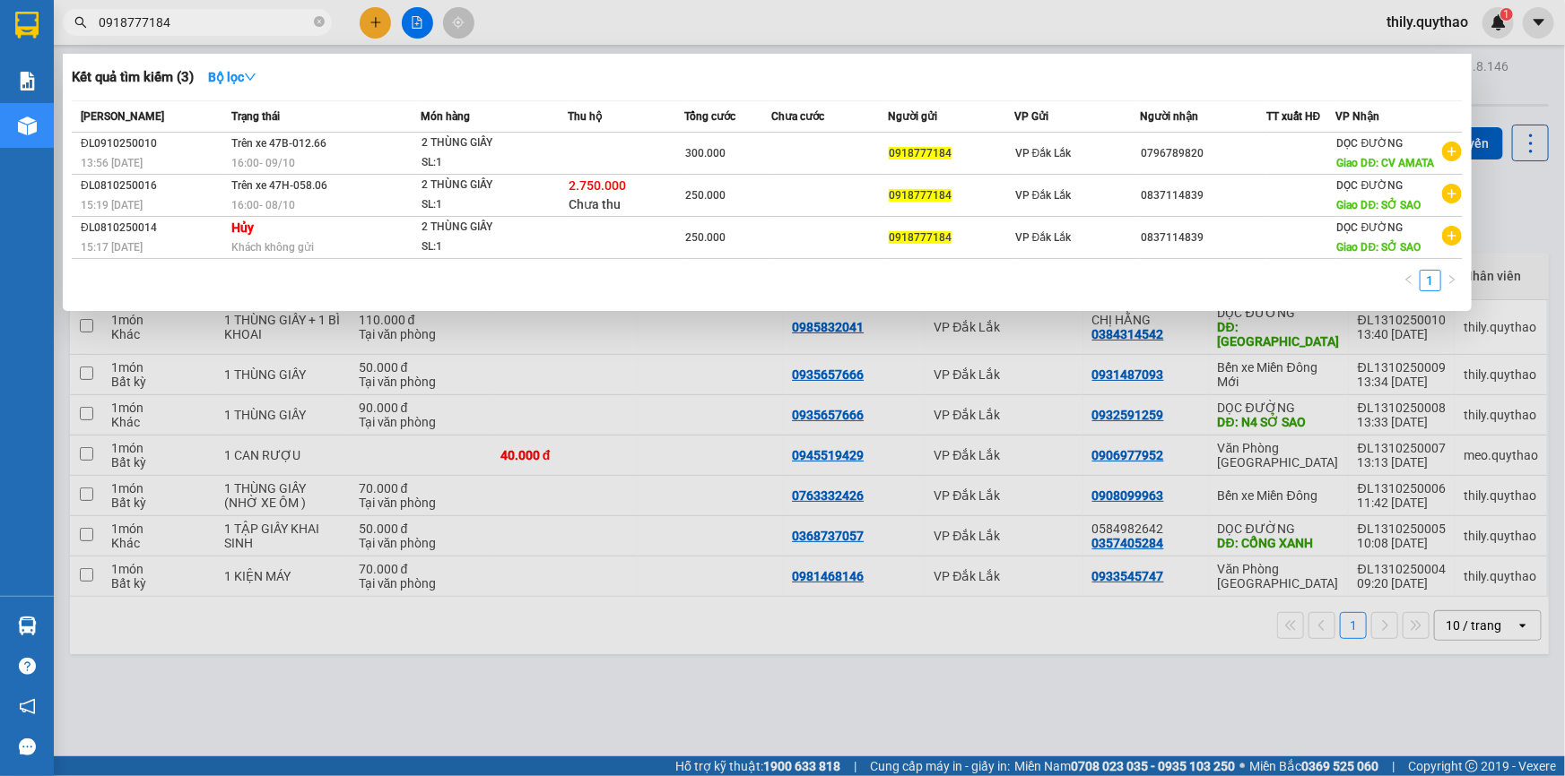
type input "0918777184"
click at [423, 671] on div at bounding box center [782, 388] width 1565 height 776
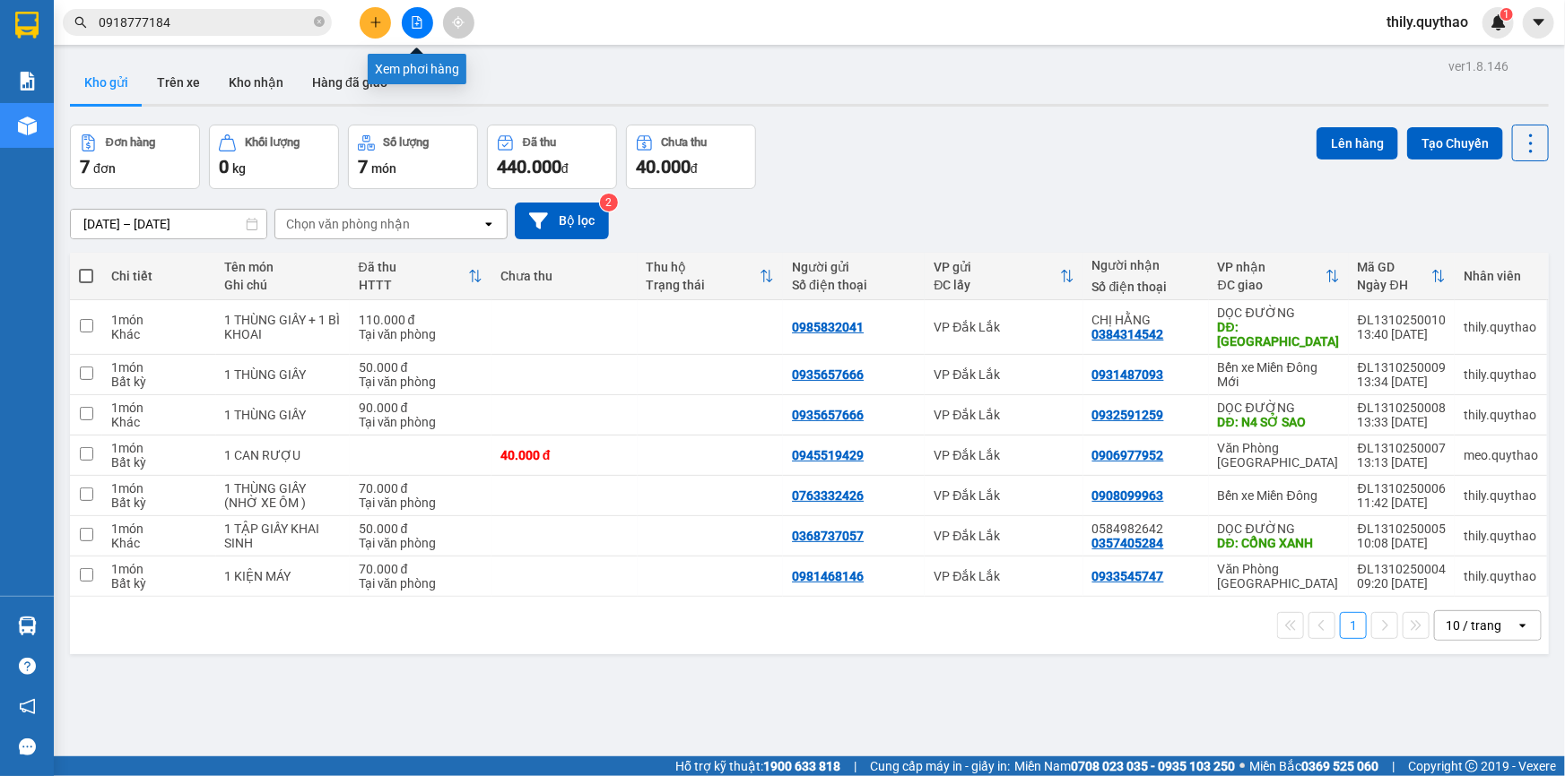
click at [416, 7] on button at bounding box center [417, 22] width 31 height 31
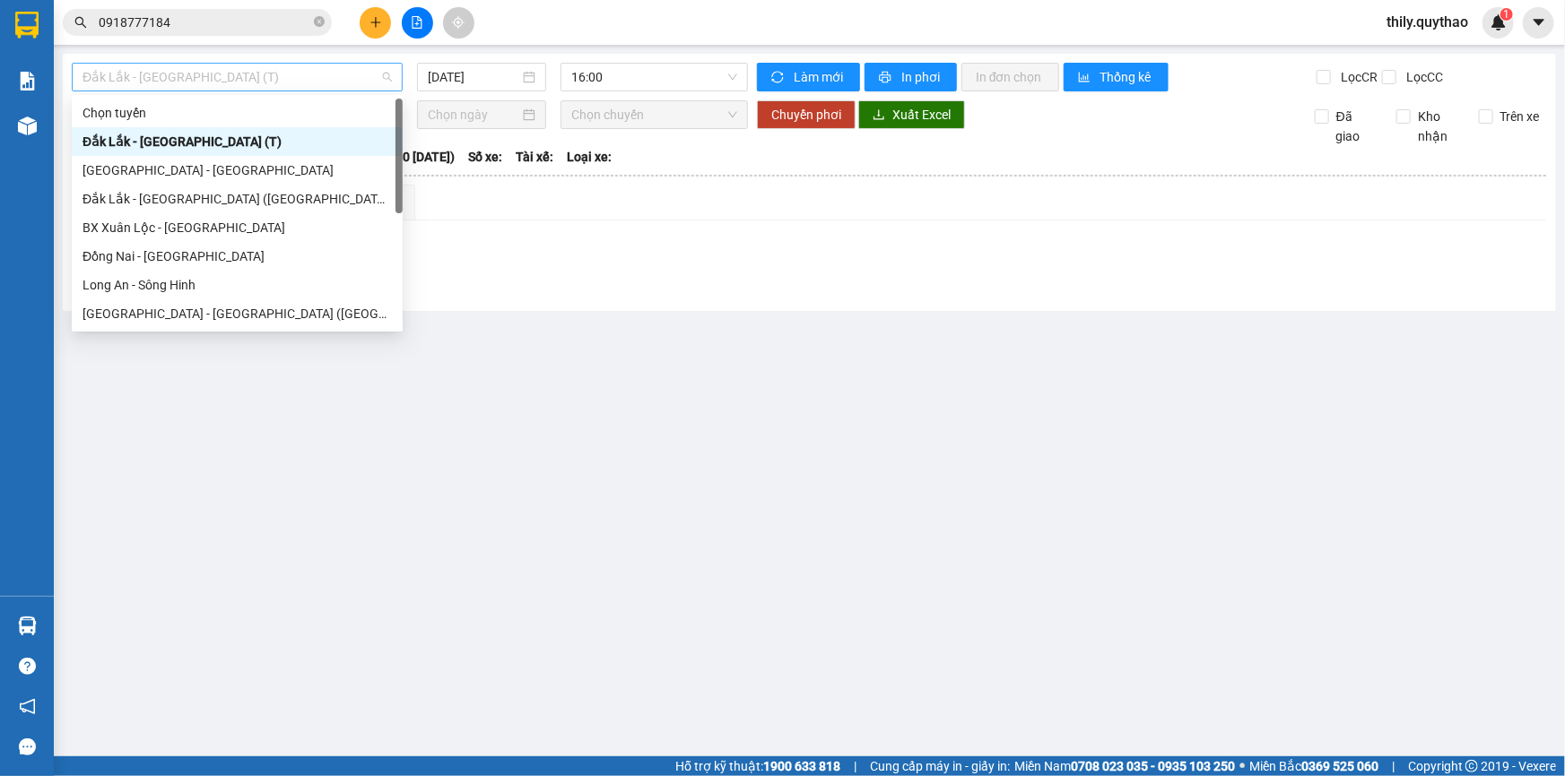
click at [388, 82] on span "Đắk Lắk - [GEOGRAPHIC_DATA] (T)" at bounding box center [236, 77] width 309 height 27
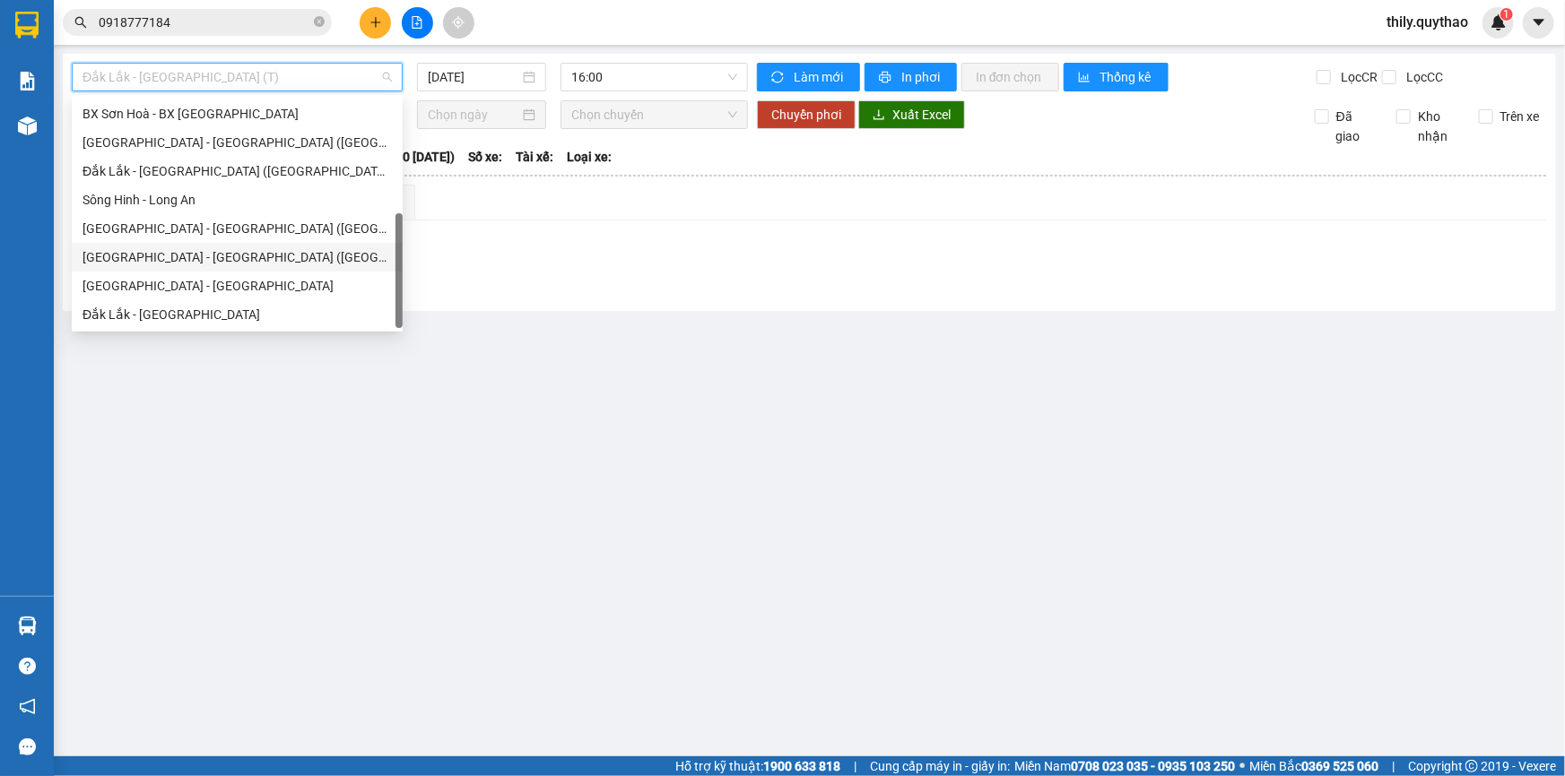
scroll to position [94, 0]
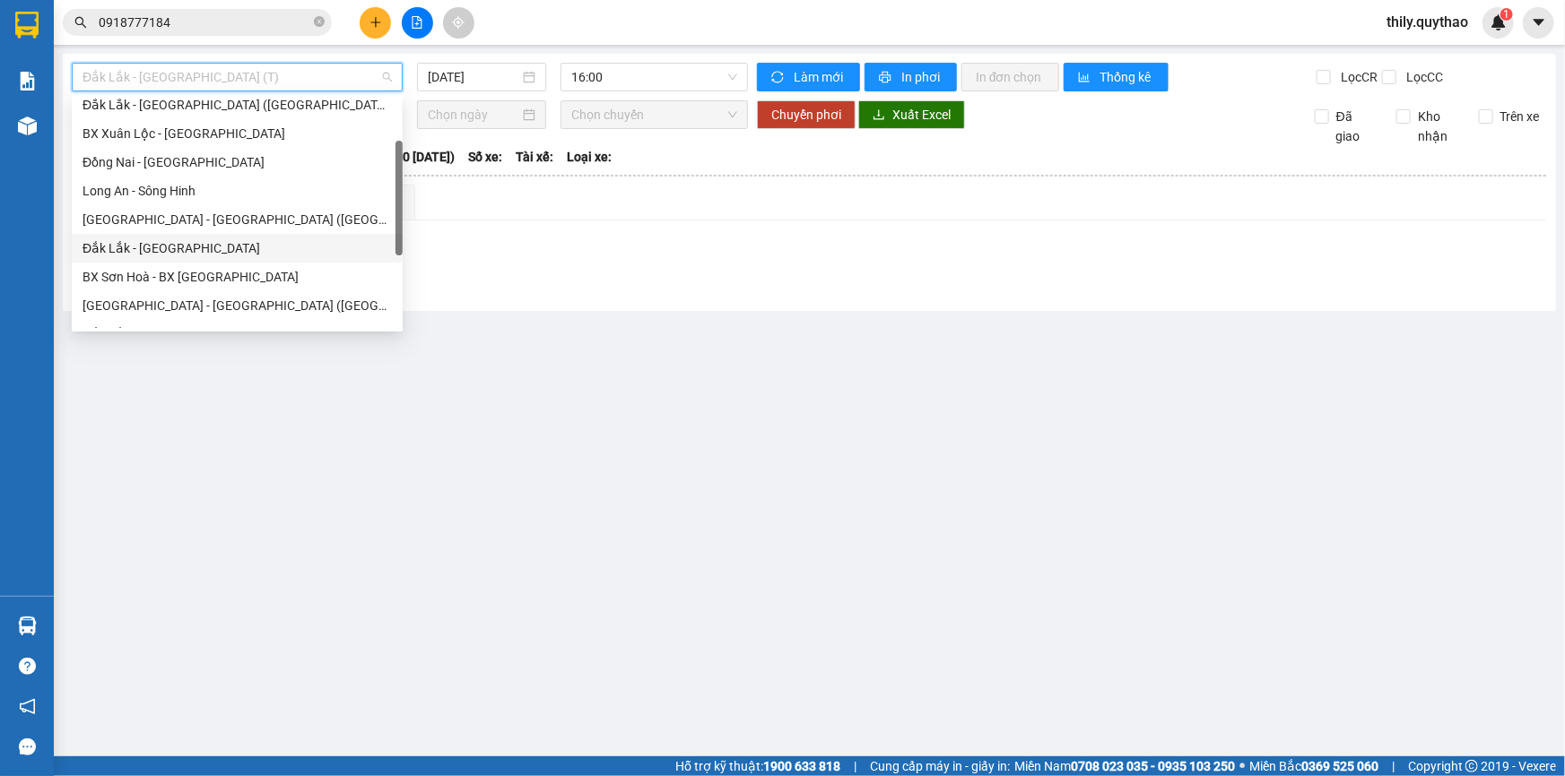
click at [201, 251] on div "Đắk Lắk - [GEOGRAPHIC_DATA]" at bounding box center [236, 249] width 309 height 20
type input "[DATE]"
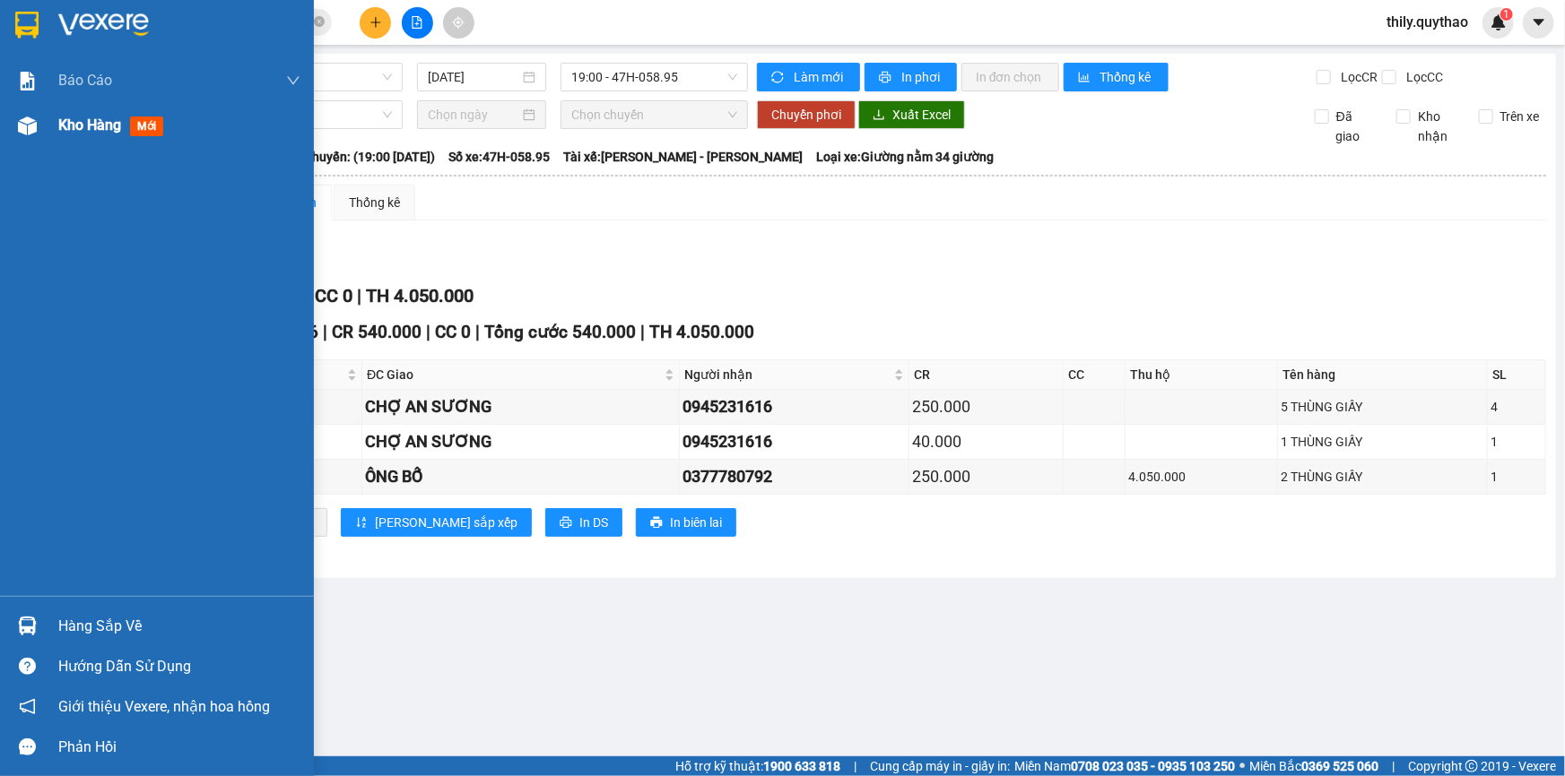
click at [90, 123] on span "Kho hàng" at bounding box center [89, 125] width 63 height 17
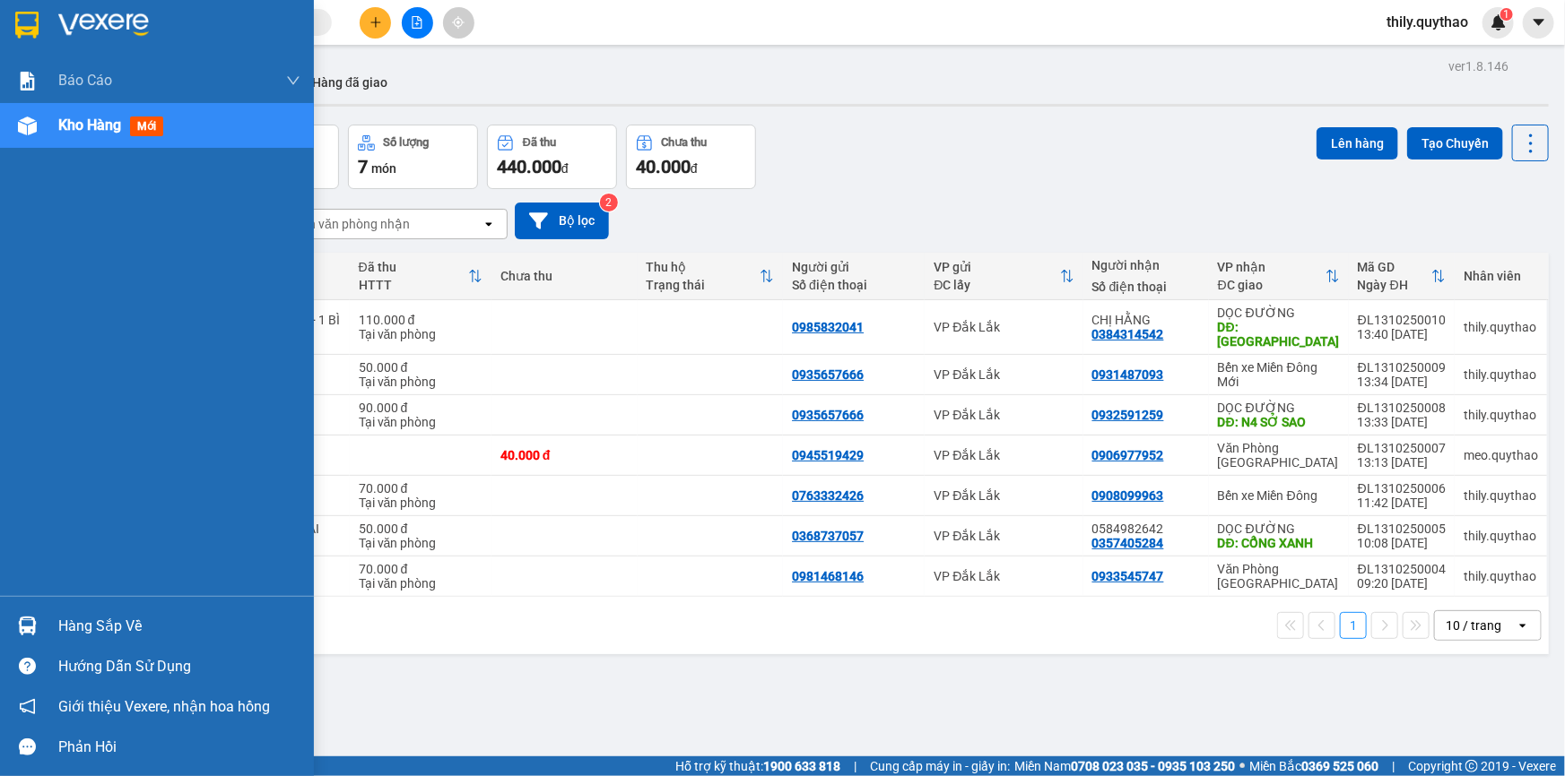
click at [55, 122] on div "Kho hàng mới" at bounding box center [157, 125] width 314 height 45
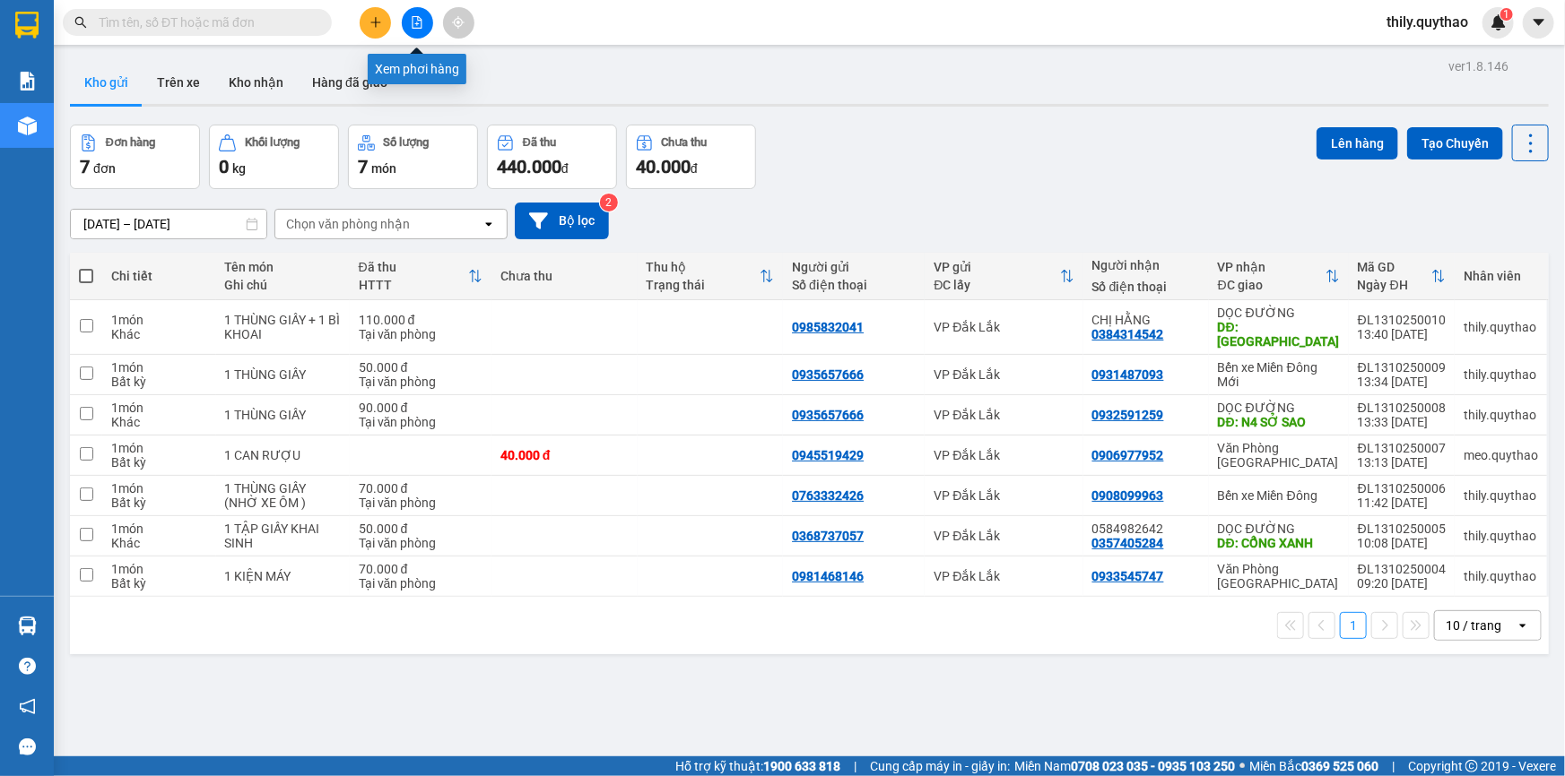
click at [412, 18] on icon "file-add" at bounding box center [417, 22] width 10 height 13
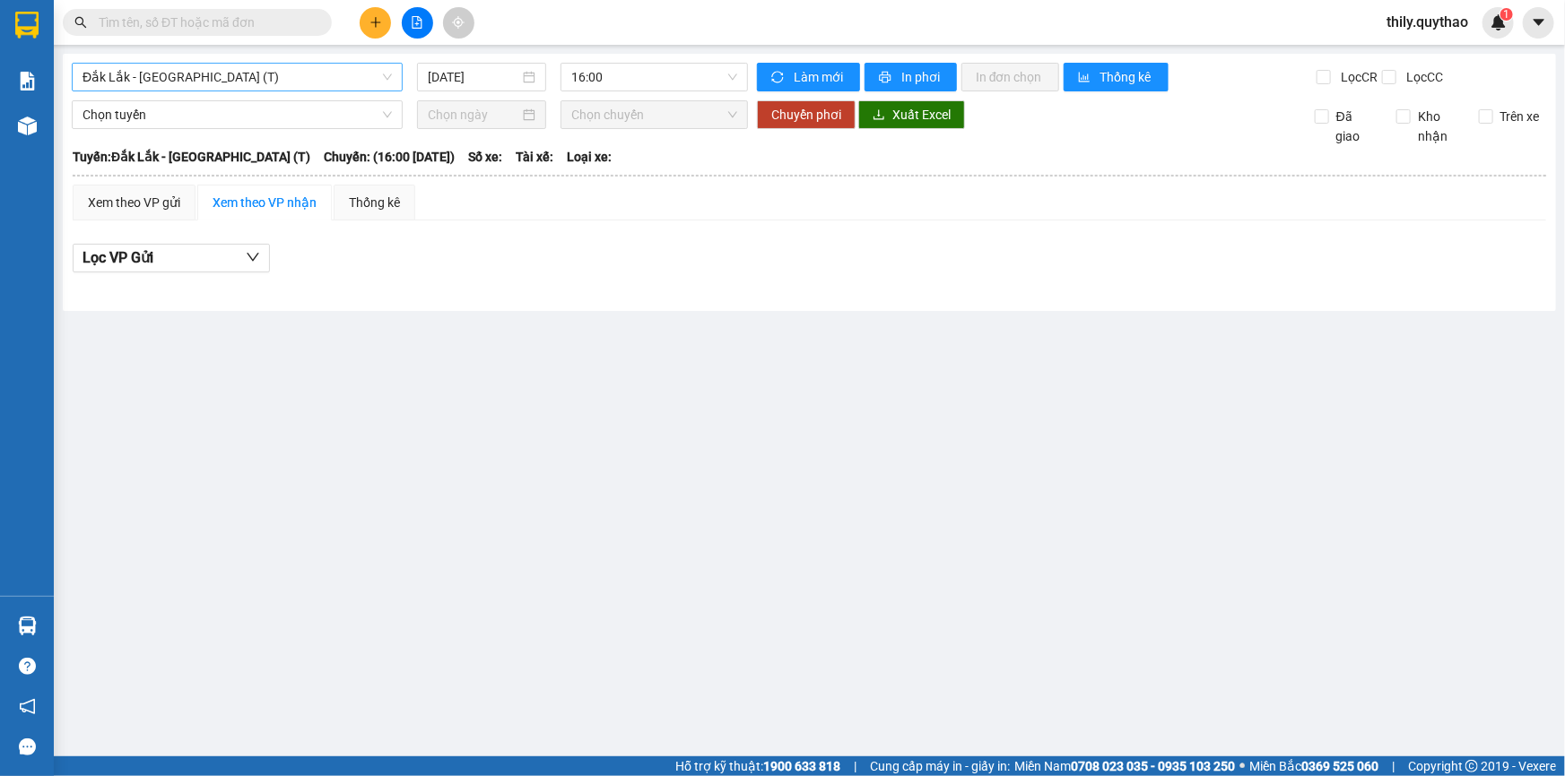
click at [351, 81] on span "Đắk Lắk - [GEOGRAPHIC_DATA] (T)" at bounding box center [236, 77] width 309 height 27
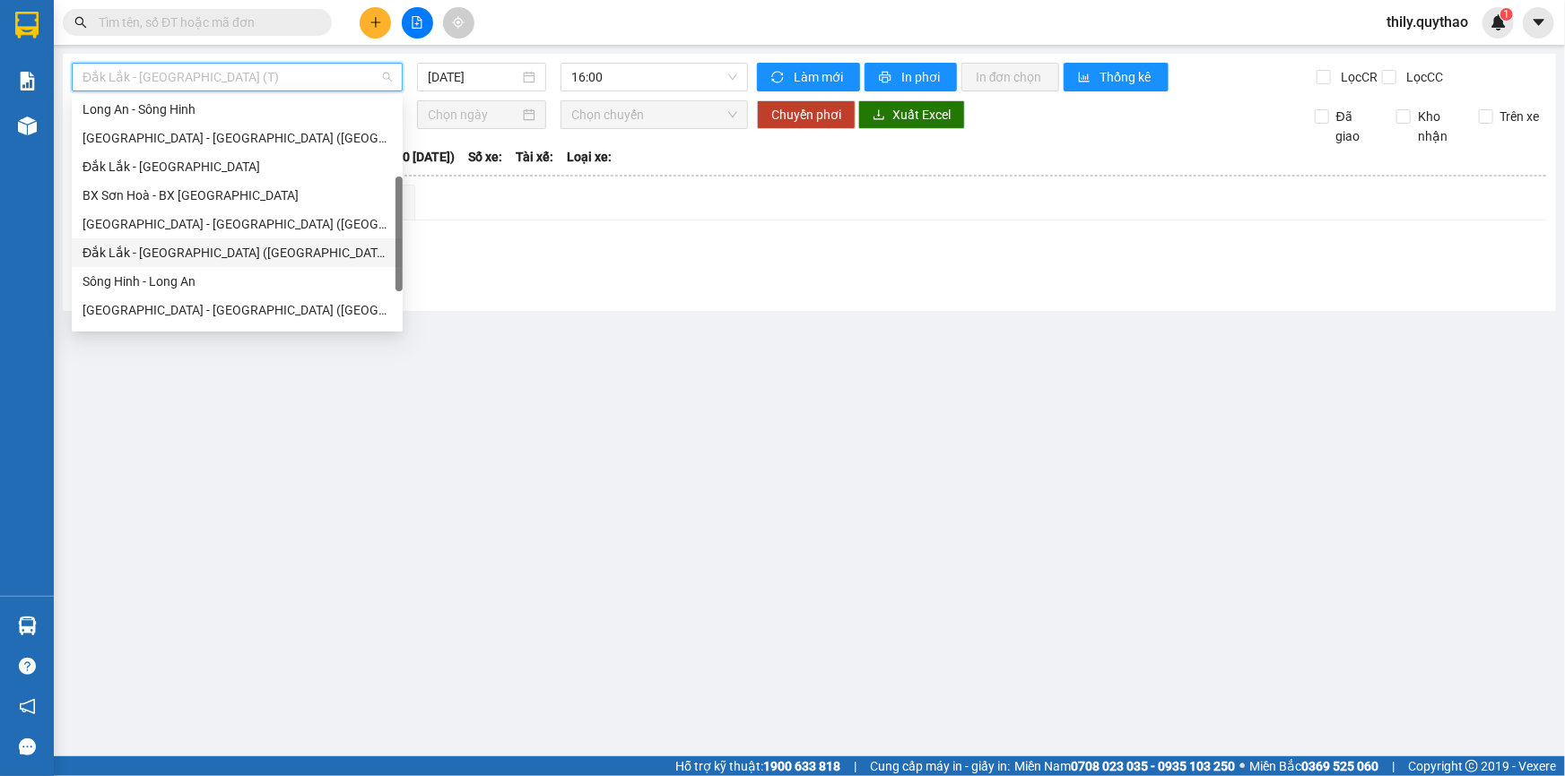
scroll to position [257, 0]
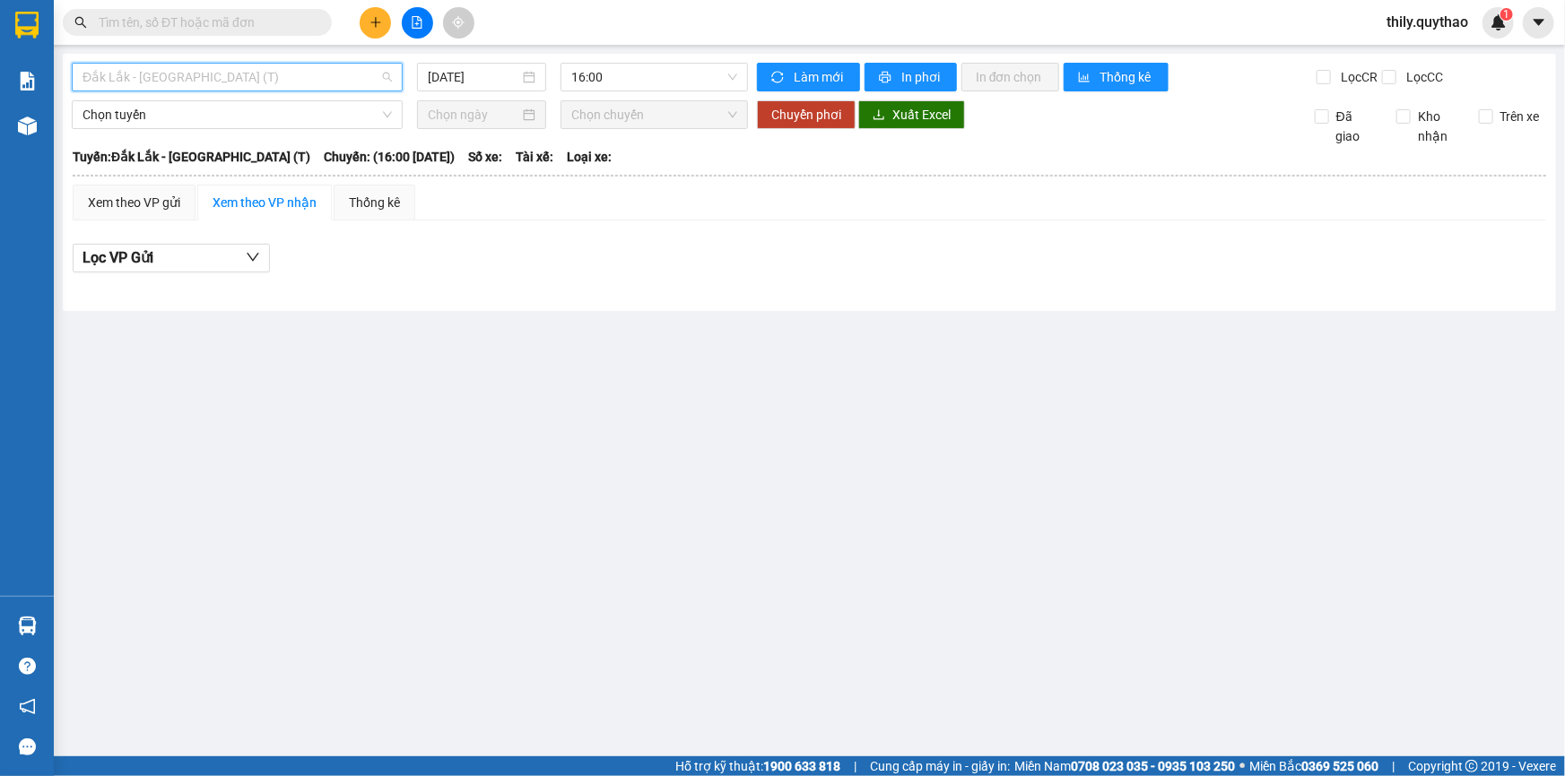
drag, startPoint x: 155, startPoint y: 67, endPoint x: 161, endPoint y: 122, distance: 55.1
click at [155, 68] on span "Đắk Lắk - [GEOGRAPHIC_DATA] (T)" at bounding box center [236, 77] width 309 height 27
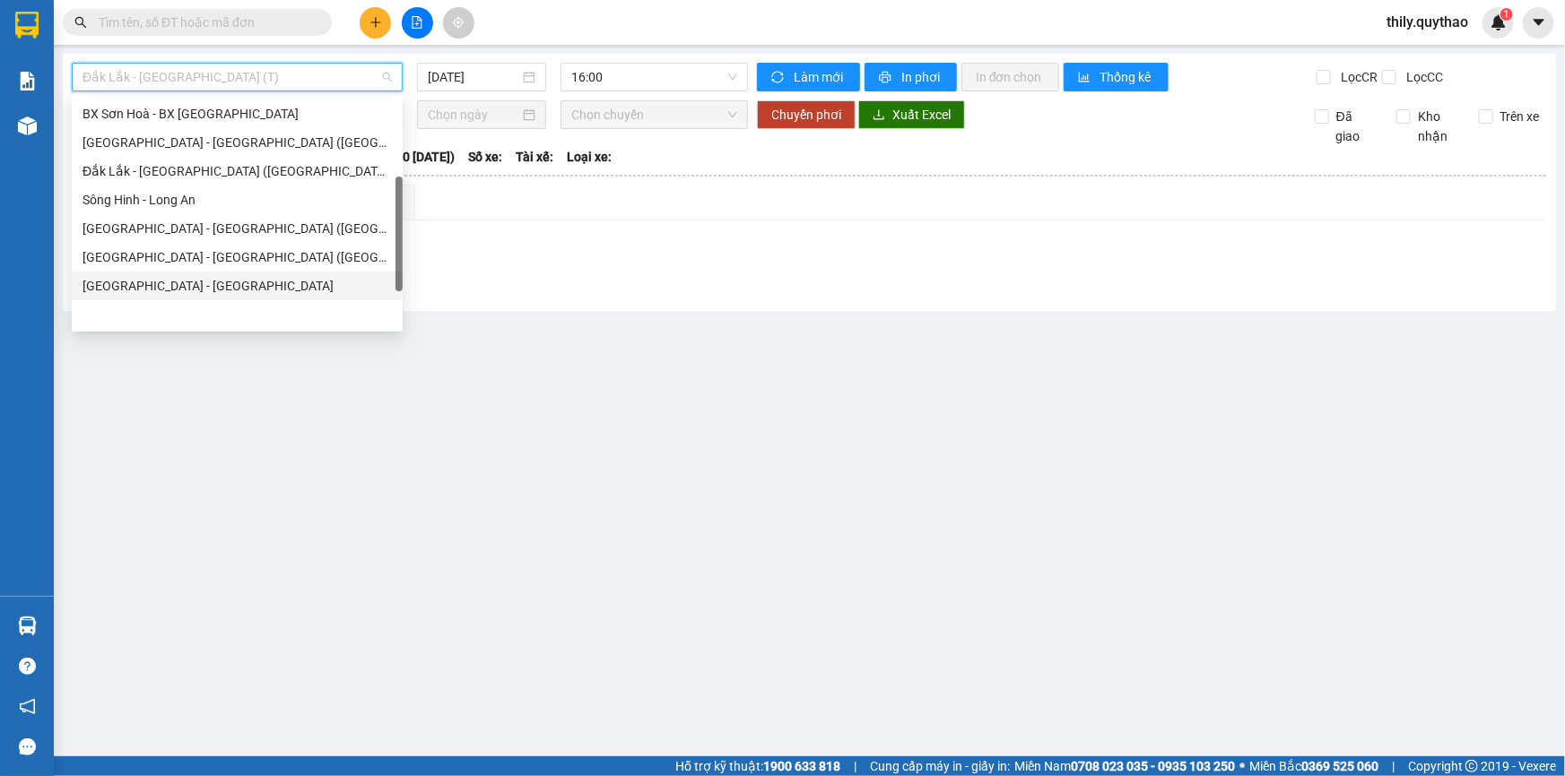
scroll to position [176, 0]
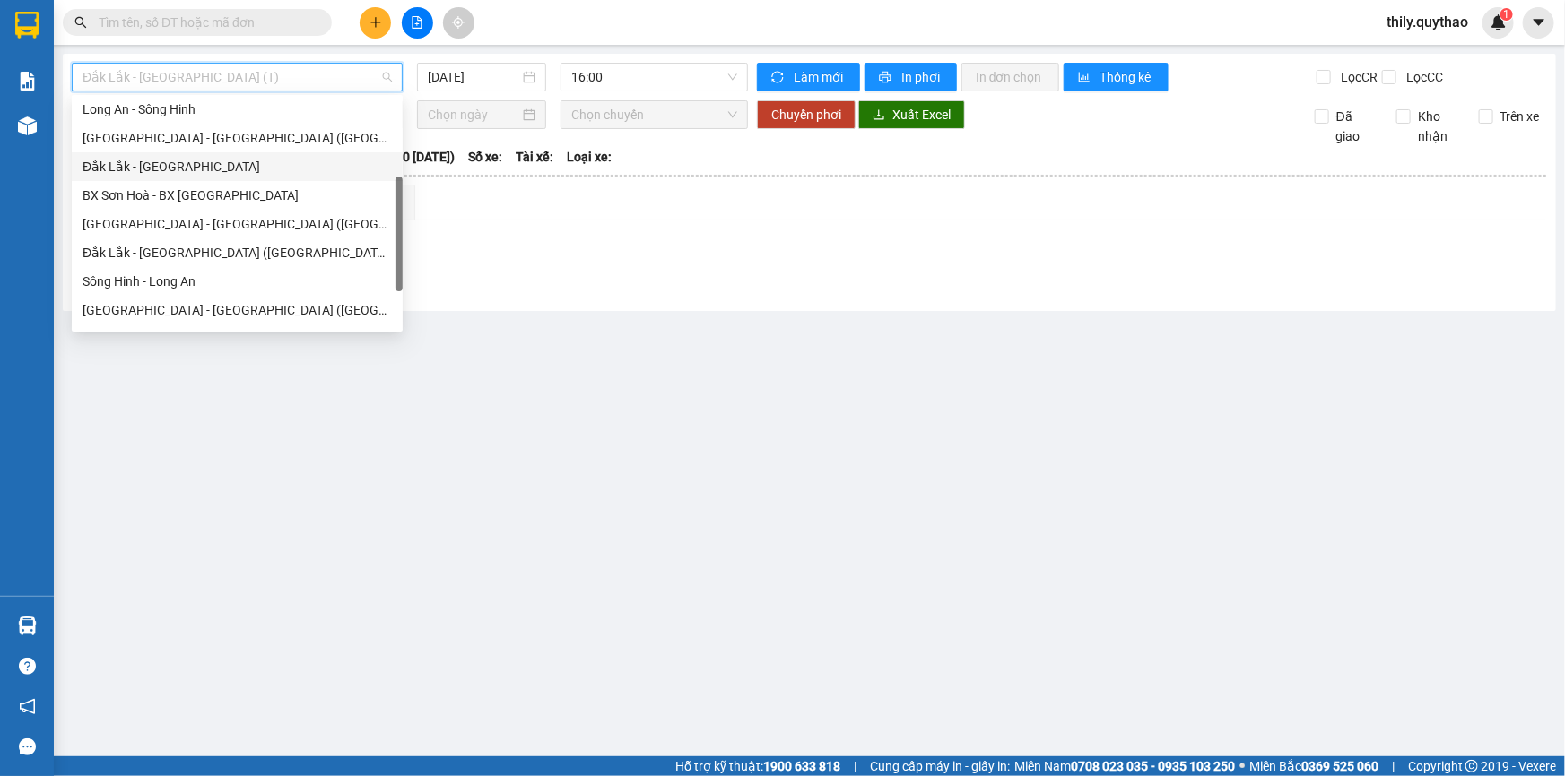
click at [204, 161] on div "Đắk Lắk - [GEOGRAPHIC_DATA]" at bounding box center [236, 167] width 309 height 20
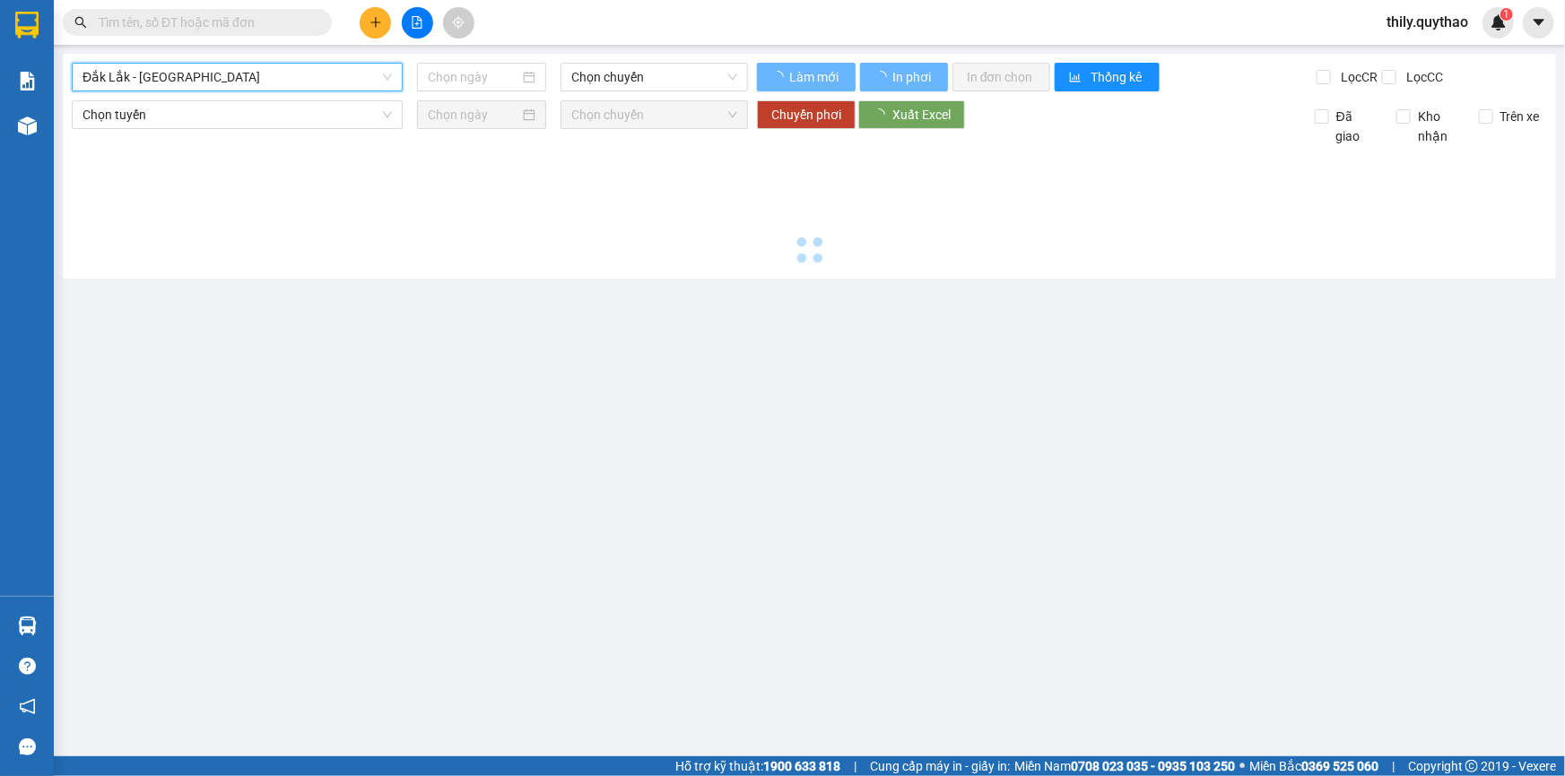
type input "[DATE]"
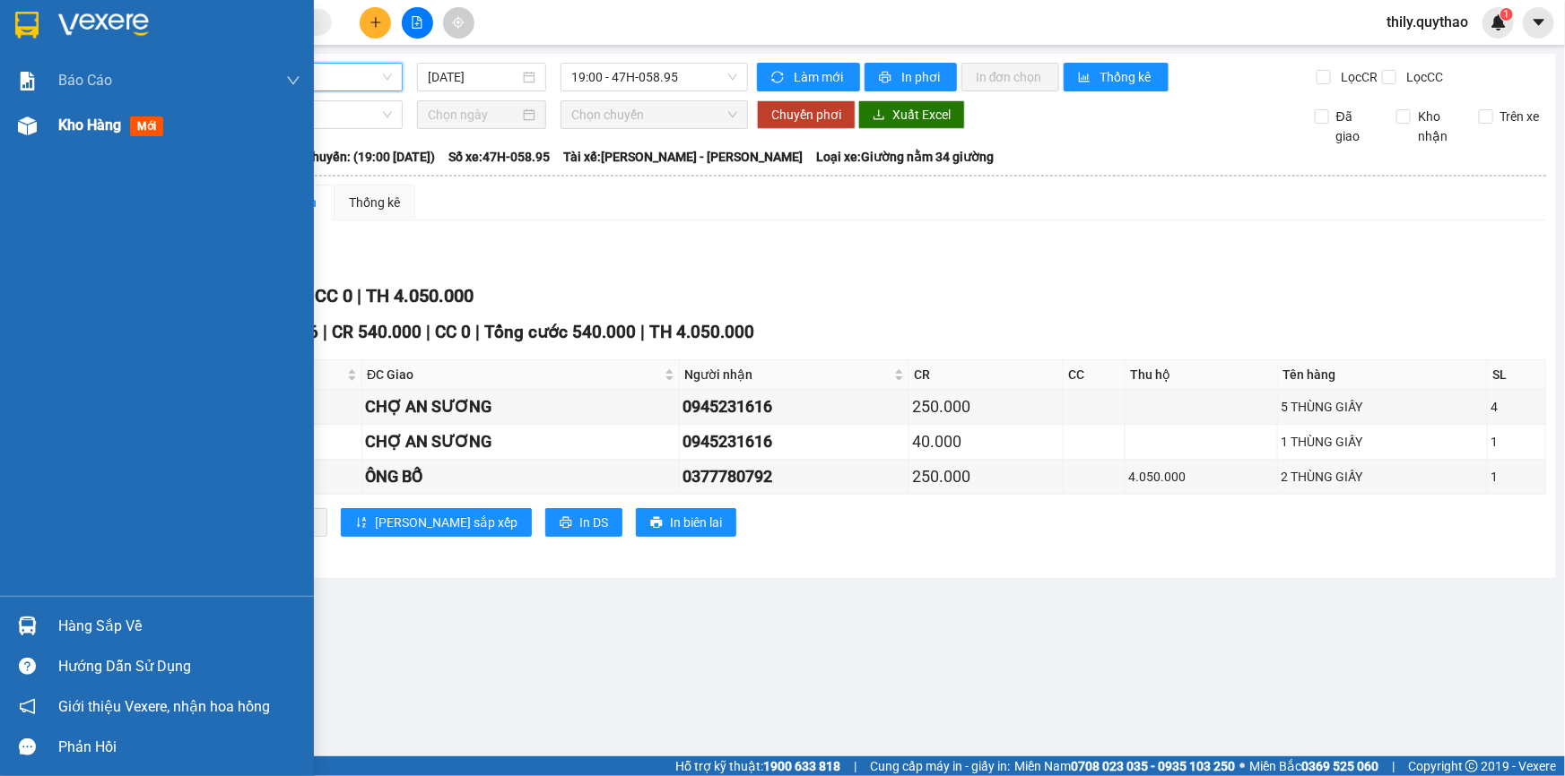
click at [41, 130] on div at bounding box center [27, 125] width 31 height 31
